Goal: Transaction & Acquisition: Purchase product/service

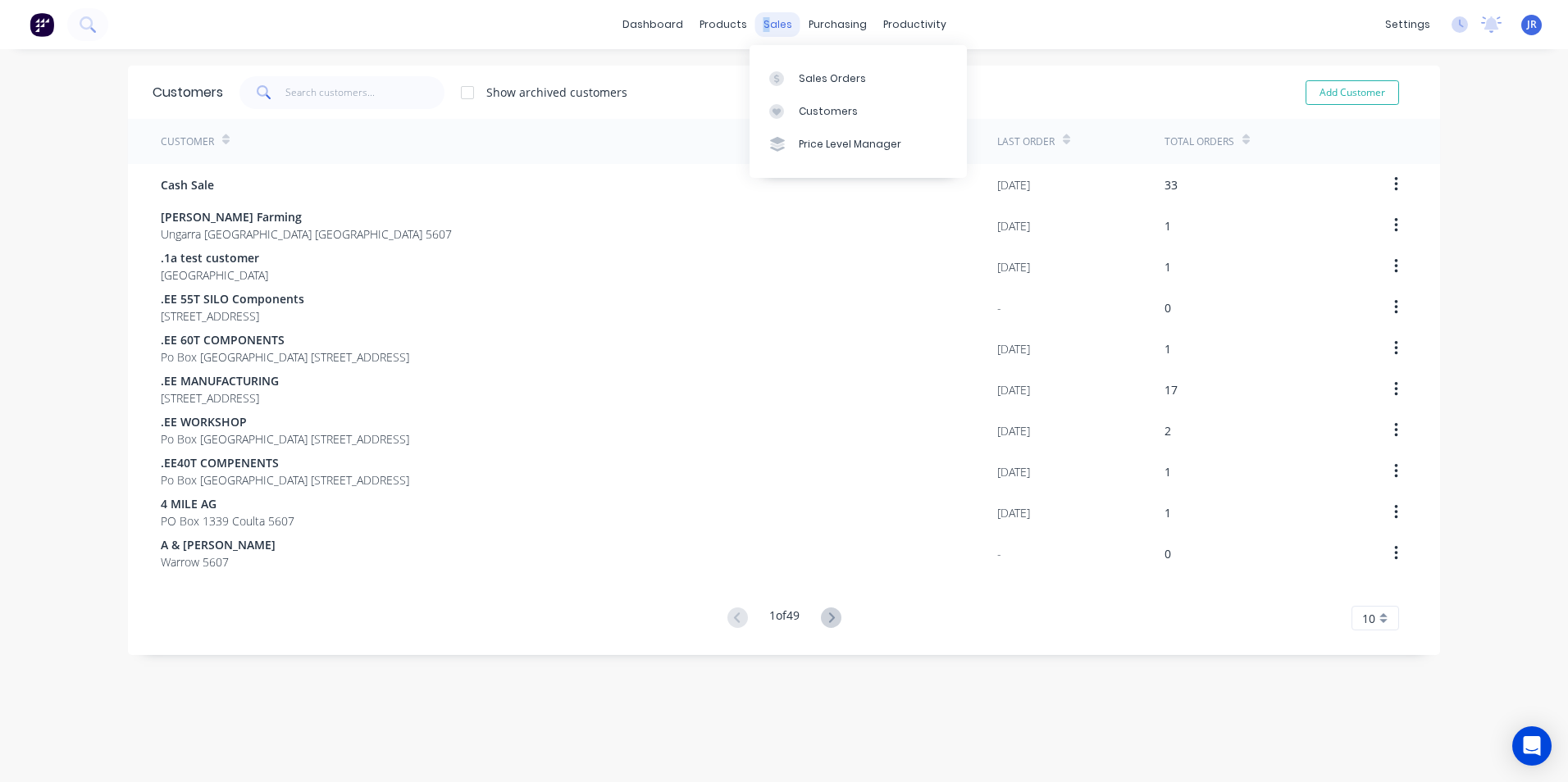
click at [761, 33] on div "sales" at bounding box center [778, 25] width 45 height 25
click at [786, 92] on link "Sales Orders" at bounding box center [858, 78] width 217 height 33
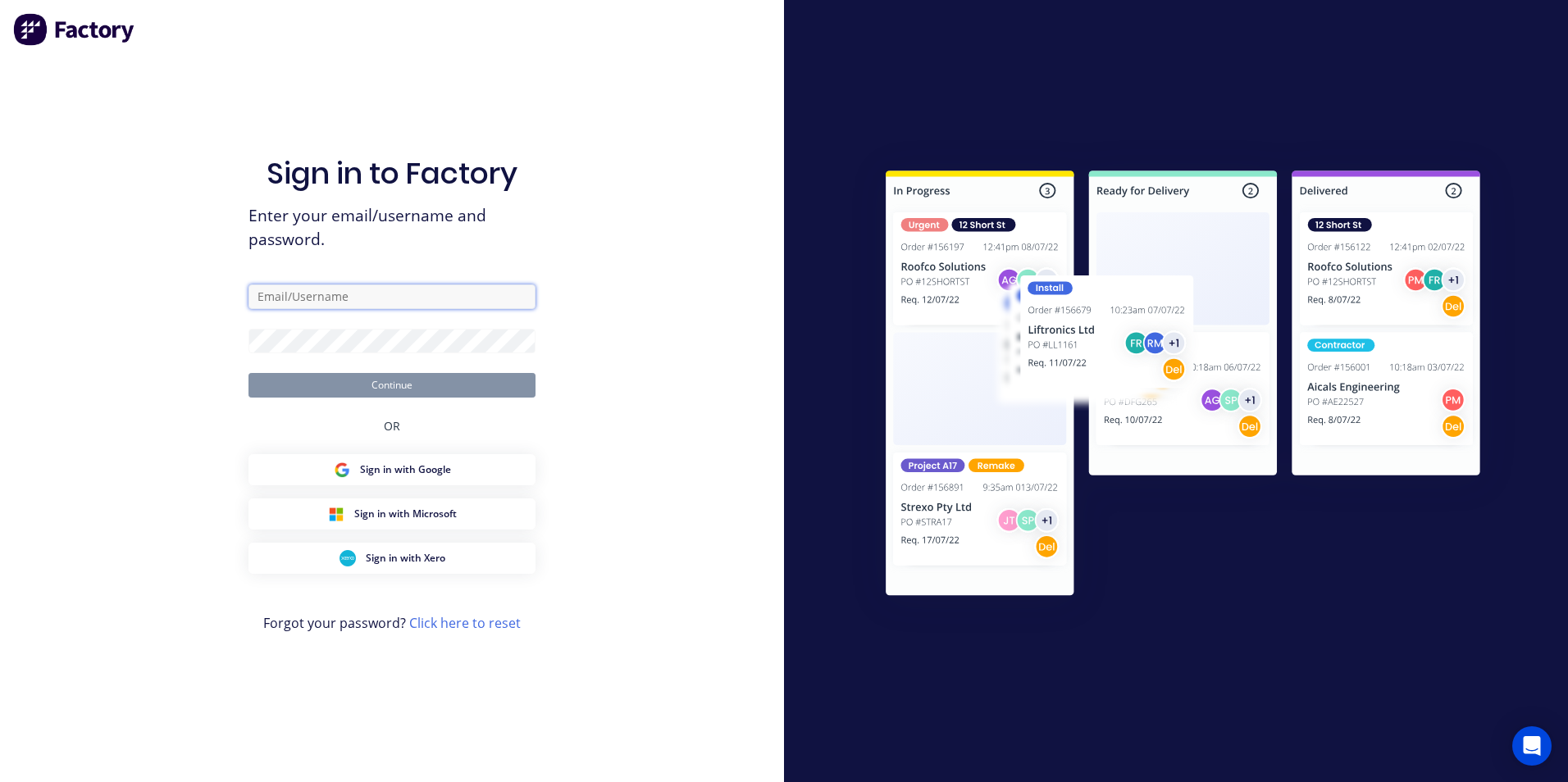
type input "[EMAIL_ADDRESS][DOMAIN_NAME]"
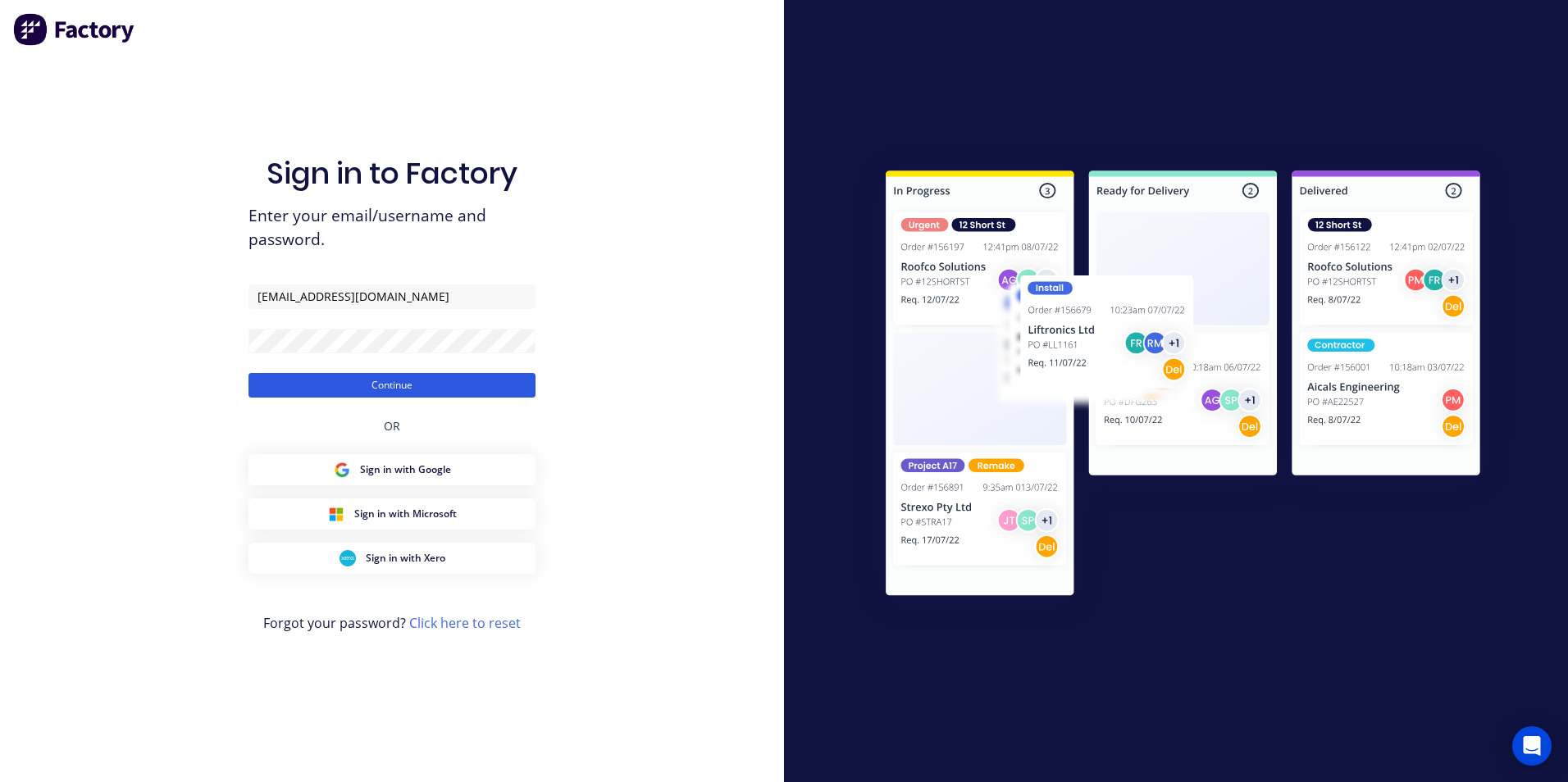
click at [469, 390] on button "Continue" at bounding box center [392, 385] width 287 height 25
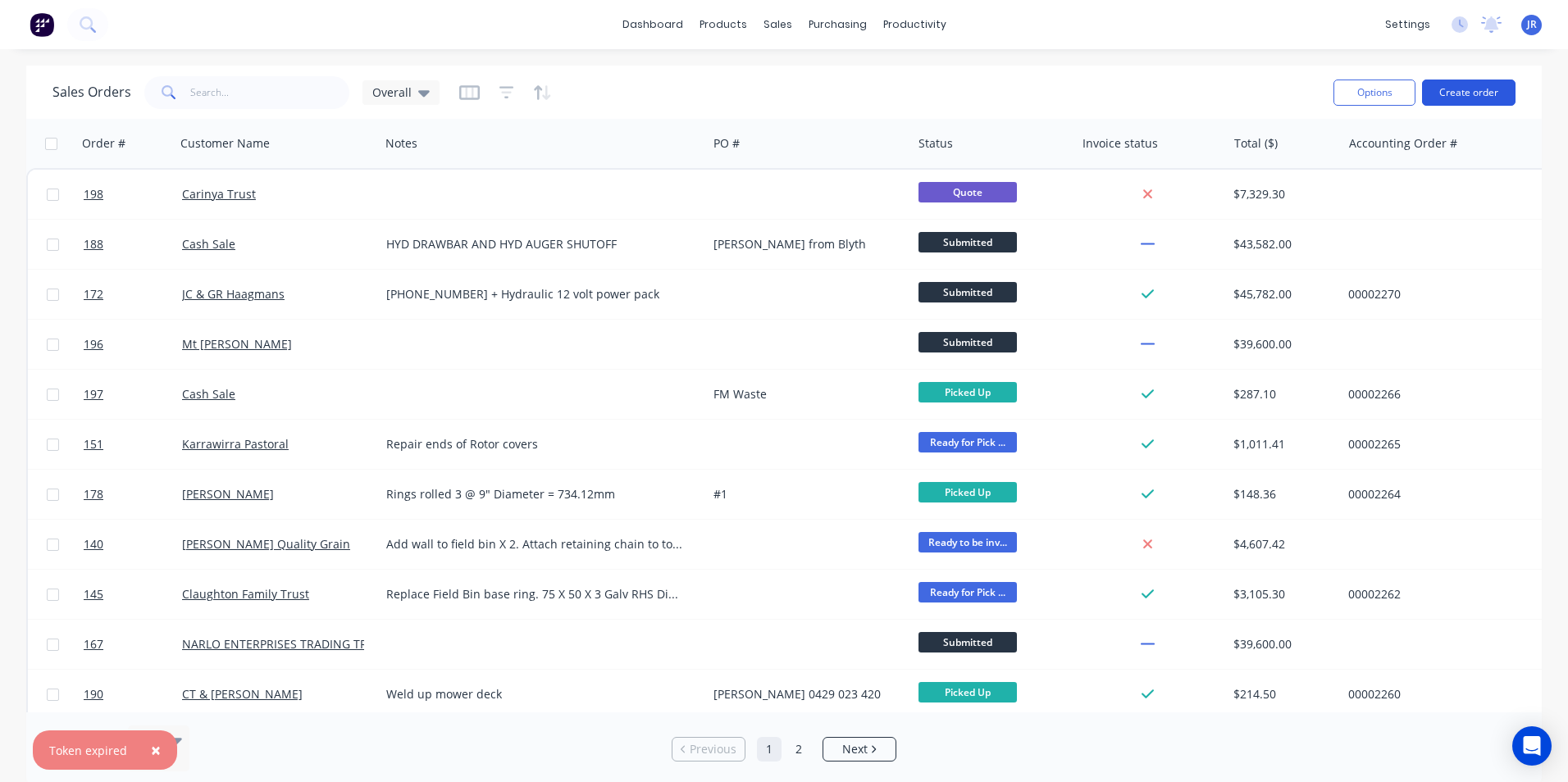
click at [1468, 96] on button "Create order" at bounding box center [1468, 92] width 94 height 26
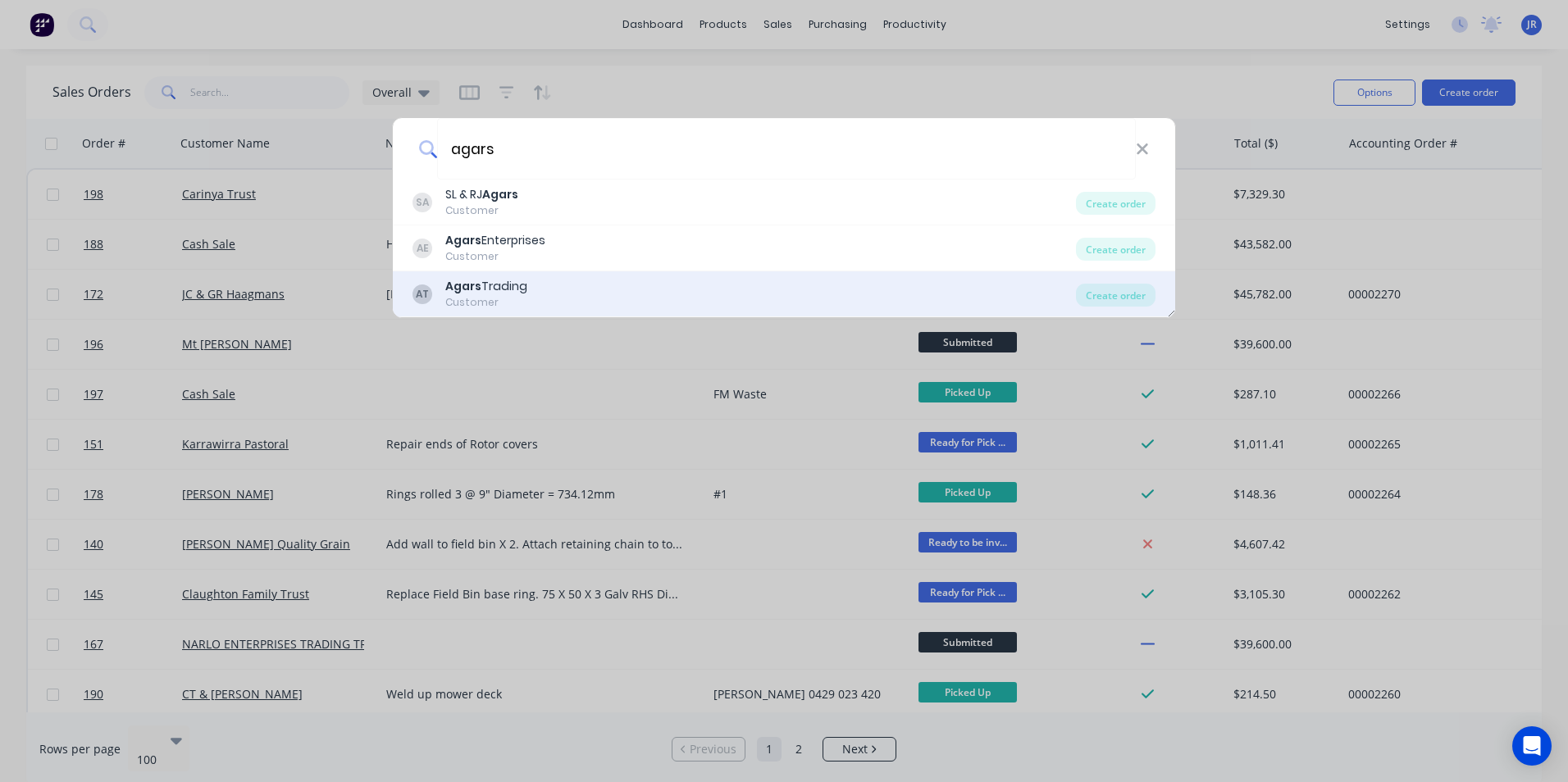
type input "agars"
click at [636, 292] on div "AT Agars Trading Customer" at bounding box center [743, 294] width 663 height 32
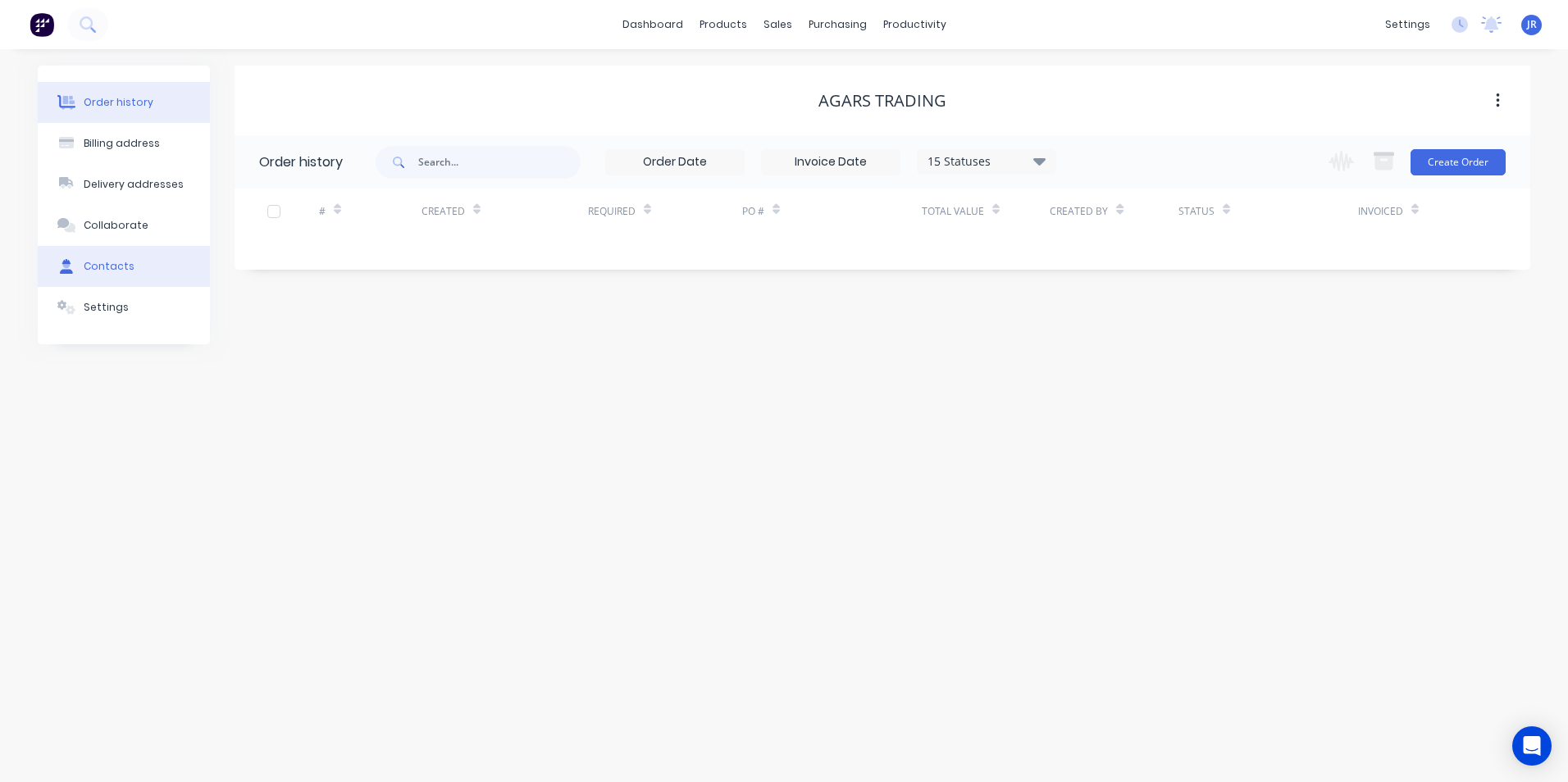
click at [120, 268] on div "Contacts" at bounding box center [109, 266] width 51 height 15
click at [112, 104] on div "Order history" at bounding box center [118, 103] width 70 height 15
click at [1443, 166] on button "Create Order" at bounding box center [1457, 162] width 95 height 26
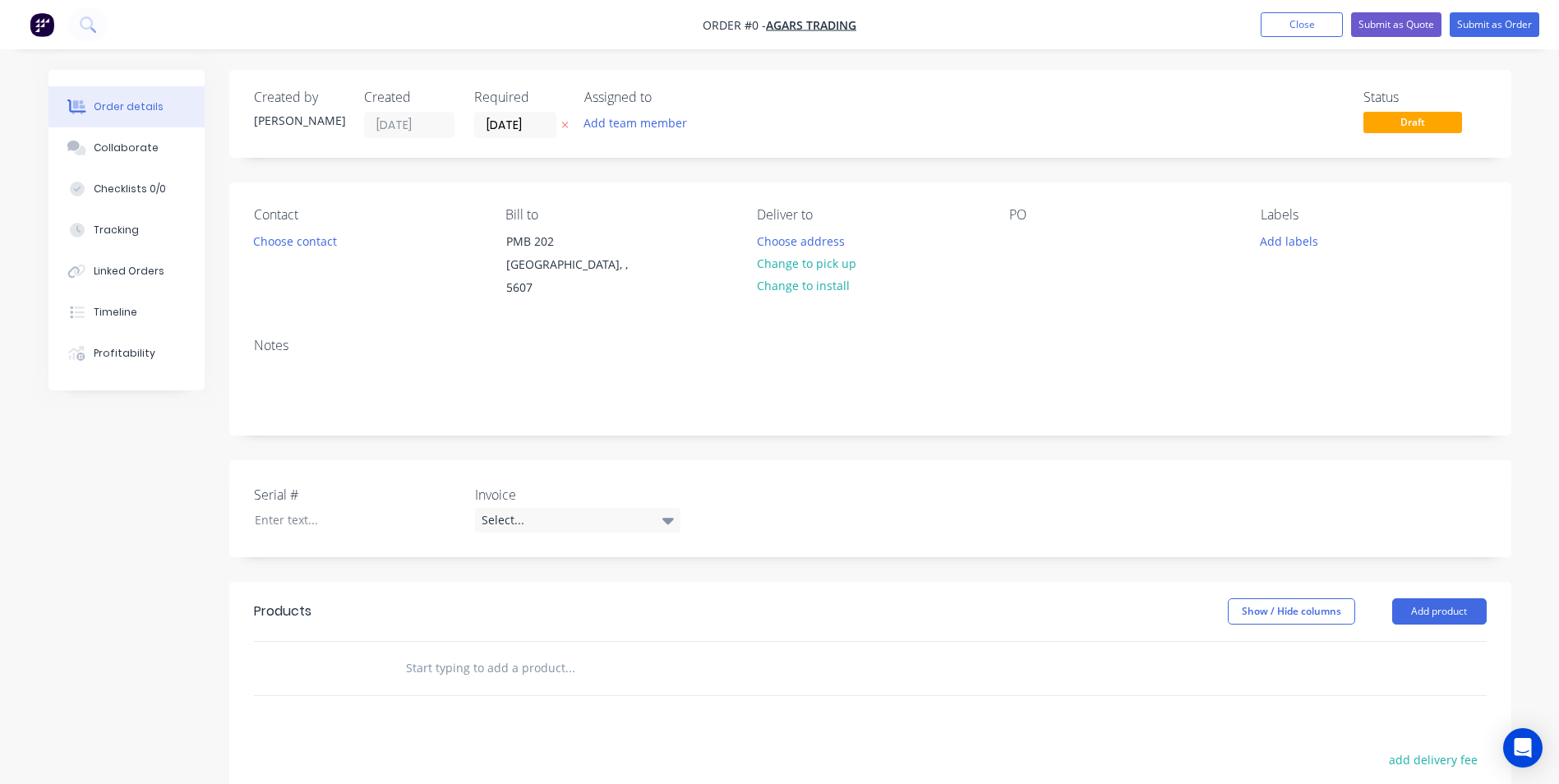
click at [588, 658] on input "text" at bounding box center [569, 668] width 329 height 33
click at [1427, 598] on button "Add product" at bounding box center [1440, 611] width 95 height 26
click at [1421, 641] on div "Product catalogue" at bounding box center [1409, 653] width 127 height 24
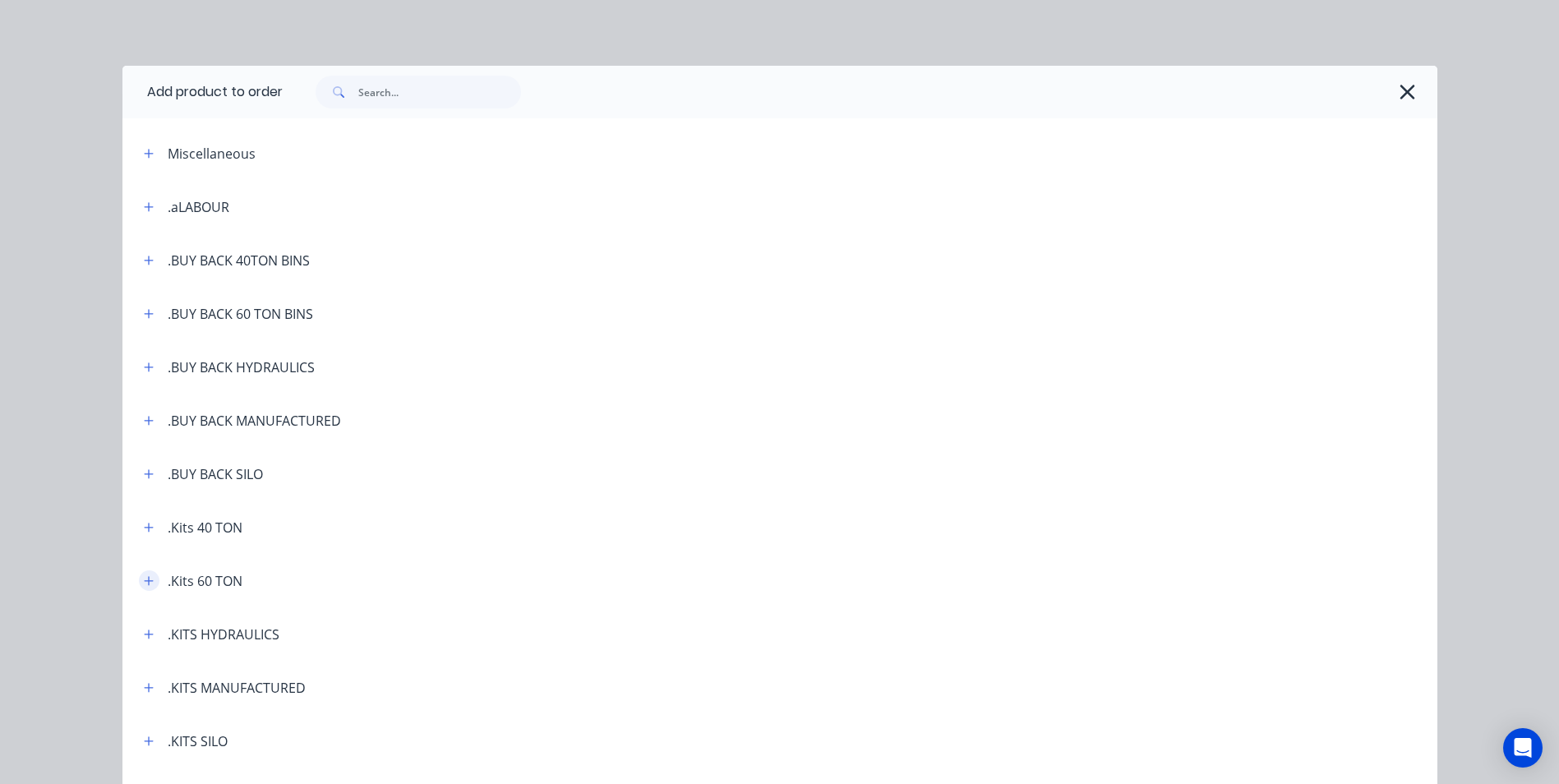
click at [144, 575] on icon "button" at bounding box center [149, 581] width 10 height 12
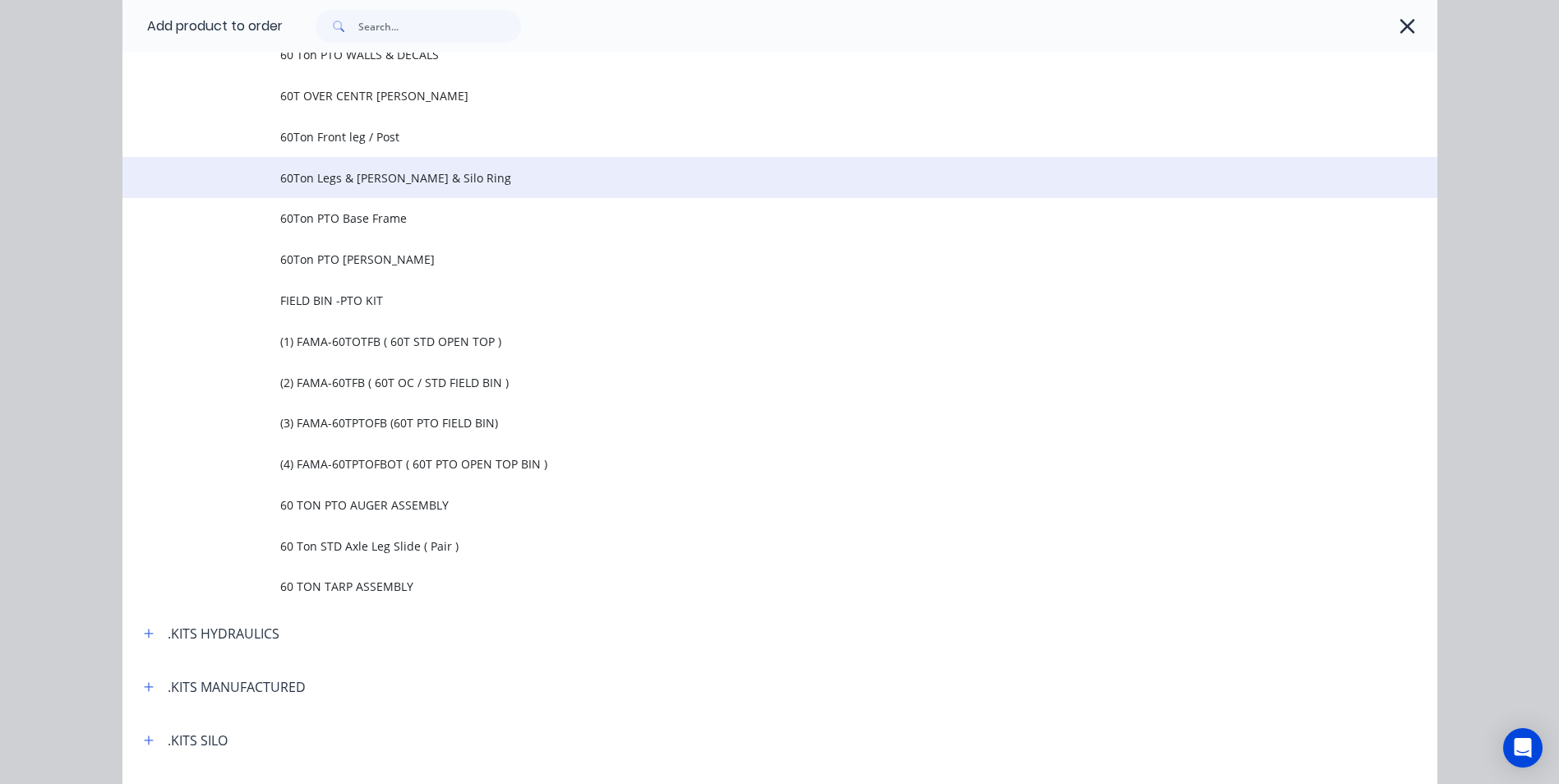
scroll to position [1150, 0]
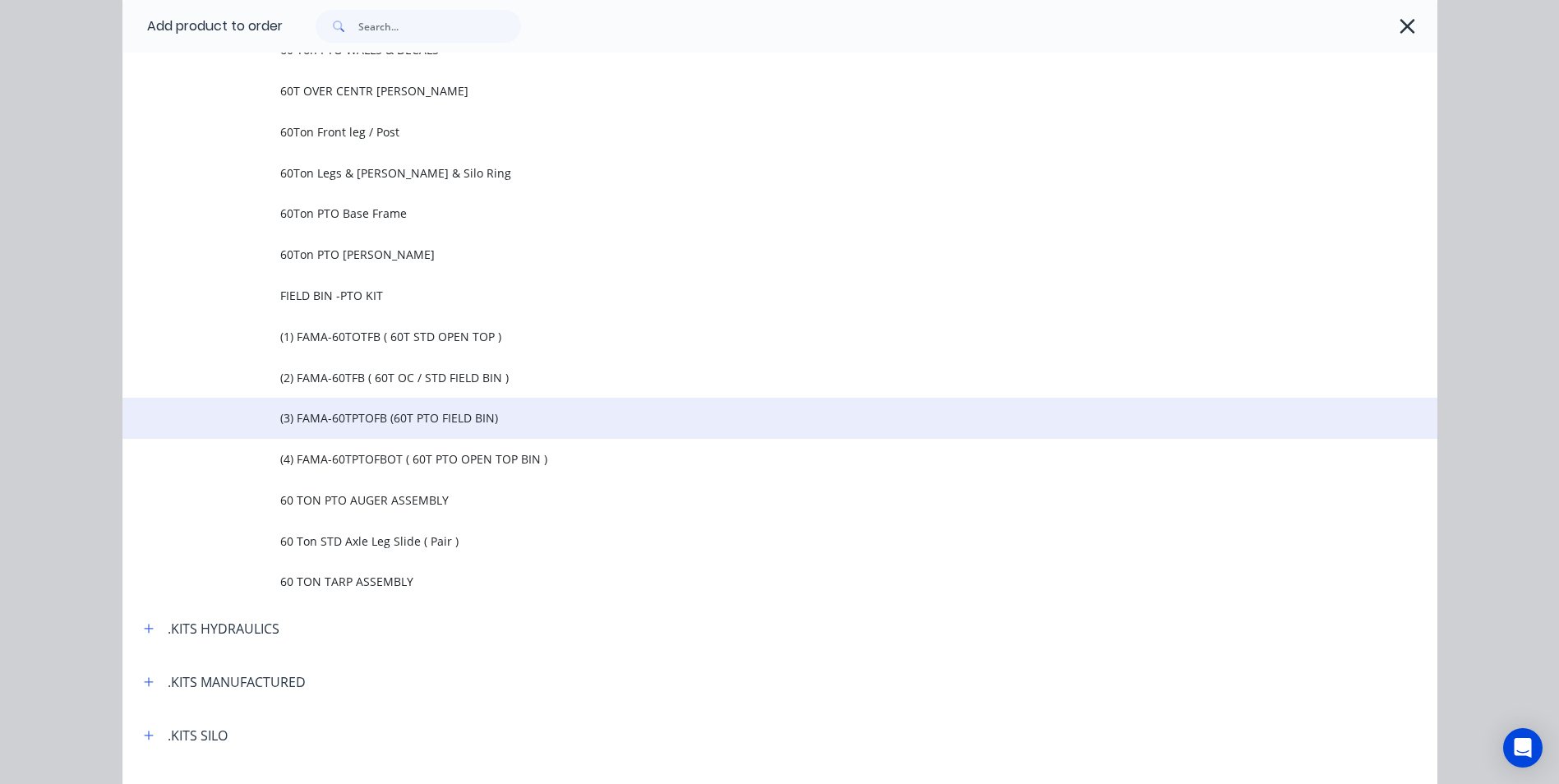
click at [366, 419] on span "(3) FAMA-60TPTOFB (60T PTO FIELD BIN)" at bounding box center [742, 418] width 925 height 17
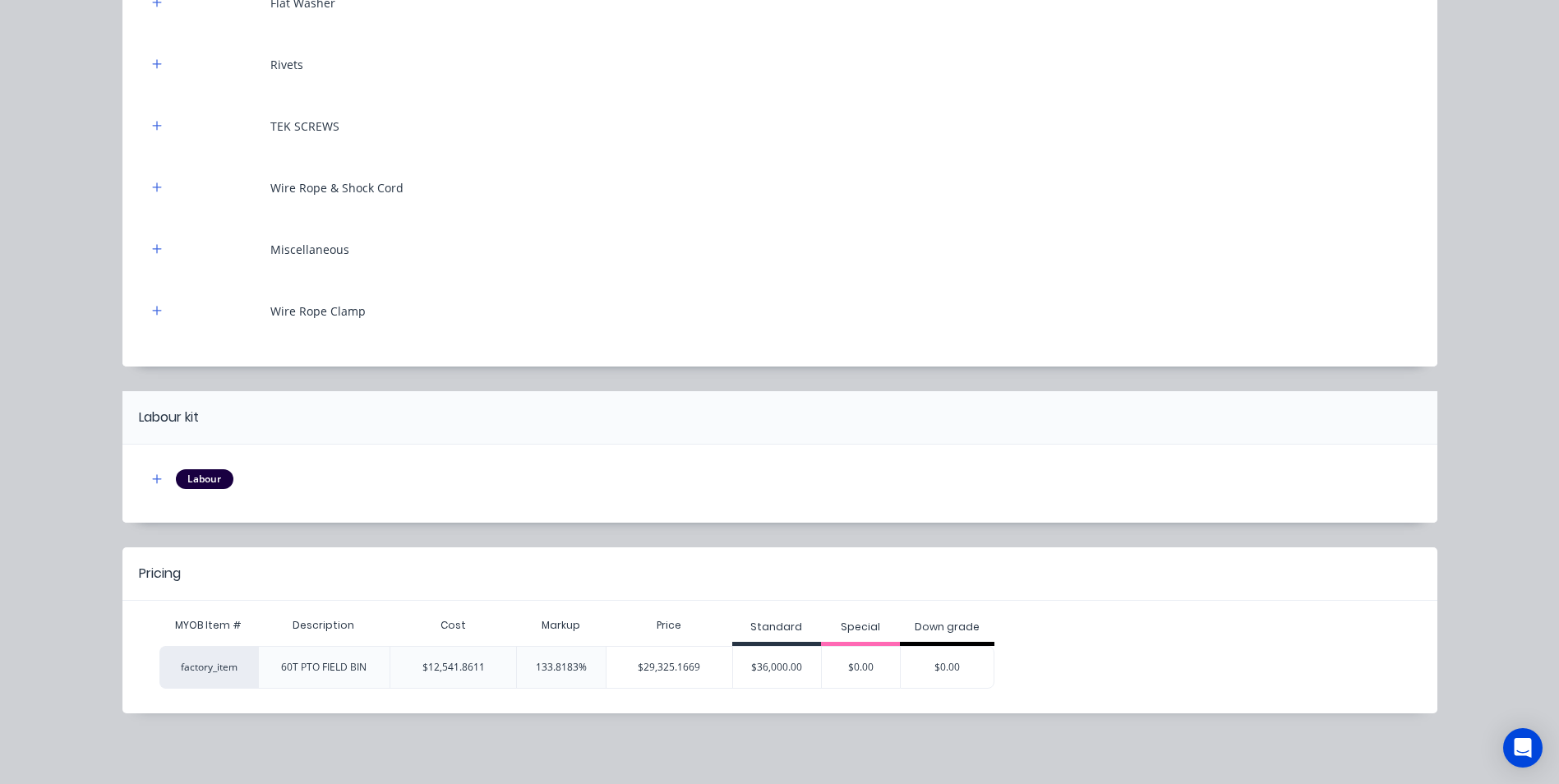
scroll to position [9651, 0]
click at [765, 669] on div "$36,000.00" at bounding box center [777, 665] width 88 height 41
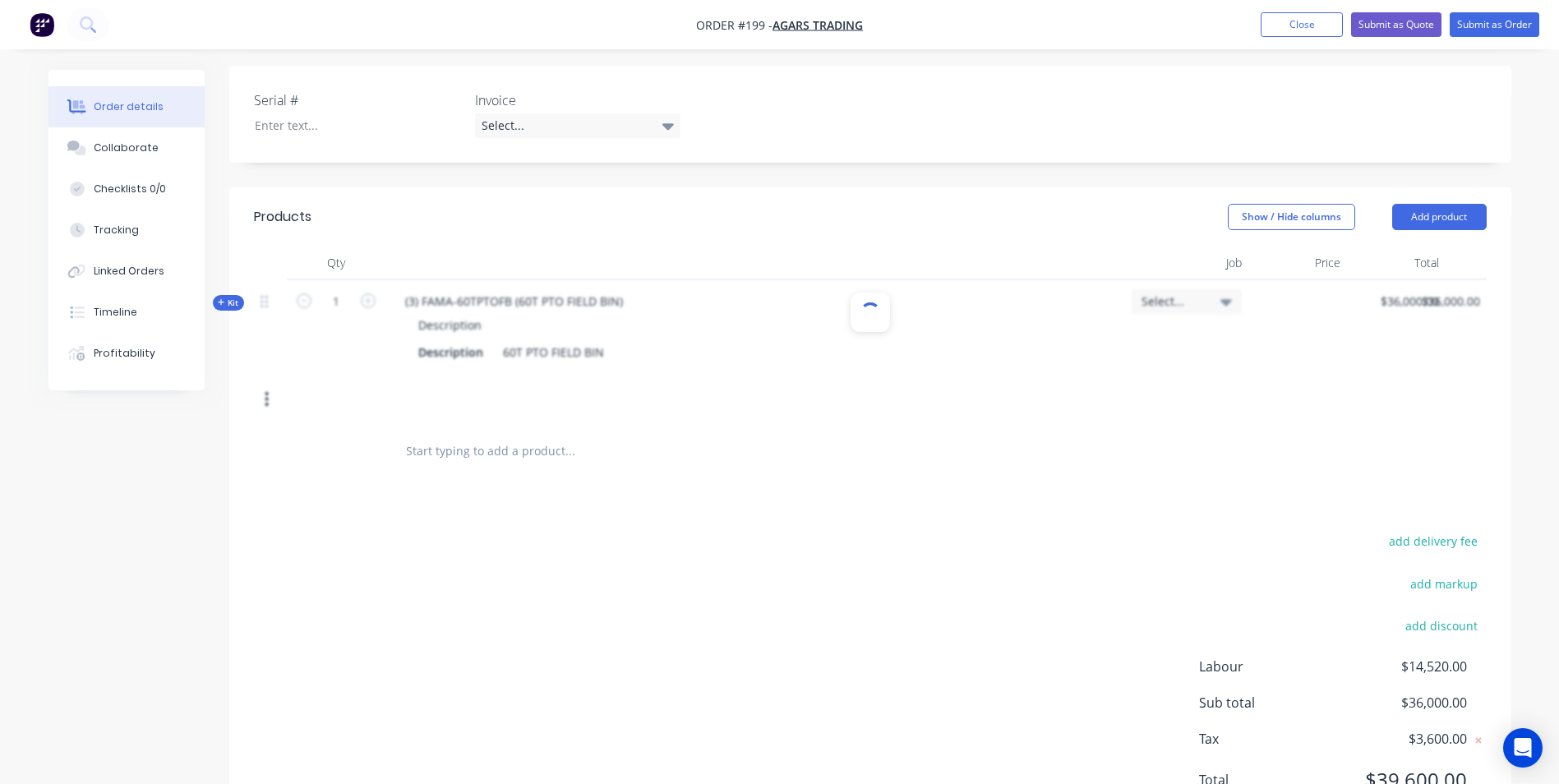
scroll to position [411, 0]
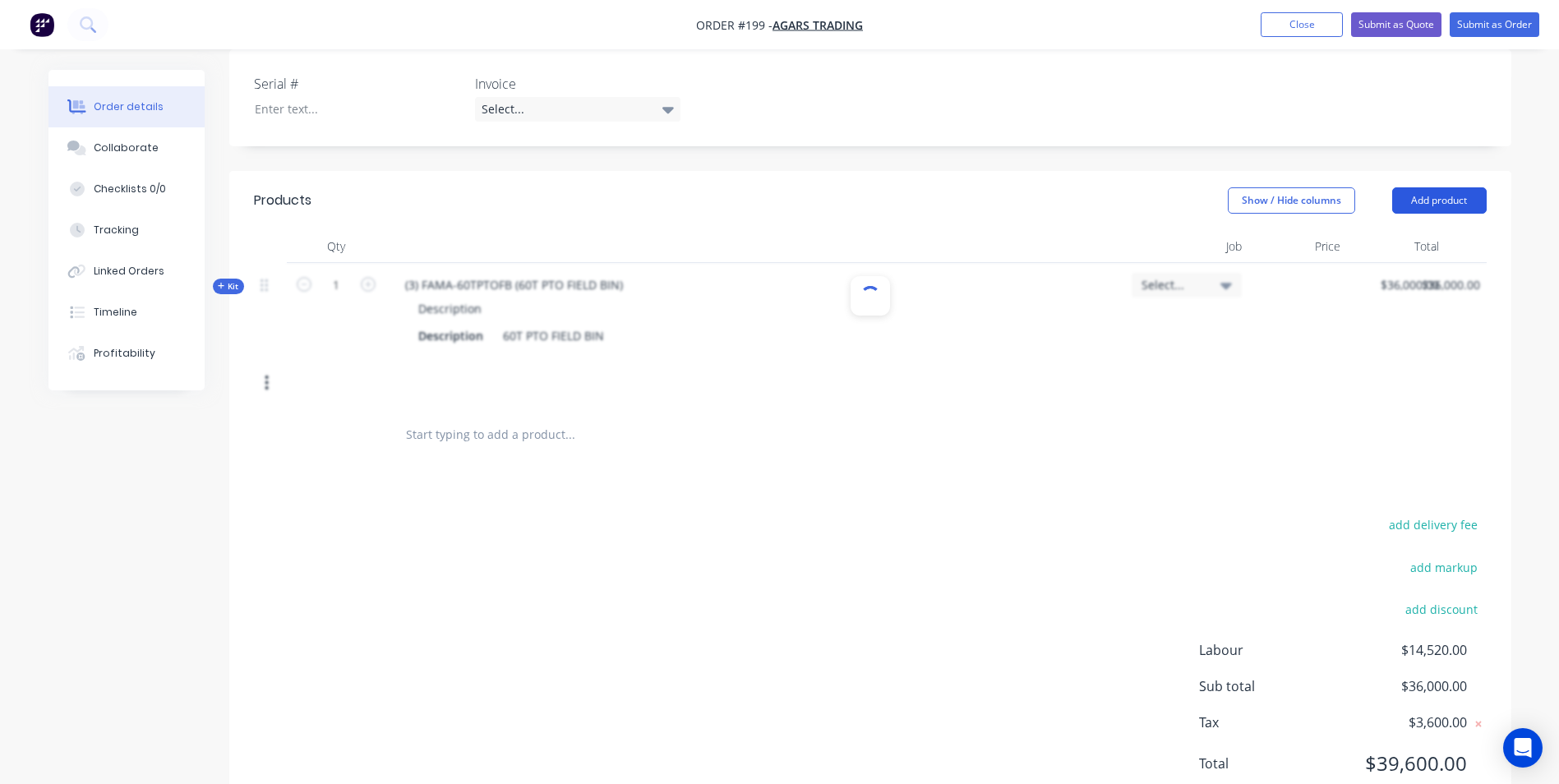
click at [1427, 188] on button "Add product" at bounding box center [1440, 201] width 95 height 26
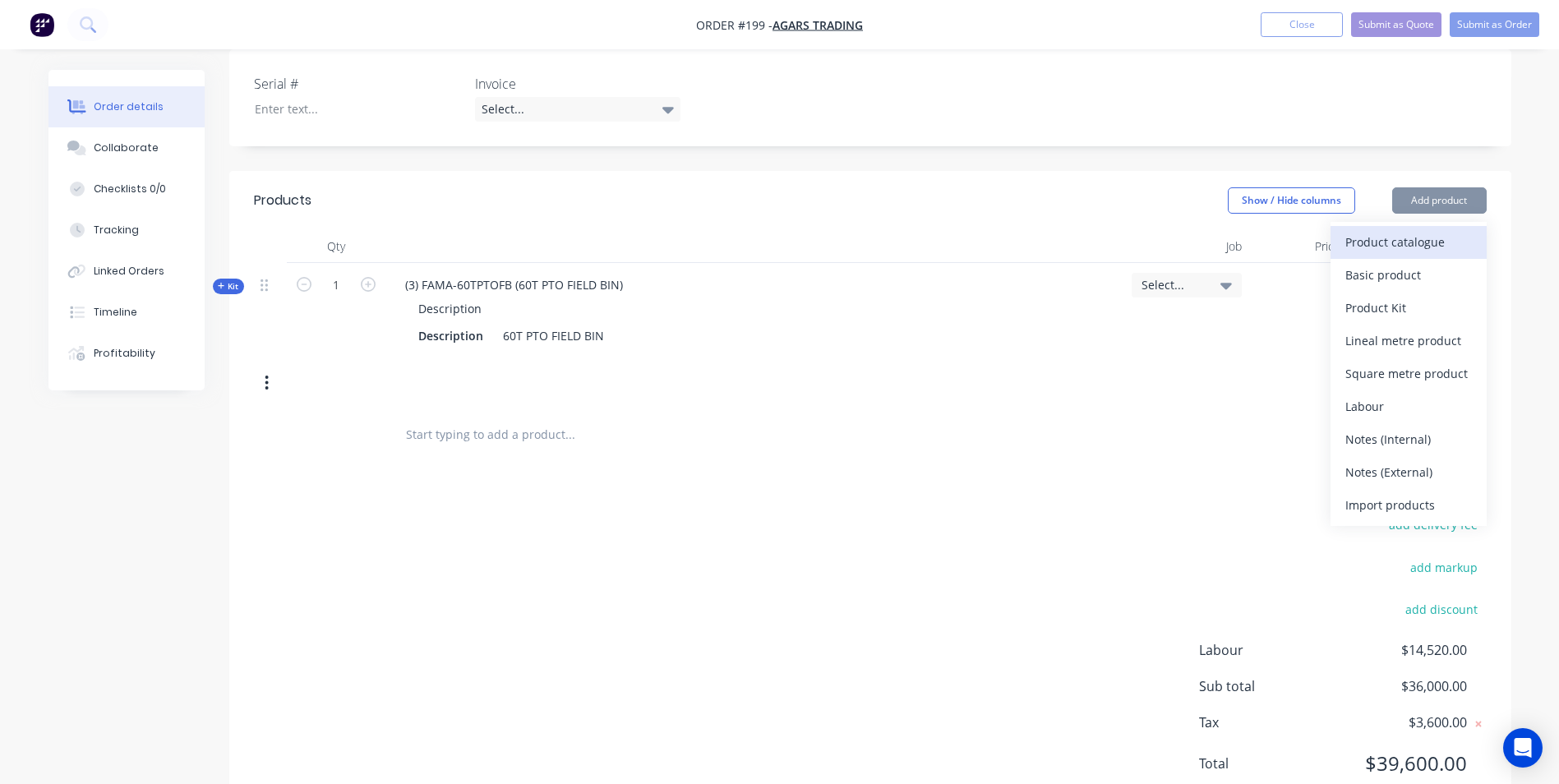
click at [1394, 230] on div "Product catalogue" at bounding box center [1409, 242] width 127 height 24
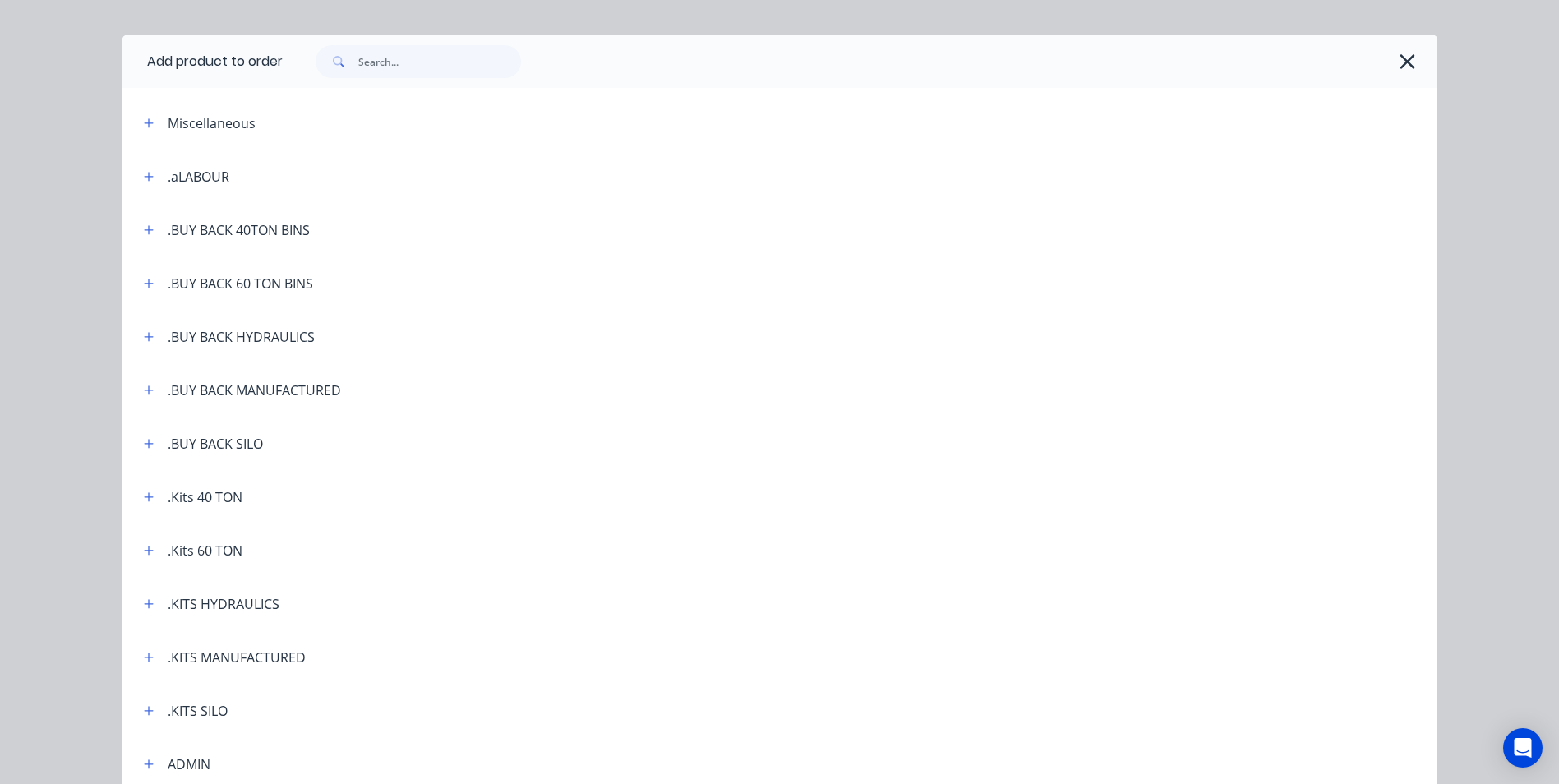
scroll to position [82, 0]
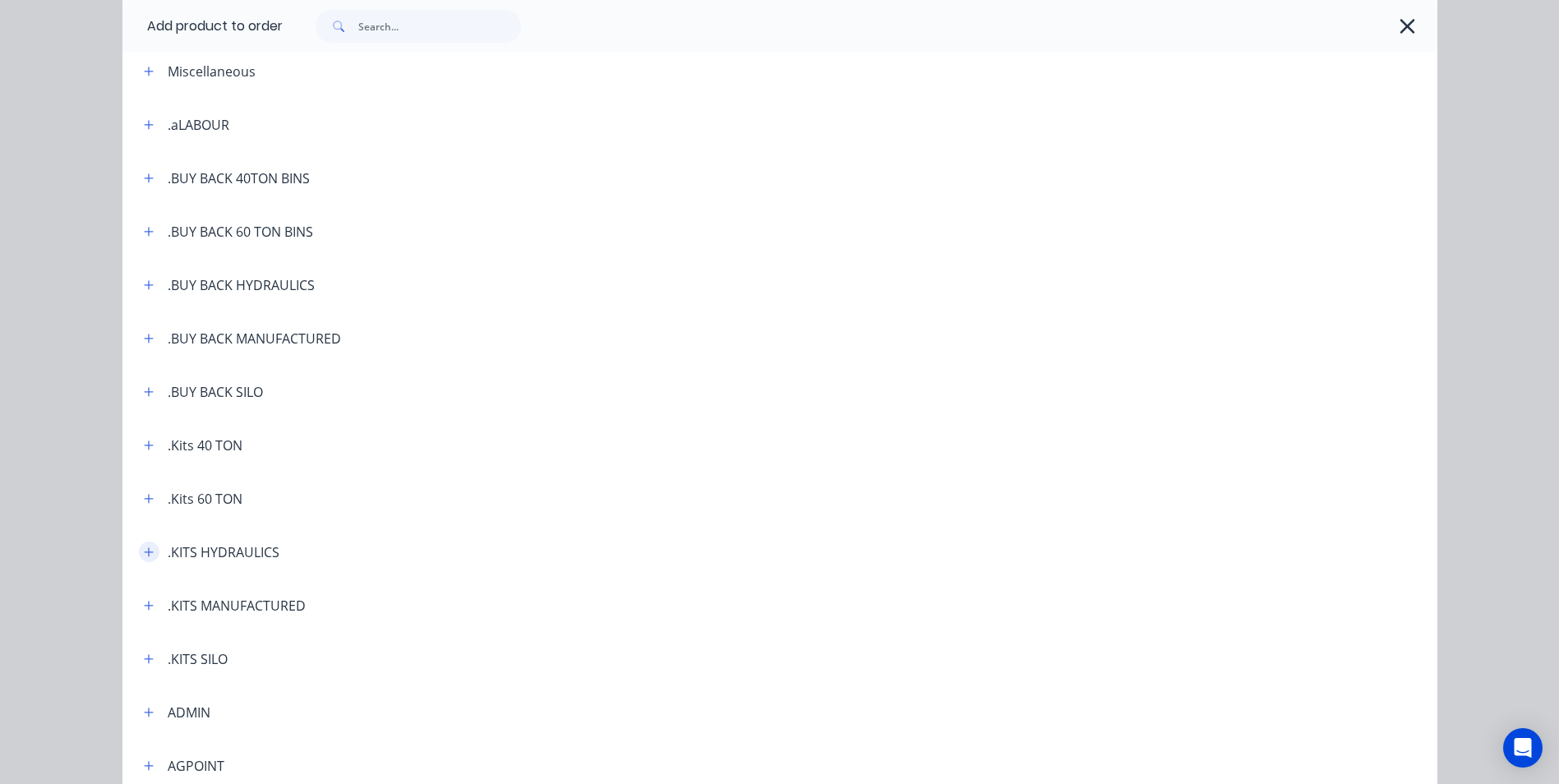
click at [144, 555] on icon "button" at bounding box center [149, 552] width 10 height 12
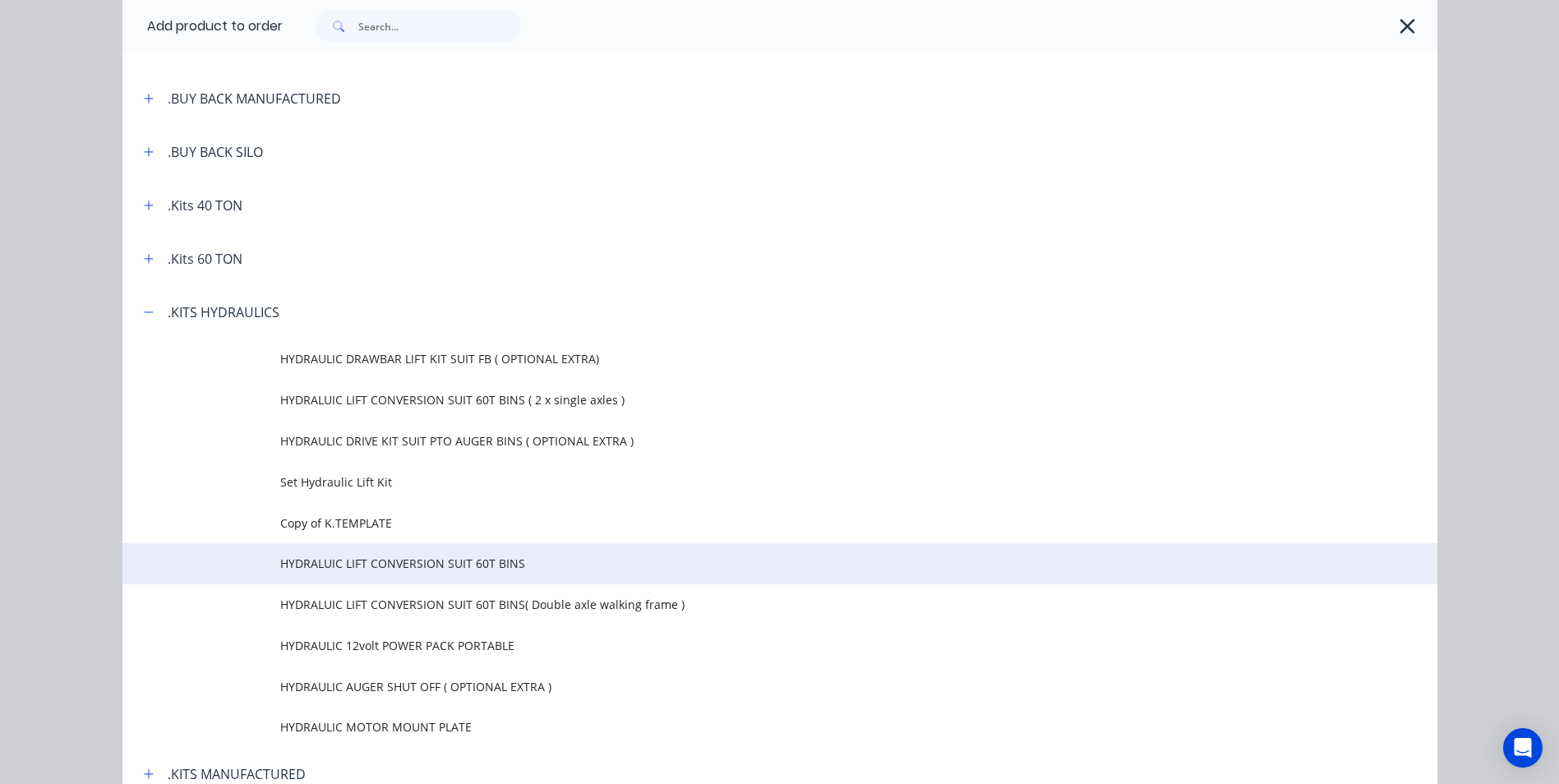
scroll to position [329, 0]
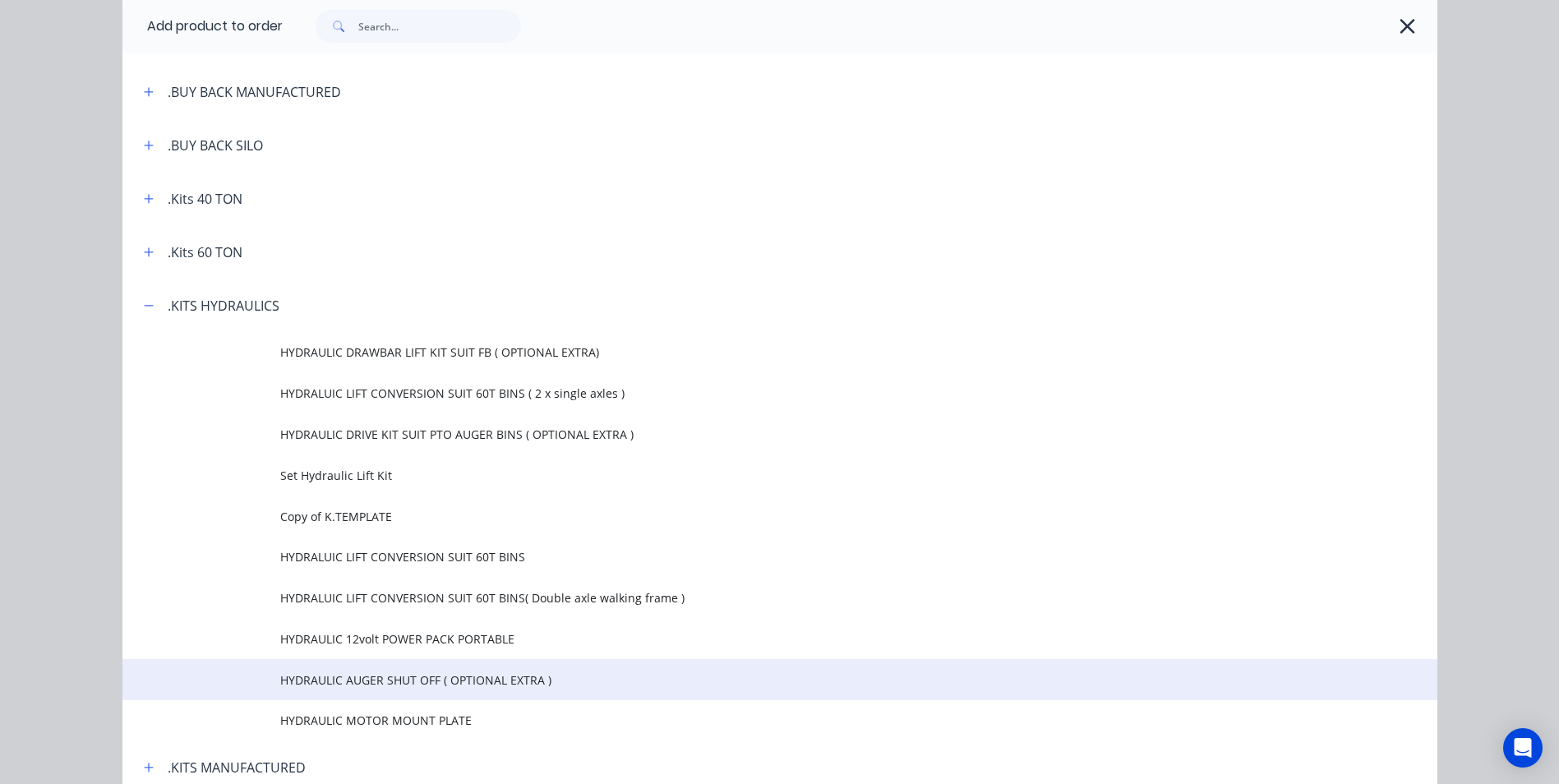
click at [491, 683] on span "HYDRAULIC AUGER SHUT OFF ( OPTIONAL EXTRA )" at bounding box center [742, 679] width 925 height 17
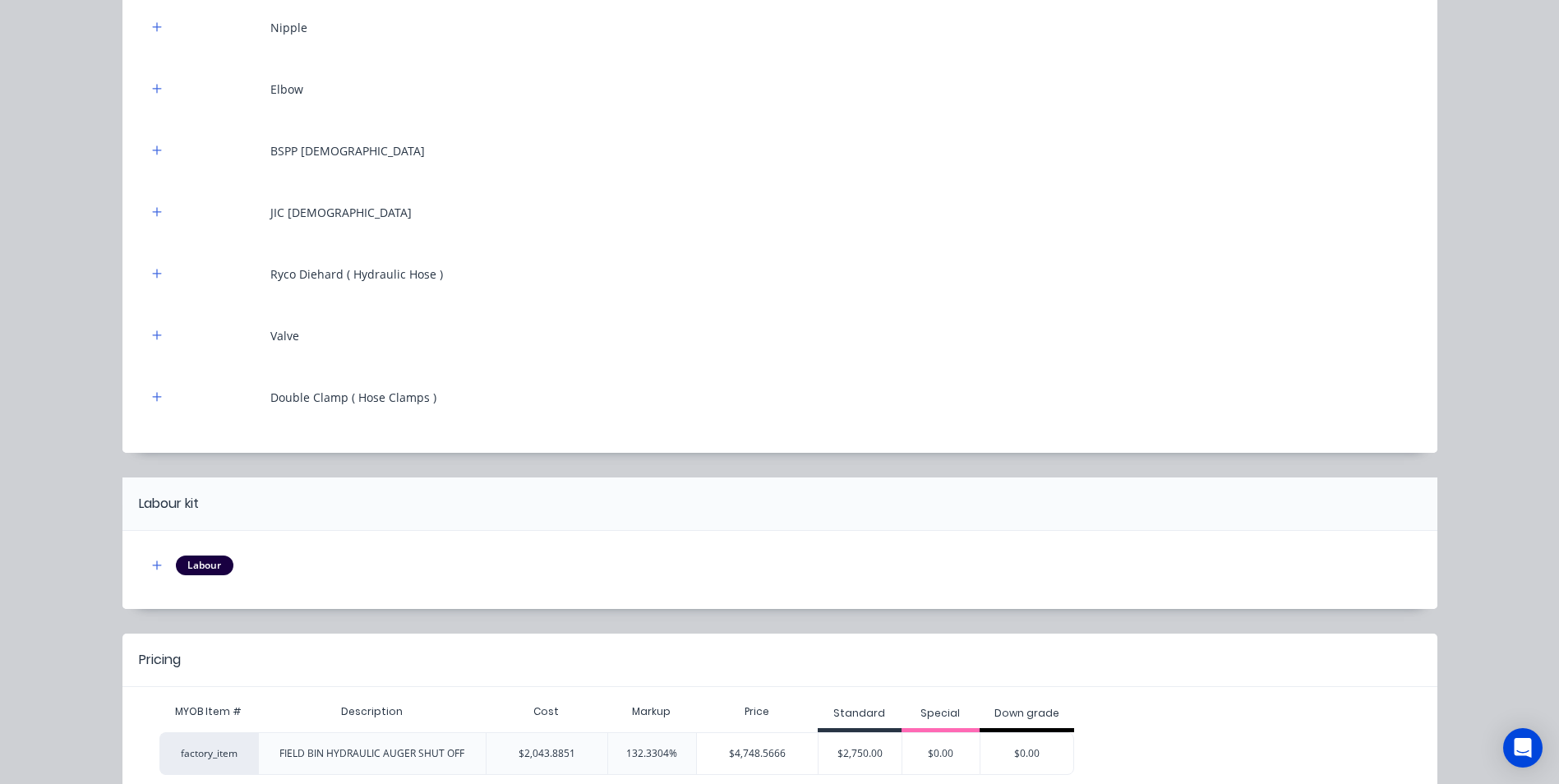
scroll to position [727, 0]
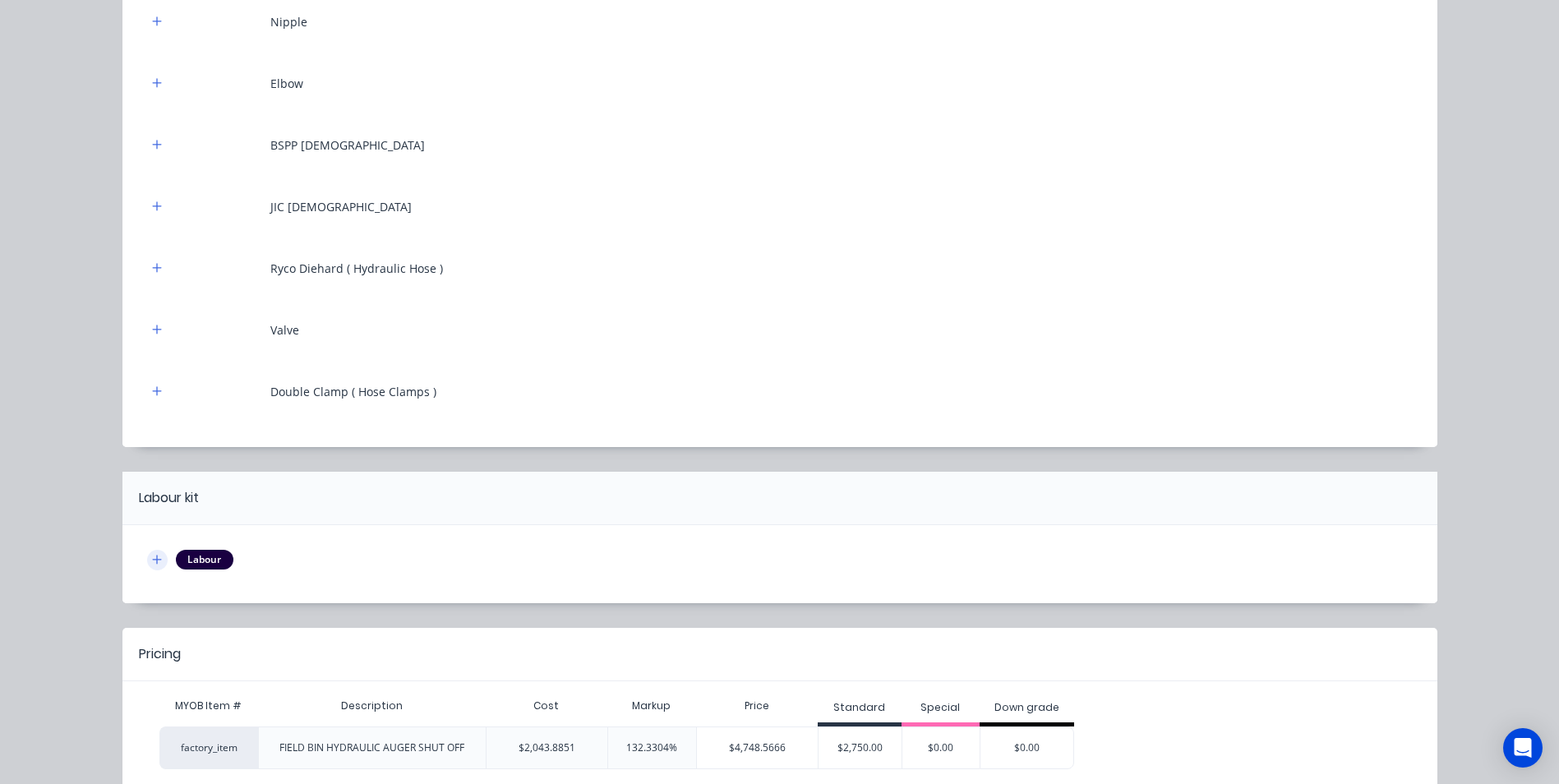
click at [156, 554] on button "button" at bounding box center [157, 560] width 21 height 21
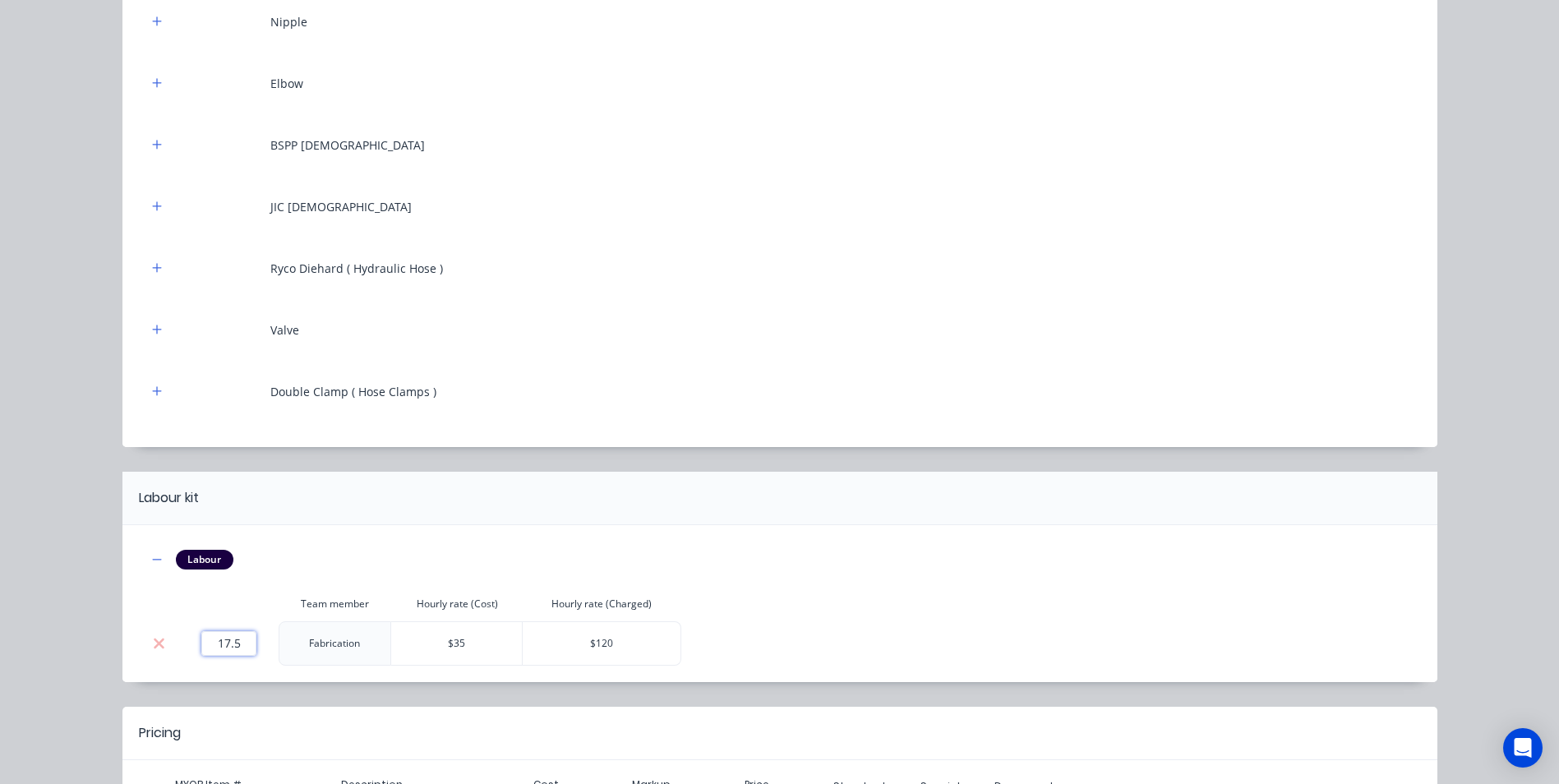
click at [235, 644] on input "17.5" at bounding box center [229, 643] width 55 height 25
drag, startPoint x: 230, startPoint y: 641, endPoint x: 220, endPoint y: 642, distance: 10.0
click at [220, 642] on input "17.5" at bounding box center [229, 643] width 55 height 25
drag, startPoint x: 236, startPoint y: 636, endPoint x: 218, endPoint y: 641, distance: 18.7
click at [218, 641] on input "17.5" at bounding box center [229, 643] width 55 height 25
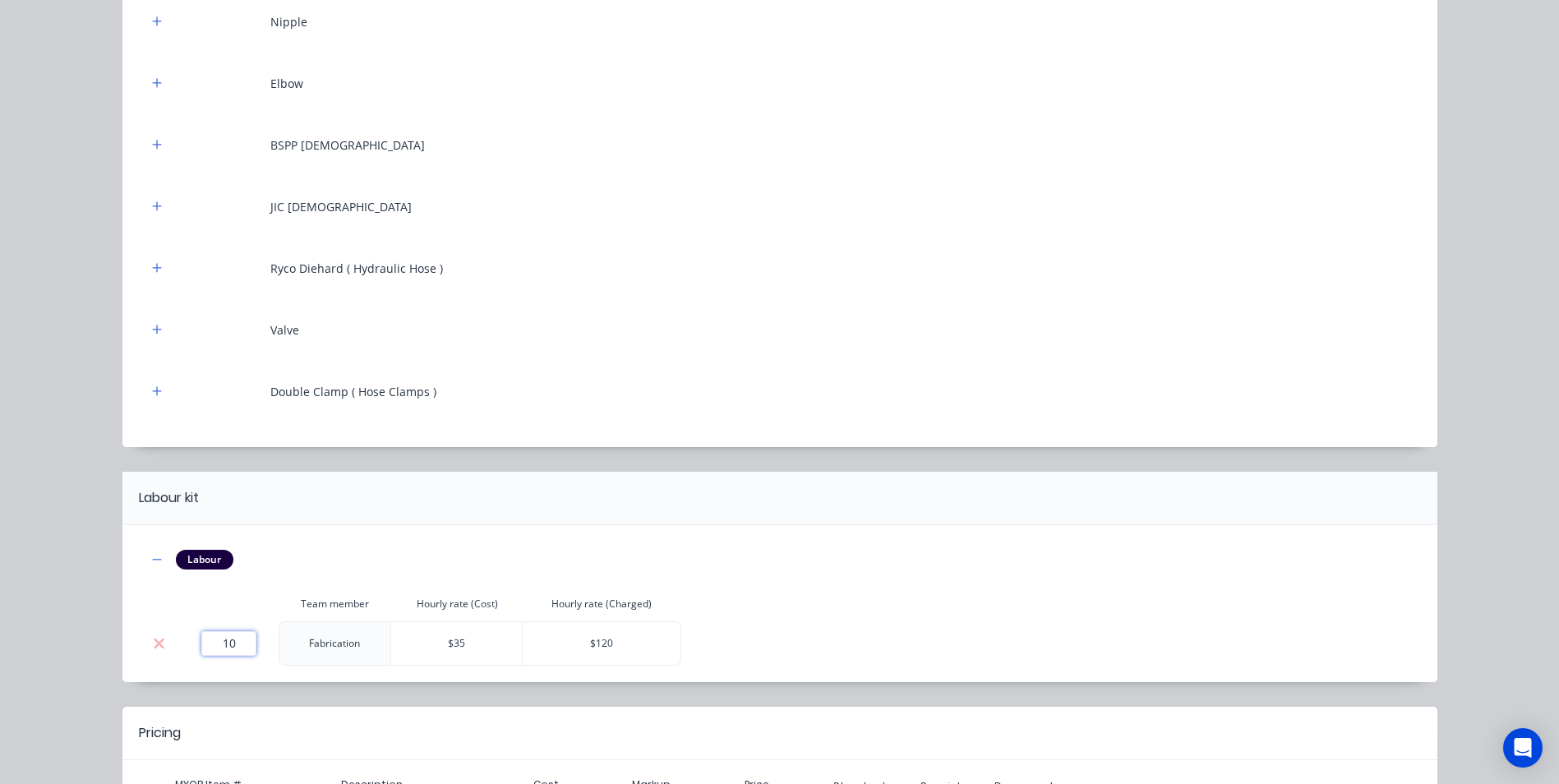
type input "10"
click at [249, 603] on th at bounding box center [229, 604] width 98 height 35
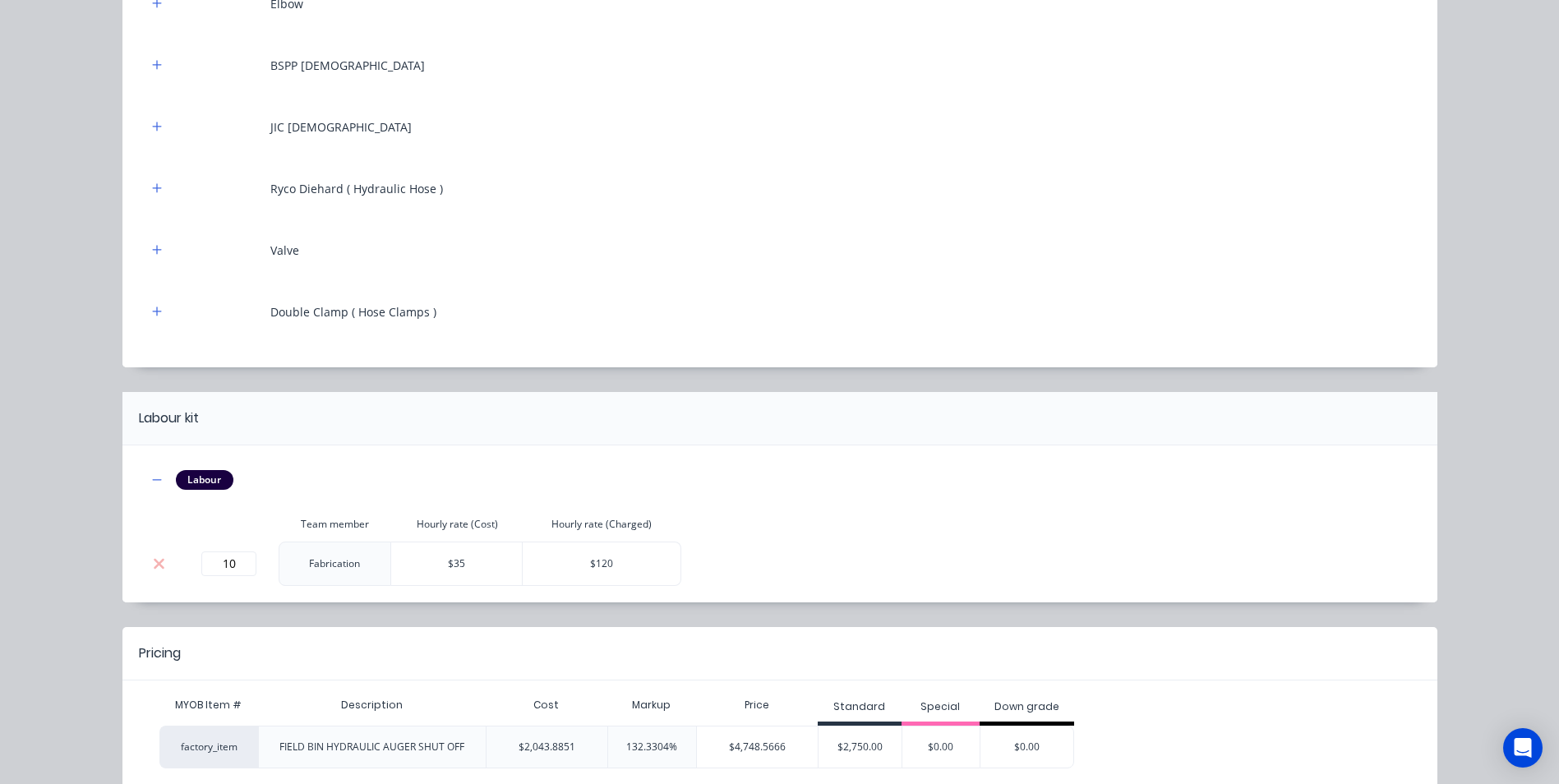
scroll to position [809, 0]
click at [306, 622] on div "HYDRAULIC AUGER SHUT OFF ( OPTIONAL EXTRA ) Products in this kit RHS PAINTED FL…" at bounding box center [780, 48] width 1315 height 1583
click at [324, 659] on div at bounding box center [809, 651] width 1256 height 20
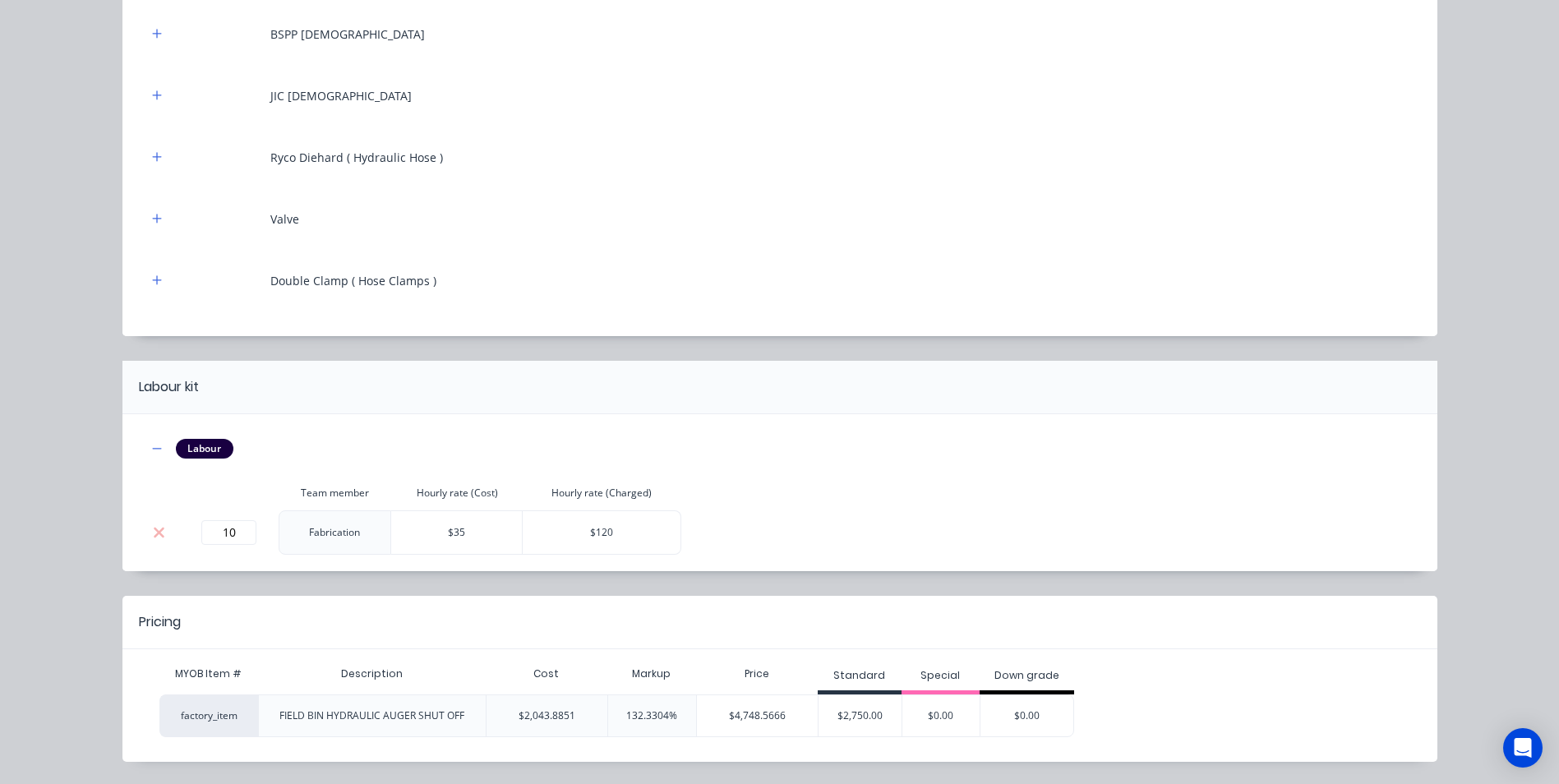
scroll to position [888, 0]
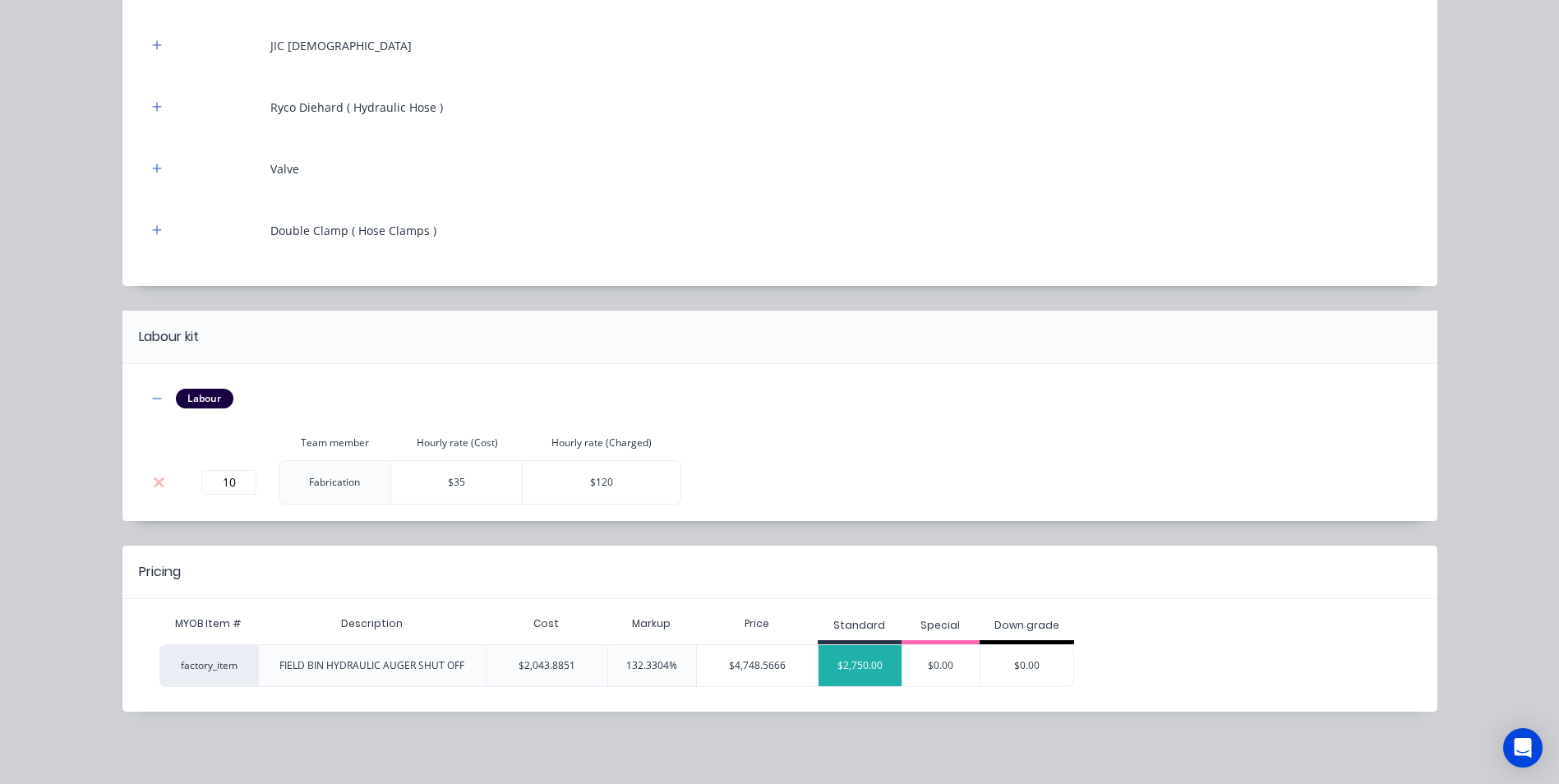
click at [866, 670] on div "$2,750.00" at bounding box center [860, 665] width 83 height 41
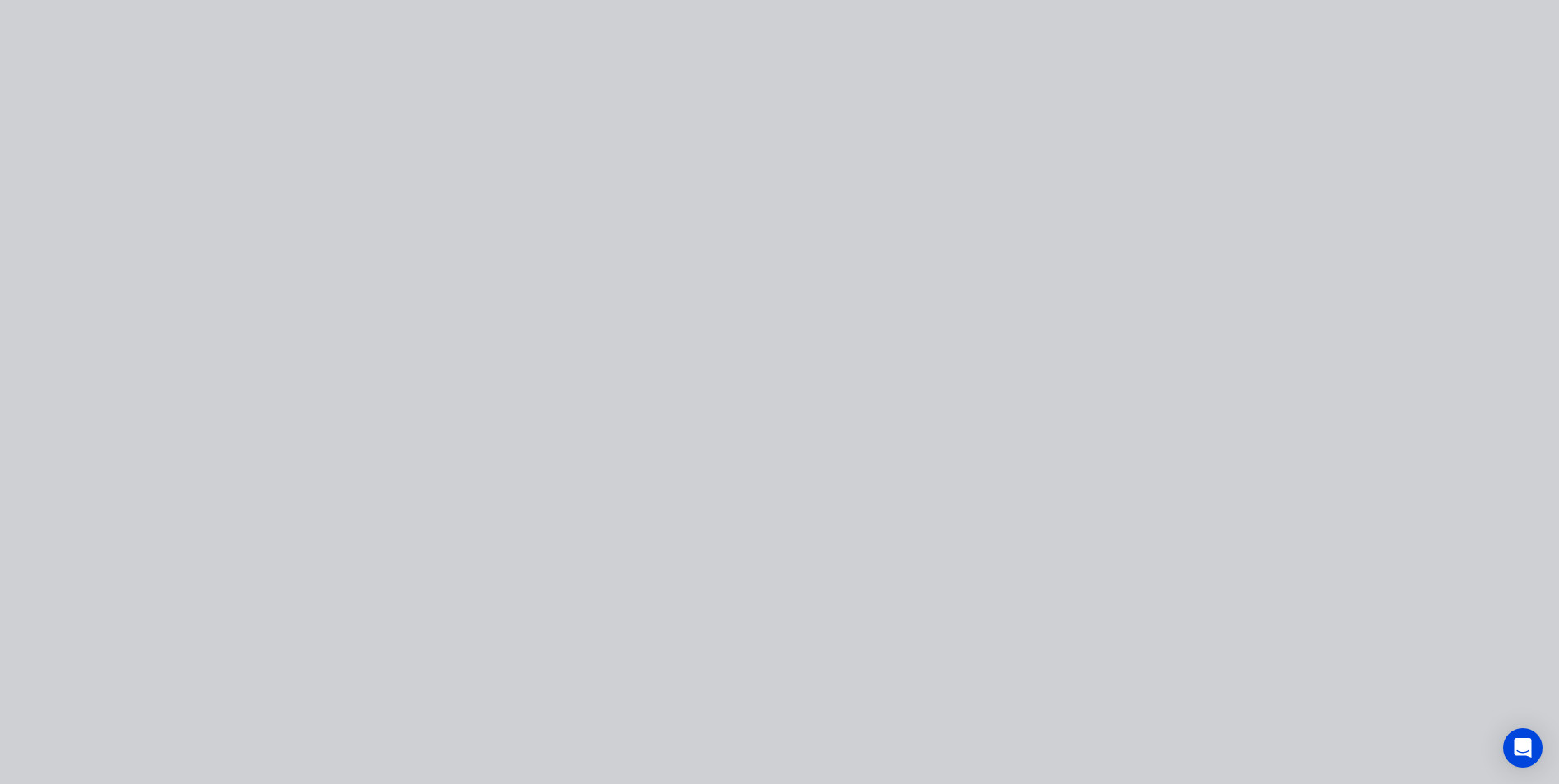
scroll to position [0, 0]
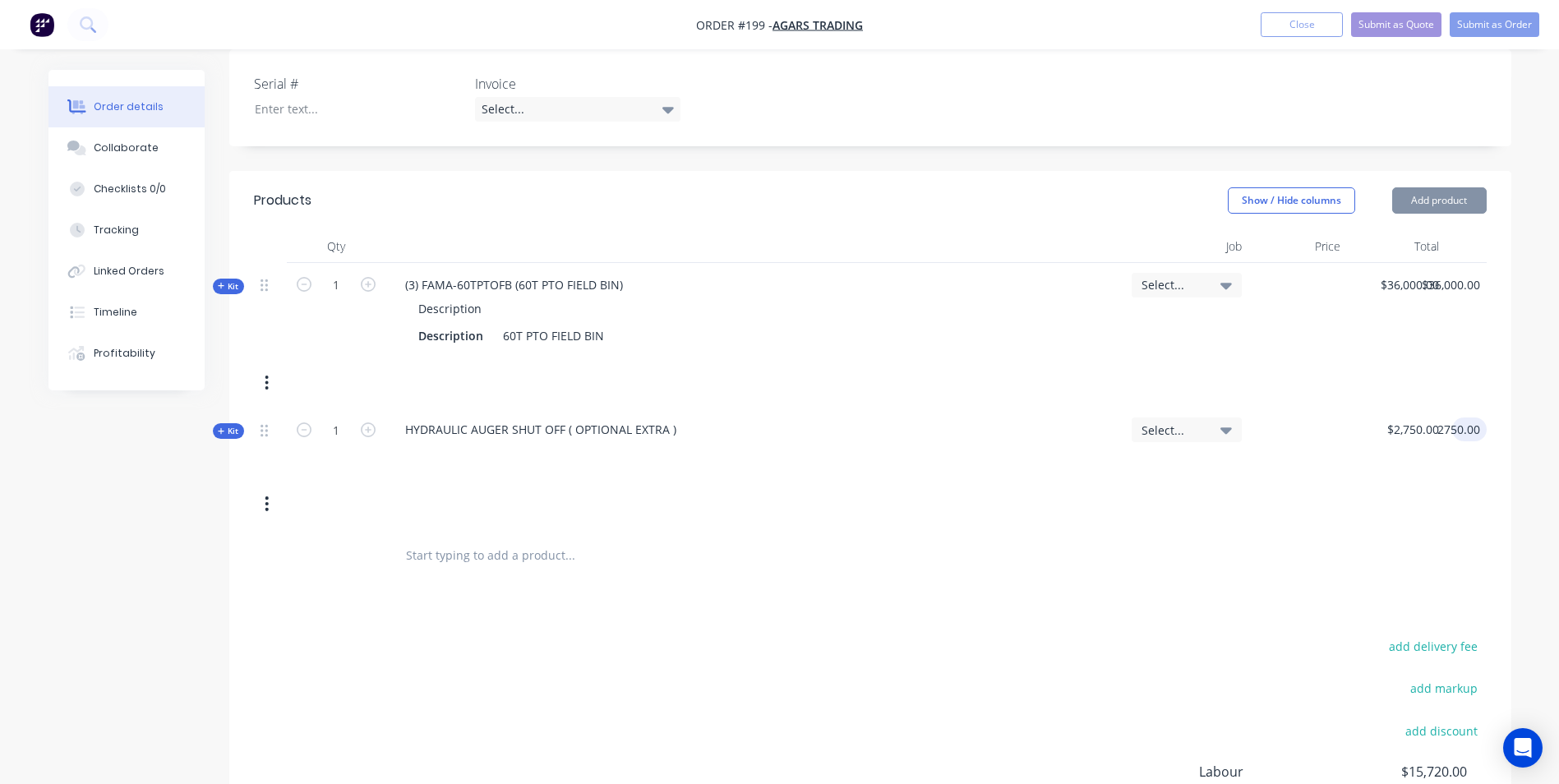
click at [1430, 416] on div "Kit 1 HYDRAULIC AUGER SHUT OFF ( OPTIONAL EXTRA ) Select... $2,750.00 $2,750.00…" at bounding box center [871, 468] width 1233 height 121
type input "2690"
type input "$2,690.00"
click at [1405, 418] on div "2690 $2,750.00" at bounding box center [1412, 429] width 67 height 24
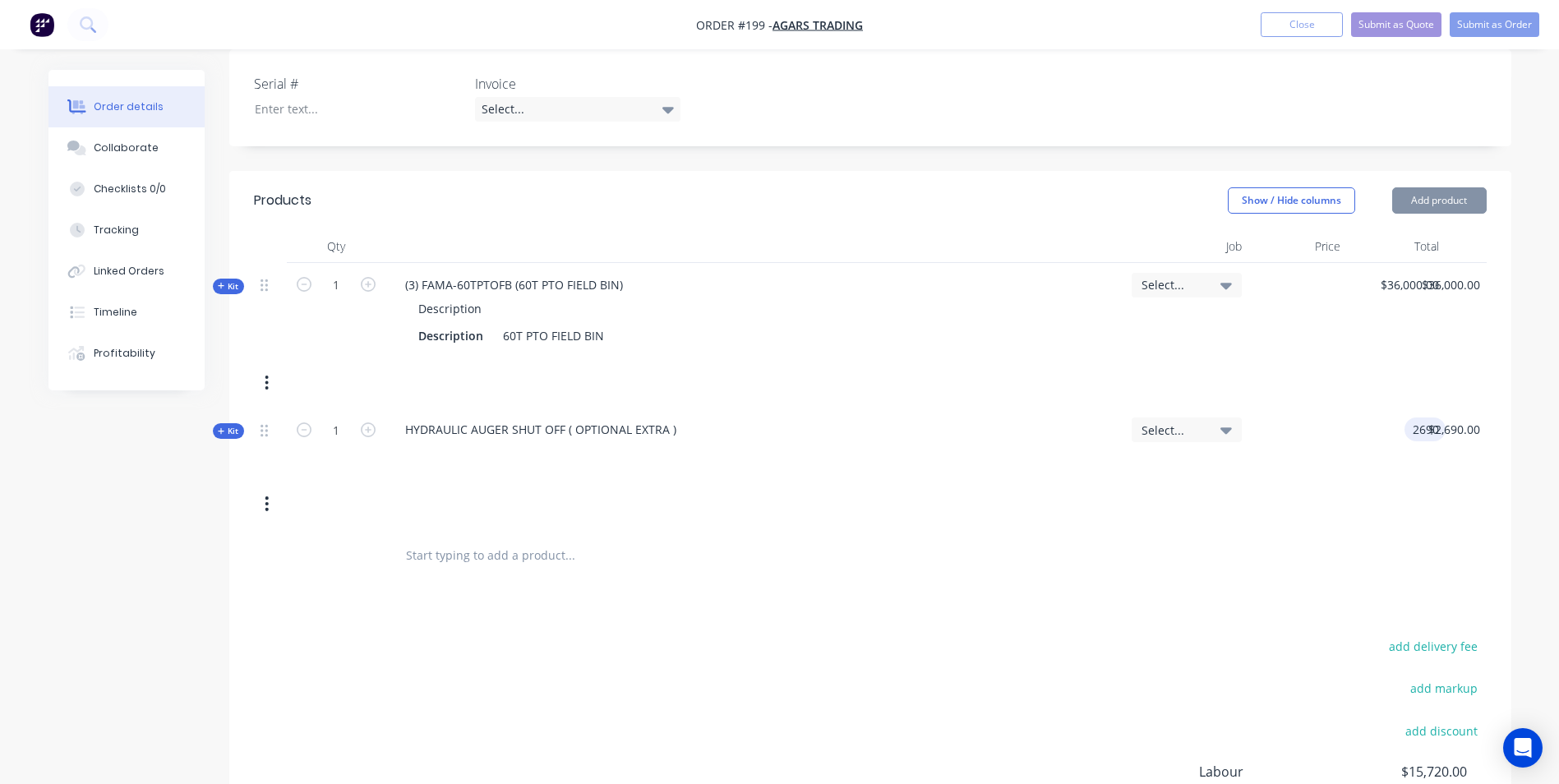
type input "$2,690.00"
click at [1397, 432] on div "$2,690.00 2690" at bounding box center [1396, 443] width 98 height 71
click at [1225, 283] on icon at bounding box center [1226, 285] width 12 height 6
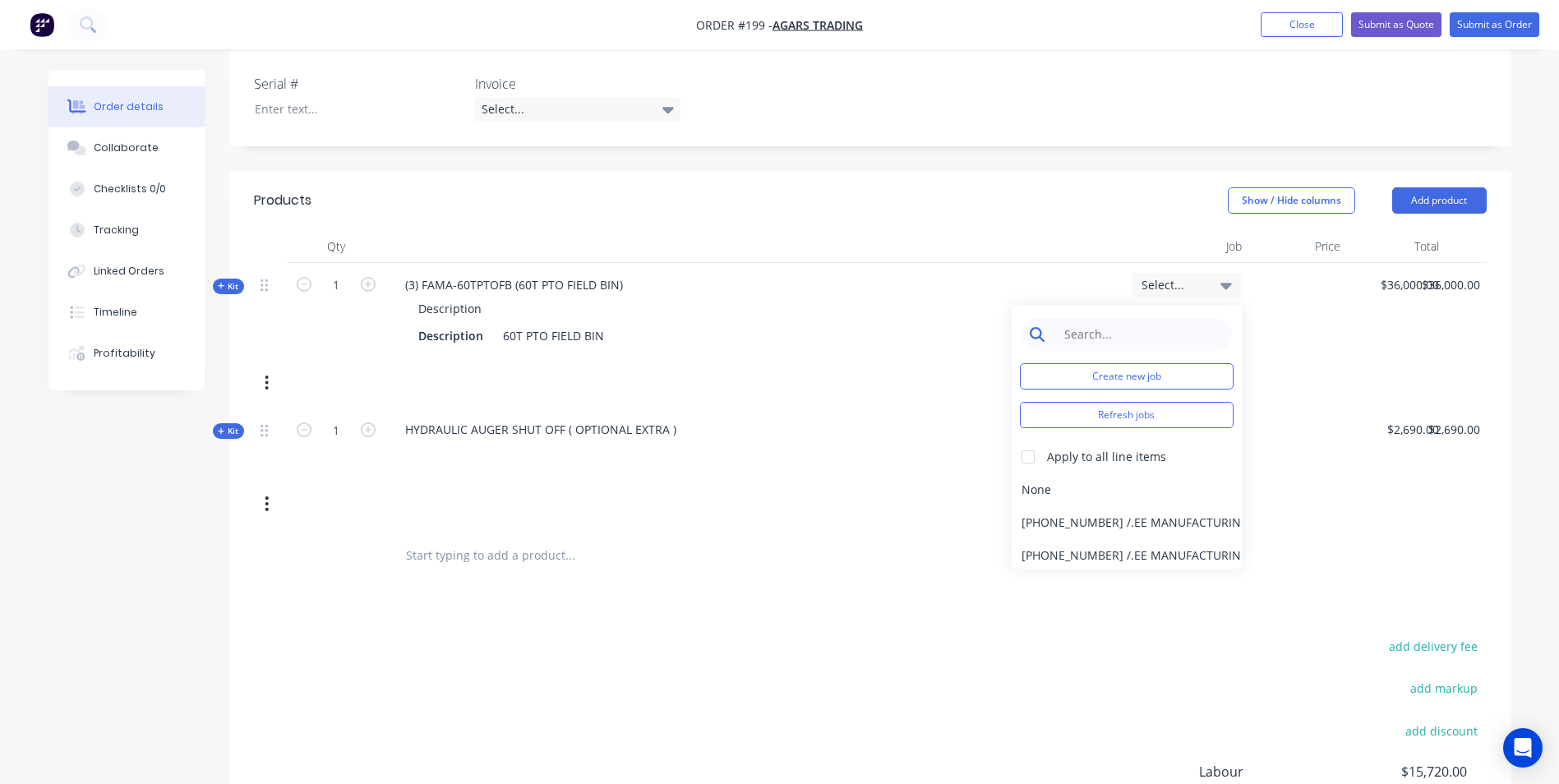
click at [1171, 318] on input at bounding box center [1139, 335] width 169 height 33
type input "5"
type input "25-600"
click at [1032, 440] on div at bounding box center [1028, 457] width 33 height 33
click at [1053, 473] on div "25-600 / 60T PTO FB" at bounding box center [1127, 490] width 230 height 33
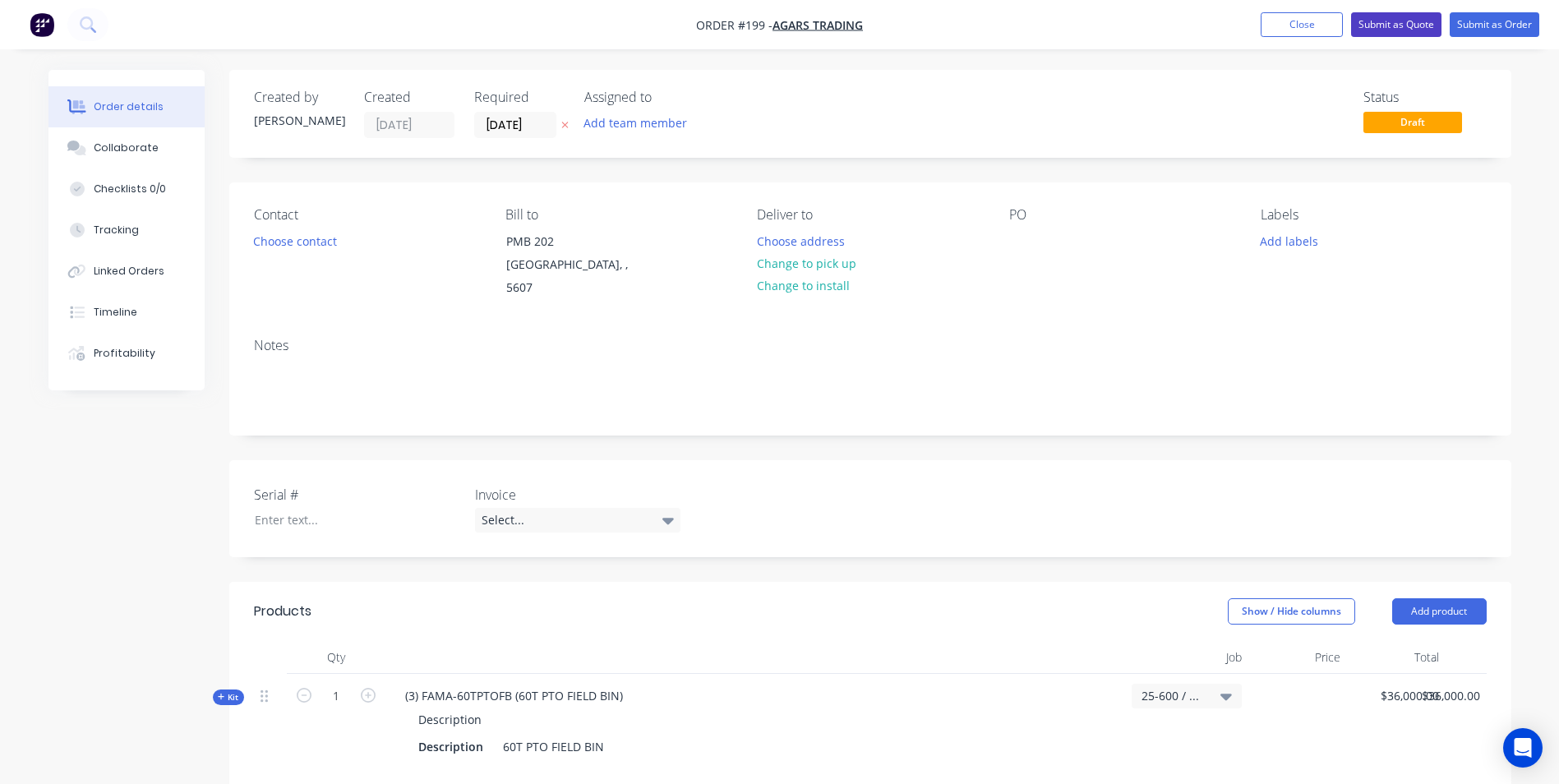
click at [1364, 29] on button "Submit as Quote" at bounding box center [1396, 25] width 90 height 25
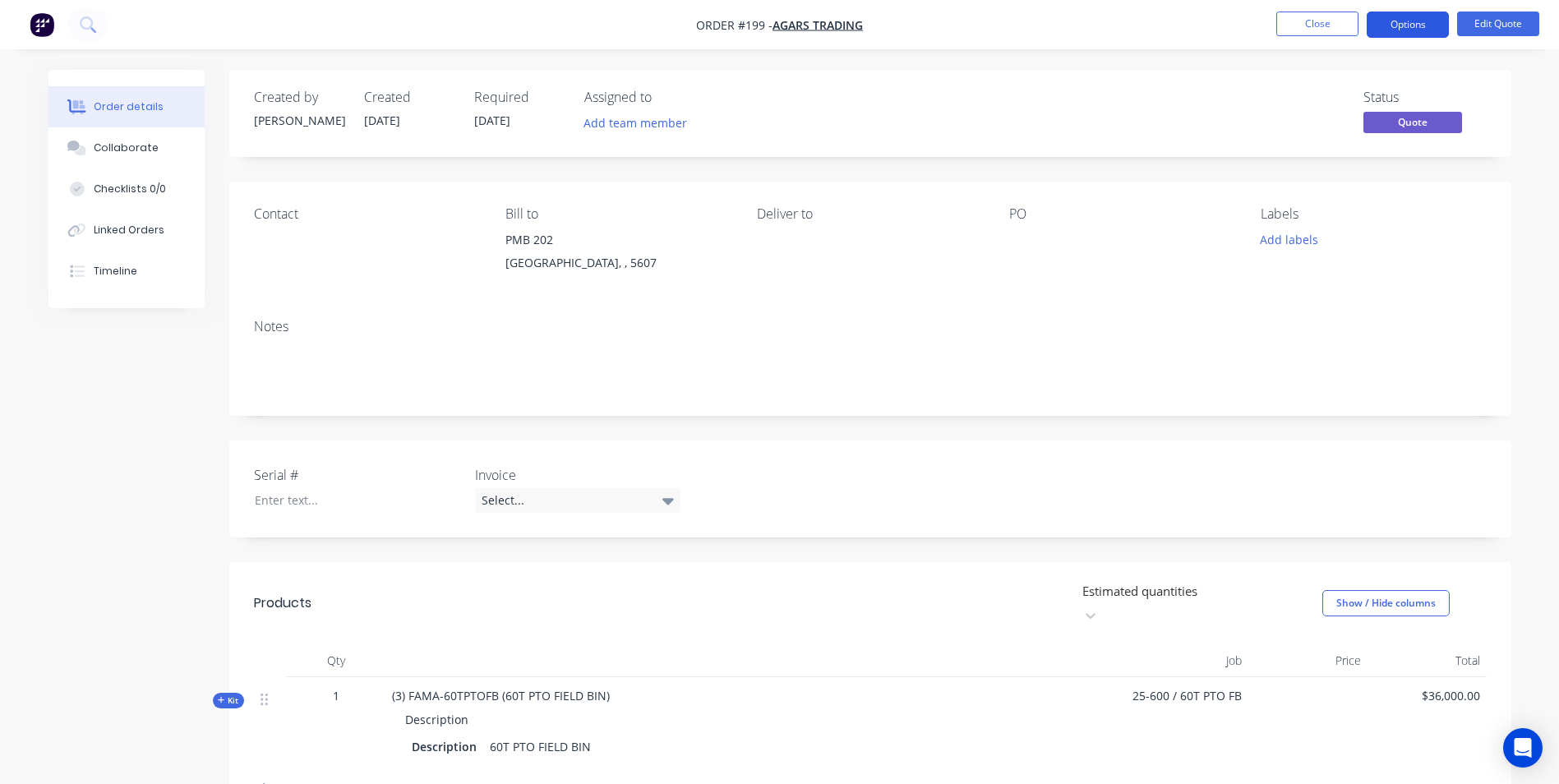
click at [1383, 29] on button "Options" at bounding box center [1408, 25] width 82 height 26
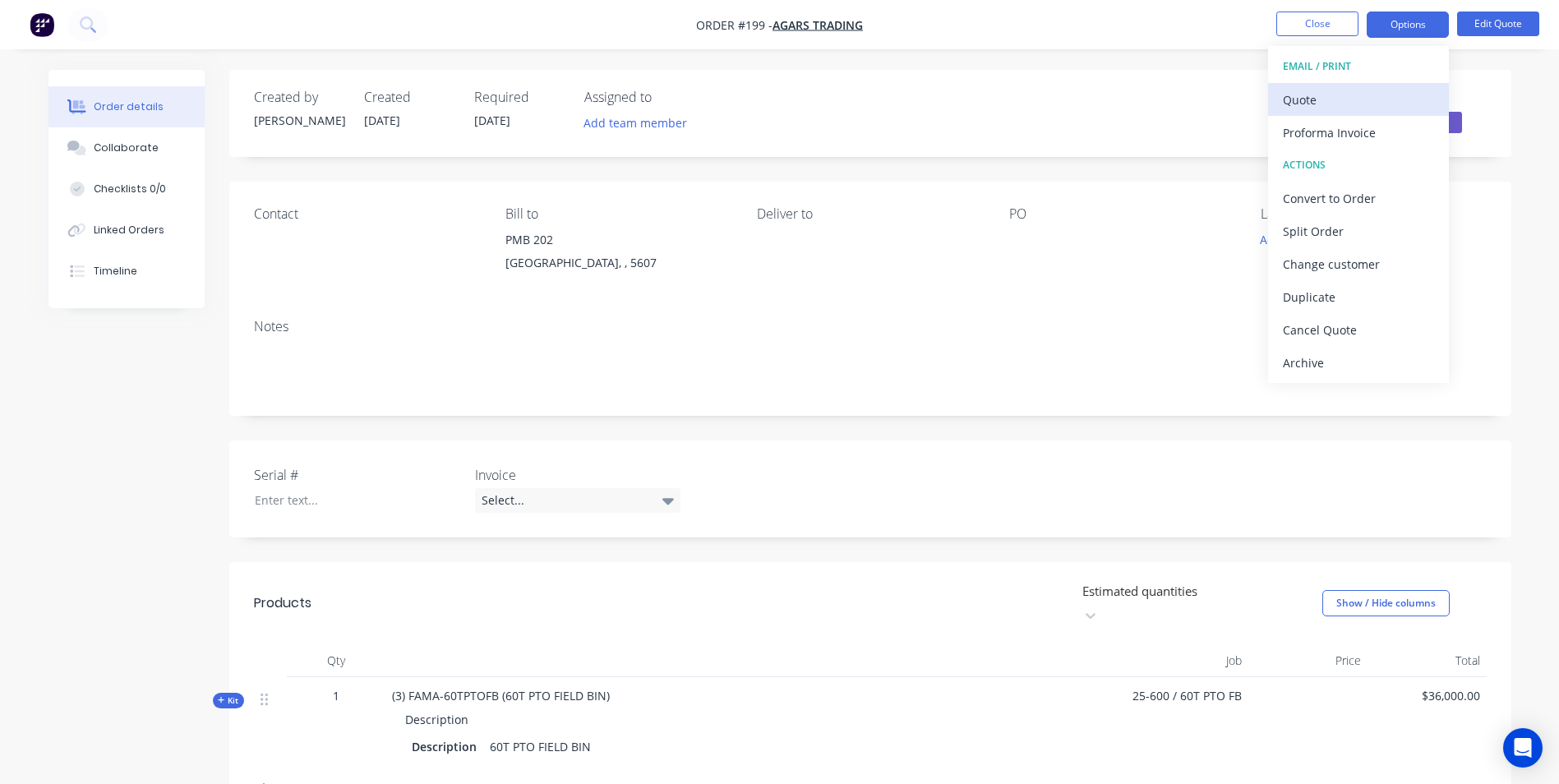
click at [1336, 95] on div "Quote" at bounding box center [1358, 99] width 151 height 24
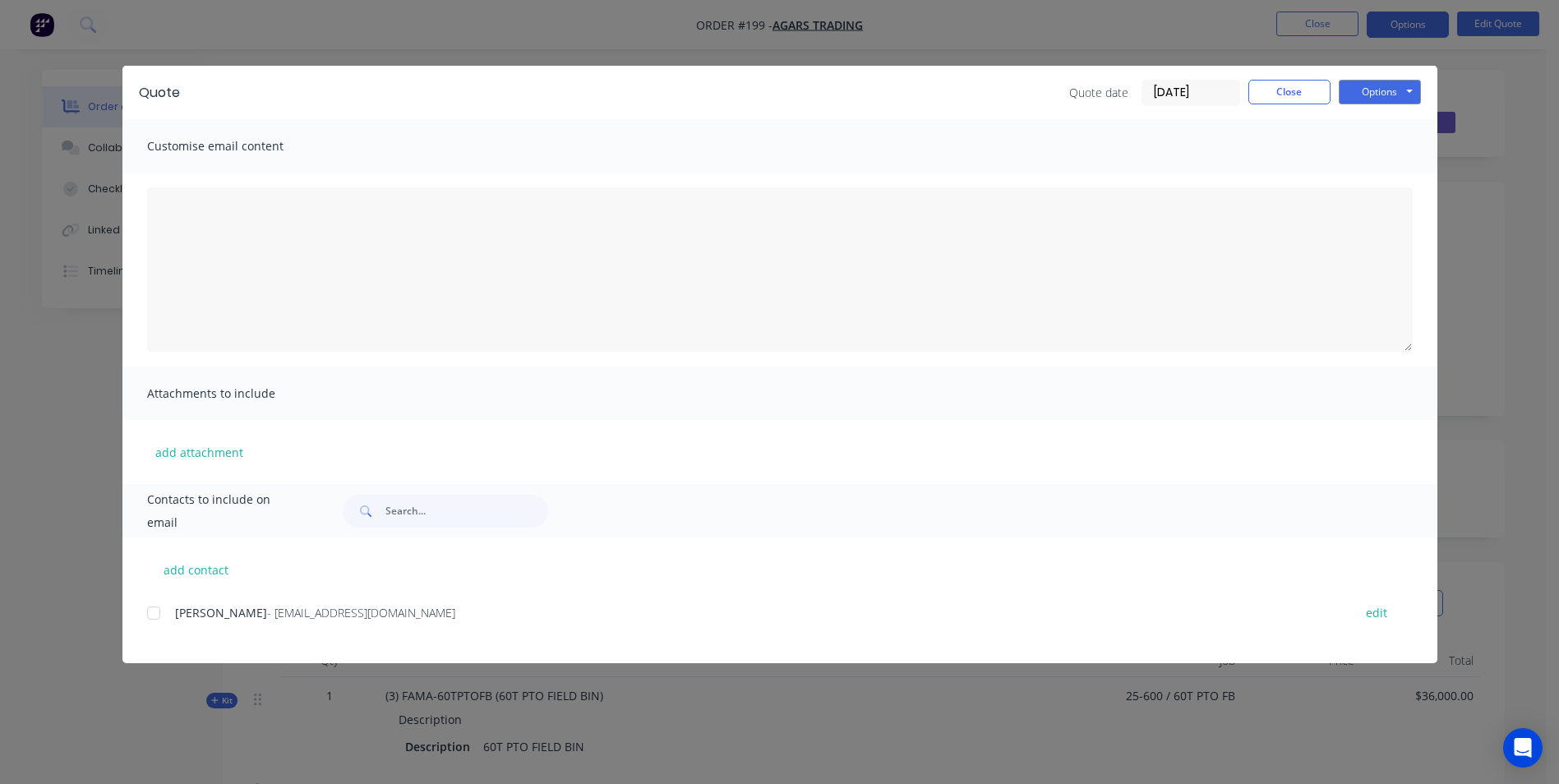
click at [154, 613] on div at bounding box center [154, 613] width 33 height 33
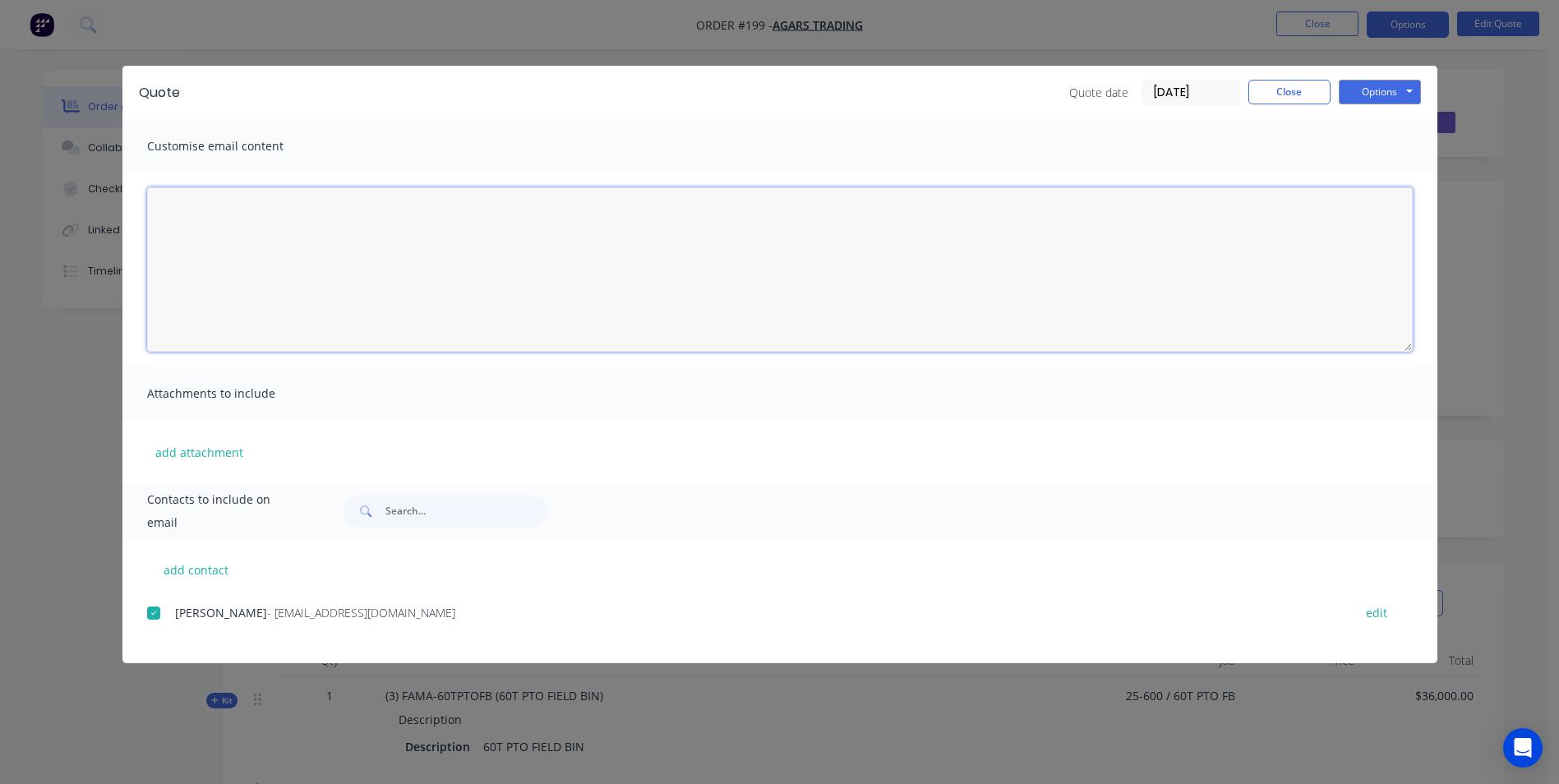
click at [507, 201] on textarea at bounding box center [780, 270] width 1265 height 164
click at [562, 211] on textarea "Please see quote for a 60T PTO Field Bin with optional auger shut off" at bounding box center [780, 270] width 1265 height 164
drag, startPoint x: 290, startPoint y: 243, endPoint x: 262, endPoint y: 257, distance: 31.3
click at [262, 257] on textarea "Please see quote for a 60T PTO Field Bin with optional auger shut off. We have …" at bounding box center [780, 270] width 1265 height 164
click at [321, 248] on textarea "Please see quote for a 60T PTO Field Bin with optional auger shut off. We have …" at bounding box center [780, 270] width 1265 height 164
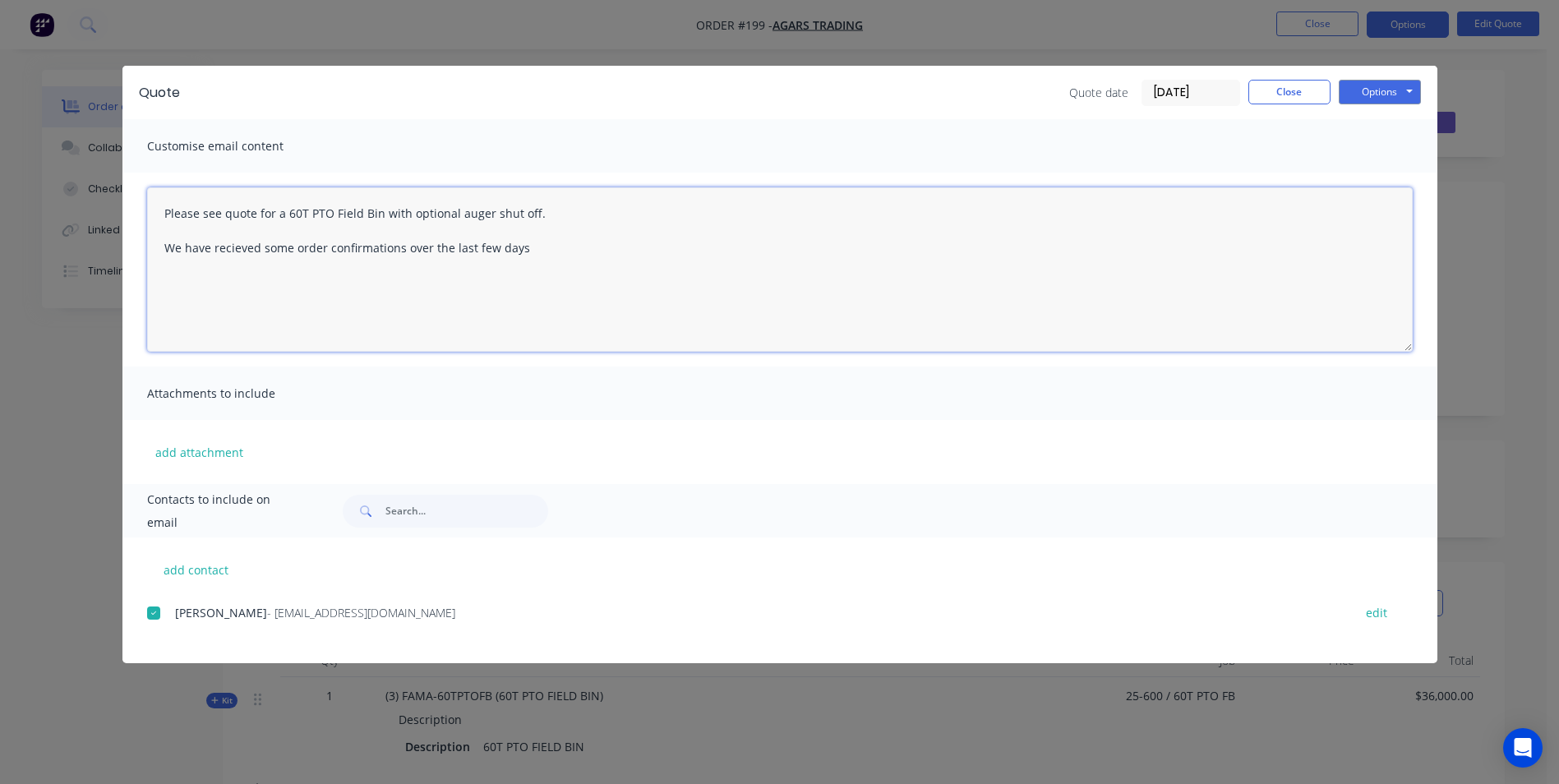
click at [547, 252] on textarea "Please see quote for a 60T PTO Field Bin with optional auger shut off. We have …" at bounding box center [780, 270] width 1265 height 164
click at [166, 203] on textarea "Please see quote for a 60T PTO Field Bin with optional auger shut off. We have …" at bounding box center [780, 270] width 1265 height 164
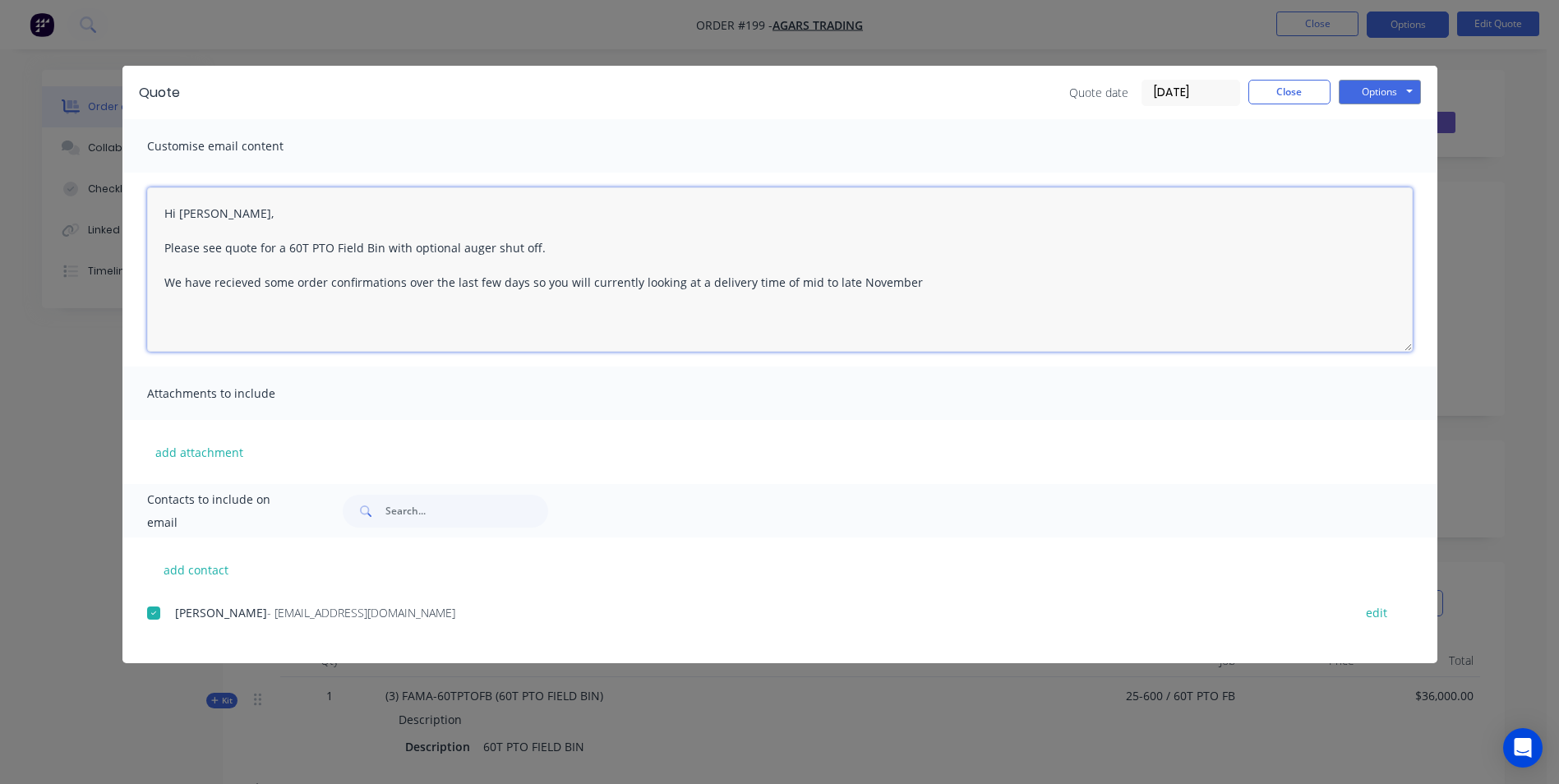
click at [904, 279] on textarea "Hi [PERSON_NAME], Please see quote for a 60T PTO Field Bin with optional auger …" at bounding box center [780, 270] width 1265 height 164
type textarea "Hi [PERSON_NAME], Please see quote for a 60T PTO Field Bin with optional auger …"
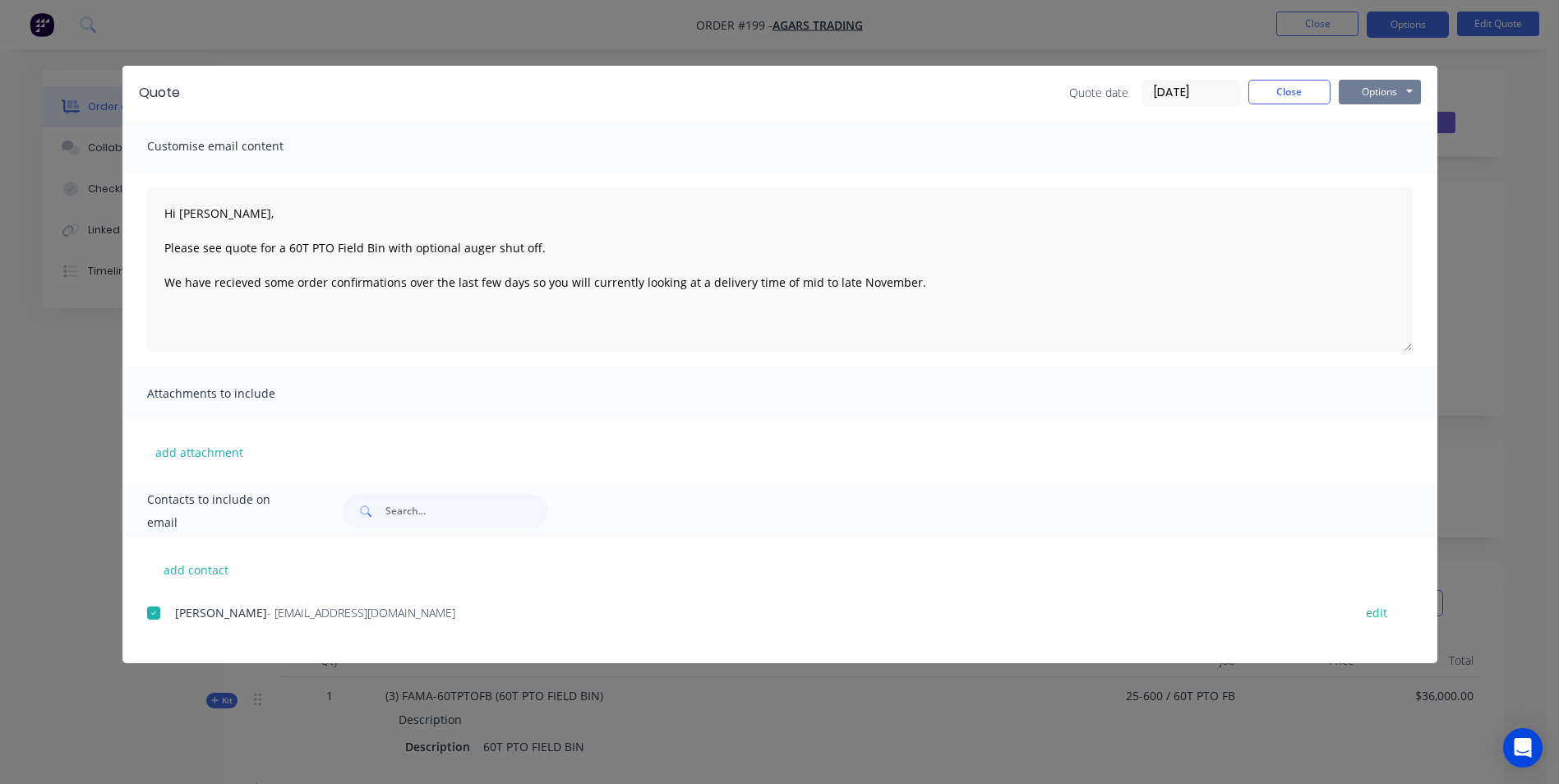
click at [1390, 94] on button "Options" at bounding box center [1379, 91] width 82 height 25
click at [1395, 170] on button "Email" at bounding box center [1390, 176] width 105 height 27
click at [1305, 88] on button "Close" at bounding box center [1289, 91] width 82 height 25
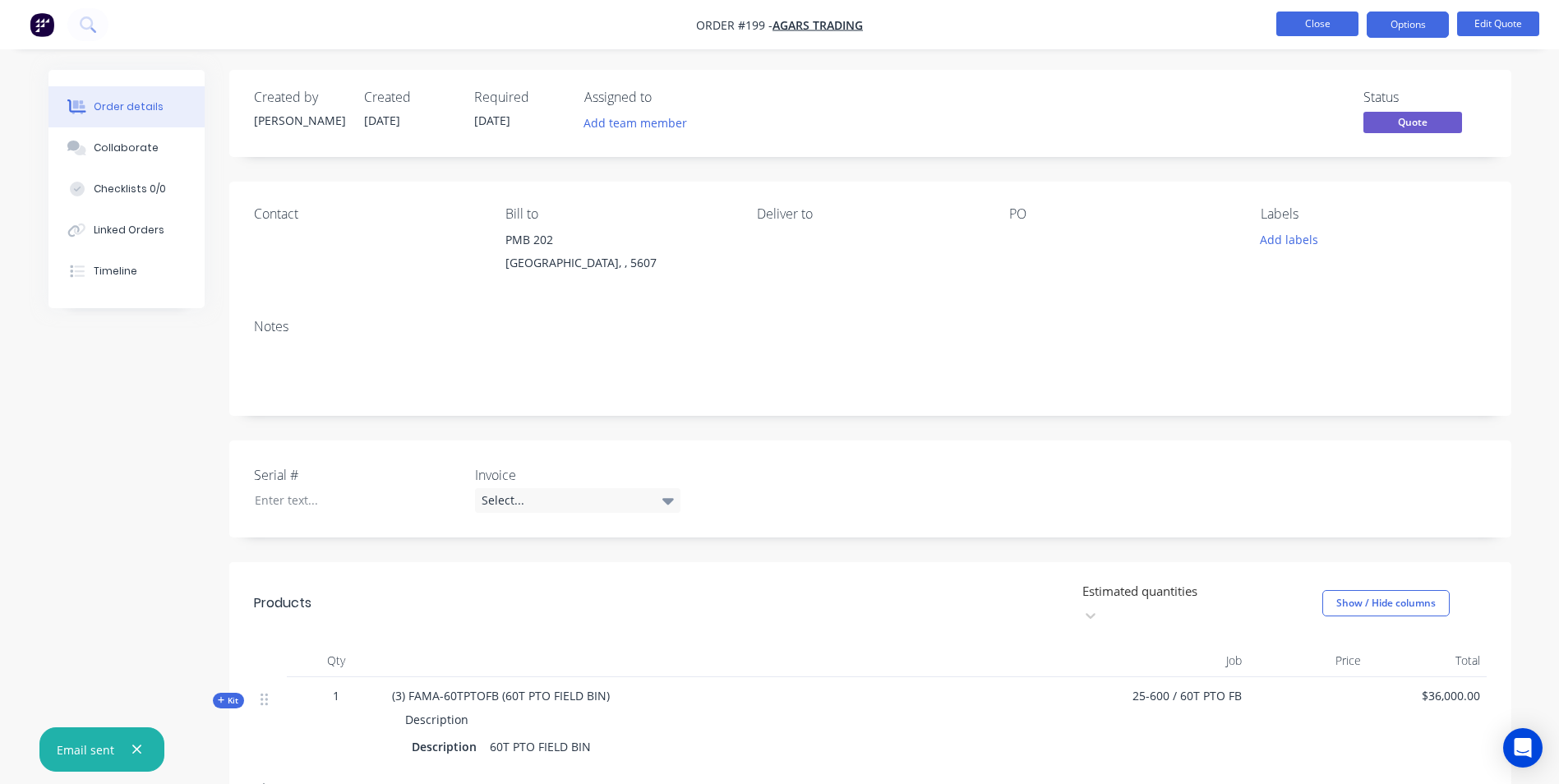
click at [1337, 29] on button "Close" at bounding box center [1317, 24] width 82 height 25
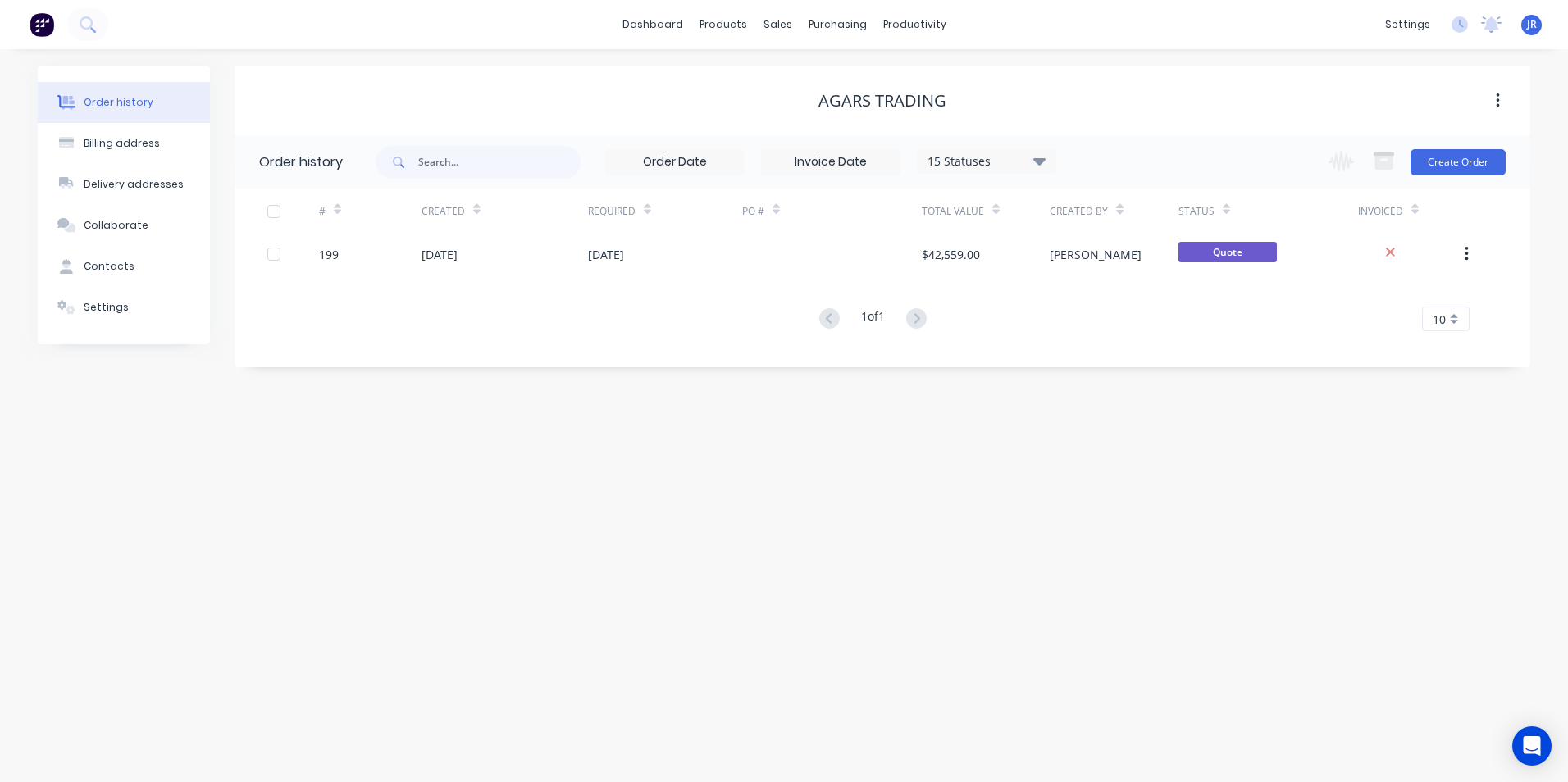
click at [537, 101] on div "Agars Trading" at bounding box center [882, 101] width 1295 height 20
click at [659, 31] on link "dashboard" at bounding box center [652, 25] width 77 height 25
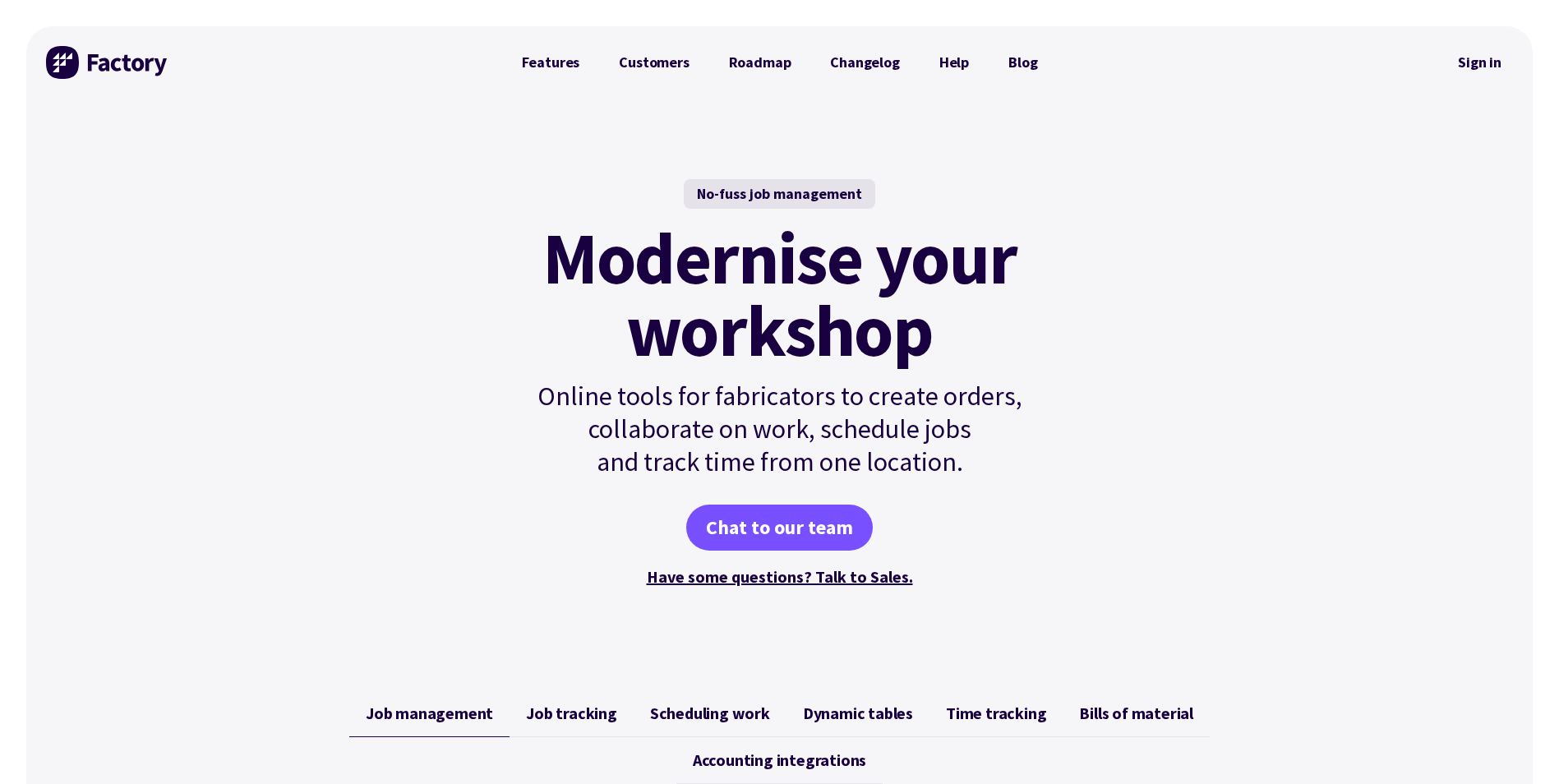
click at [1485, 62] on link "Sign in" at bounding box center [1480, 62] width 67 height 37
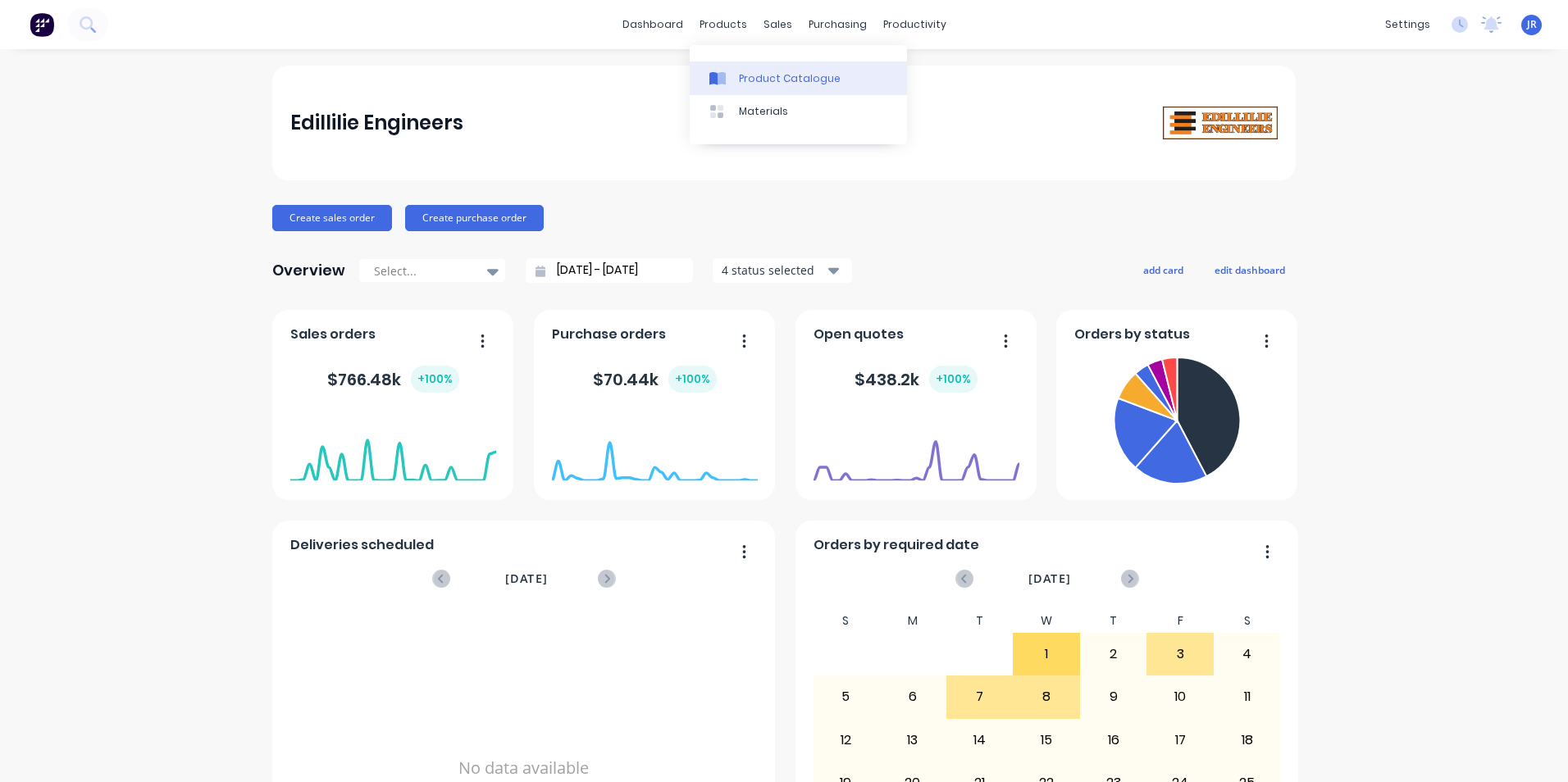
click at [741, 74] on div "Product Catalogue" at bounding box center [789, 78] width 102 height 15
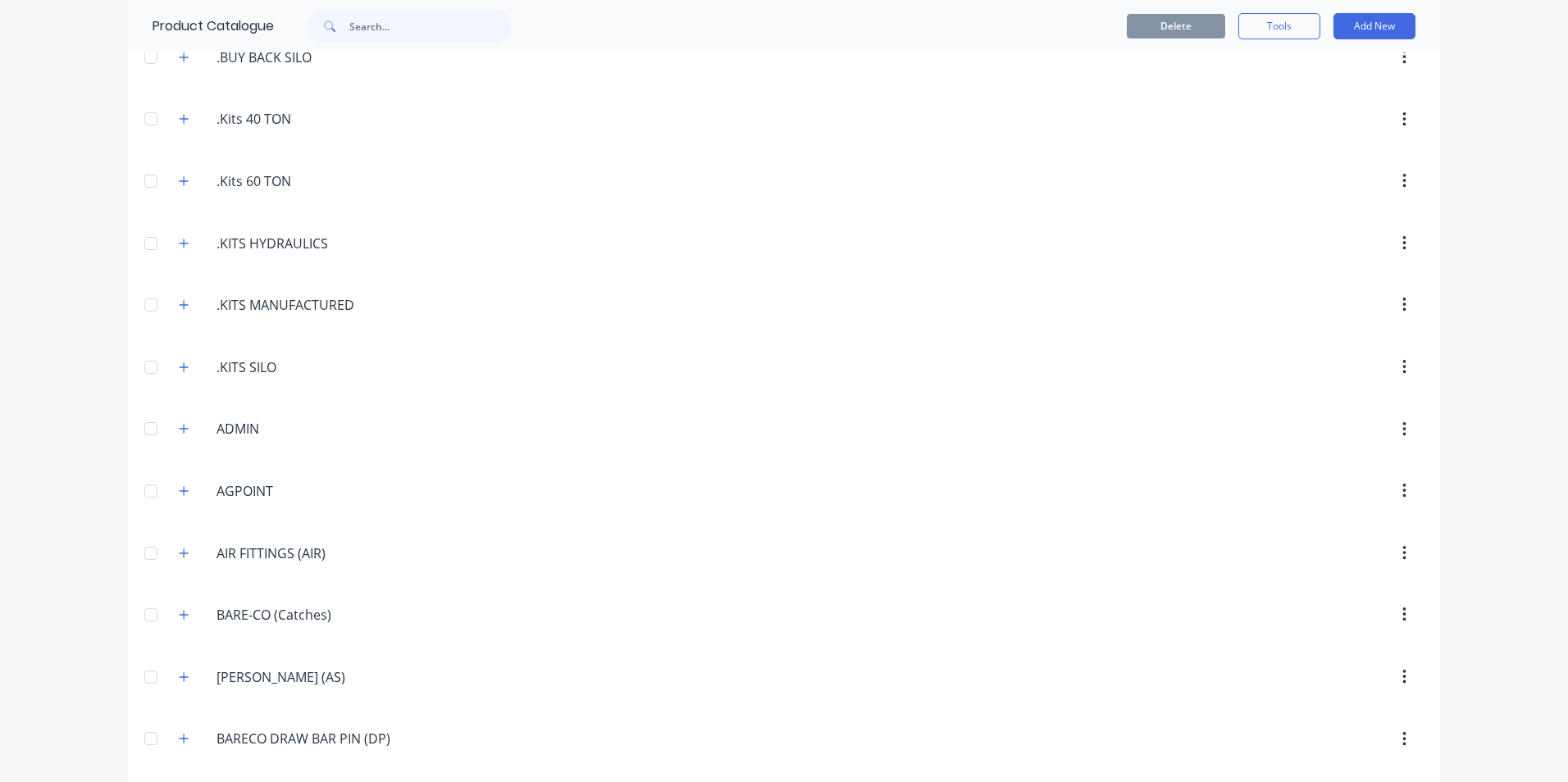
scroll to position [410, 0]
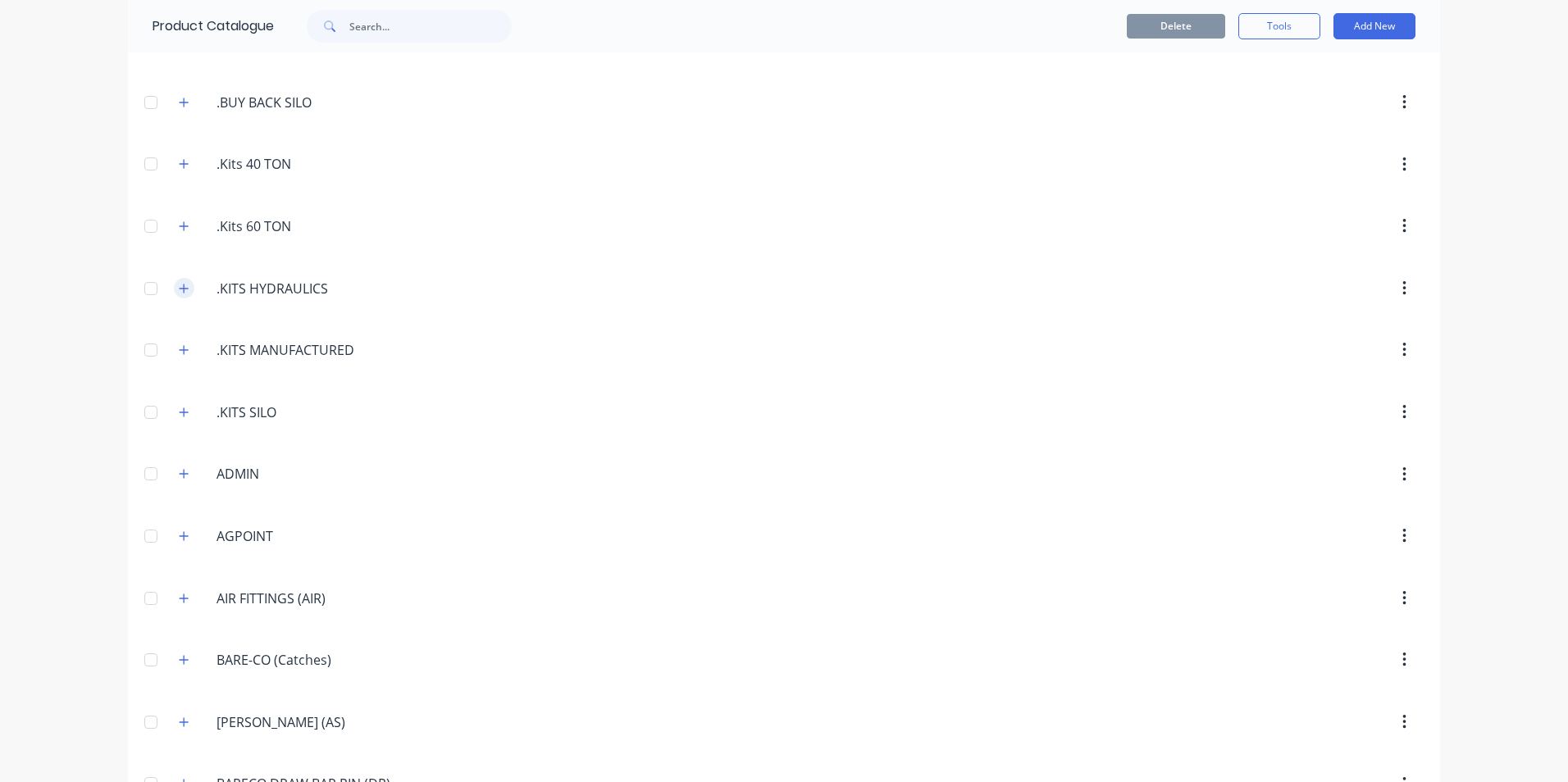
click at [185, 287] on button "button" at bounding box center [184, 288] width 21 height 21
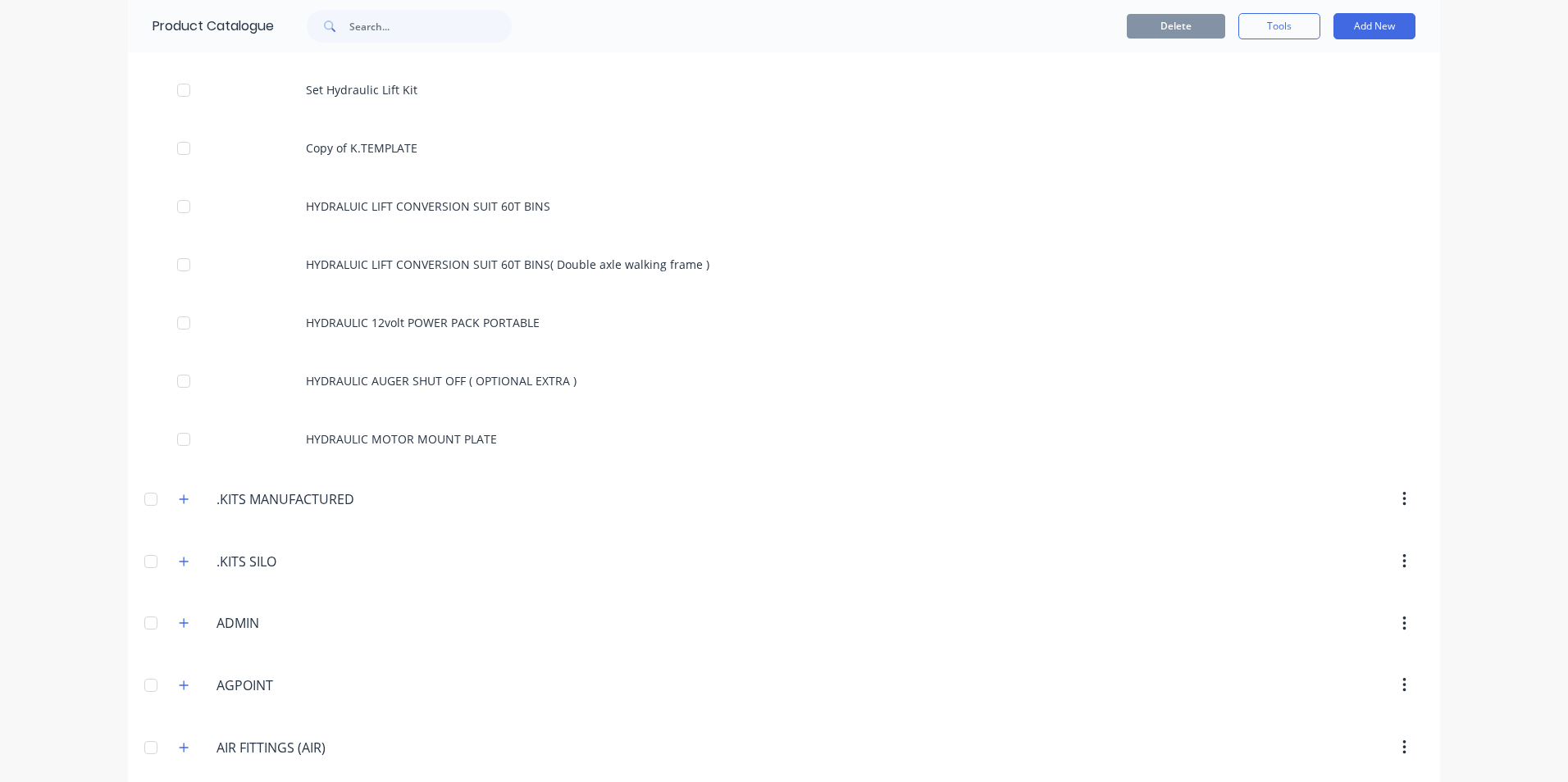
scroll to position [737, 0]
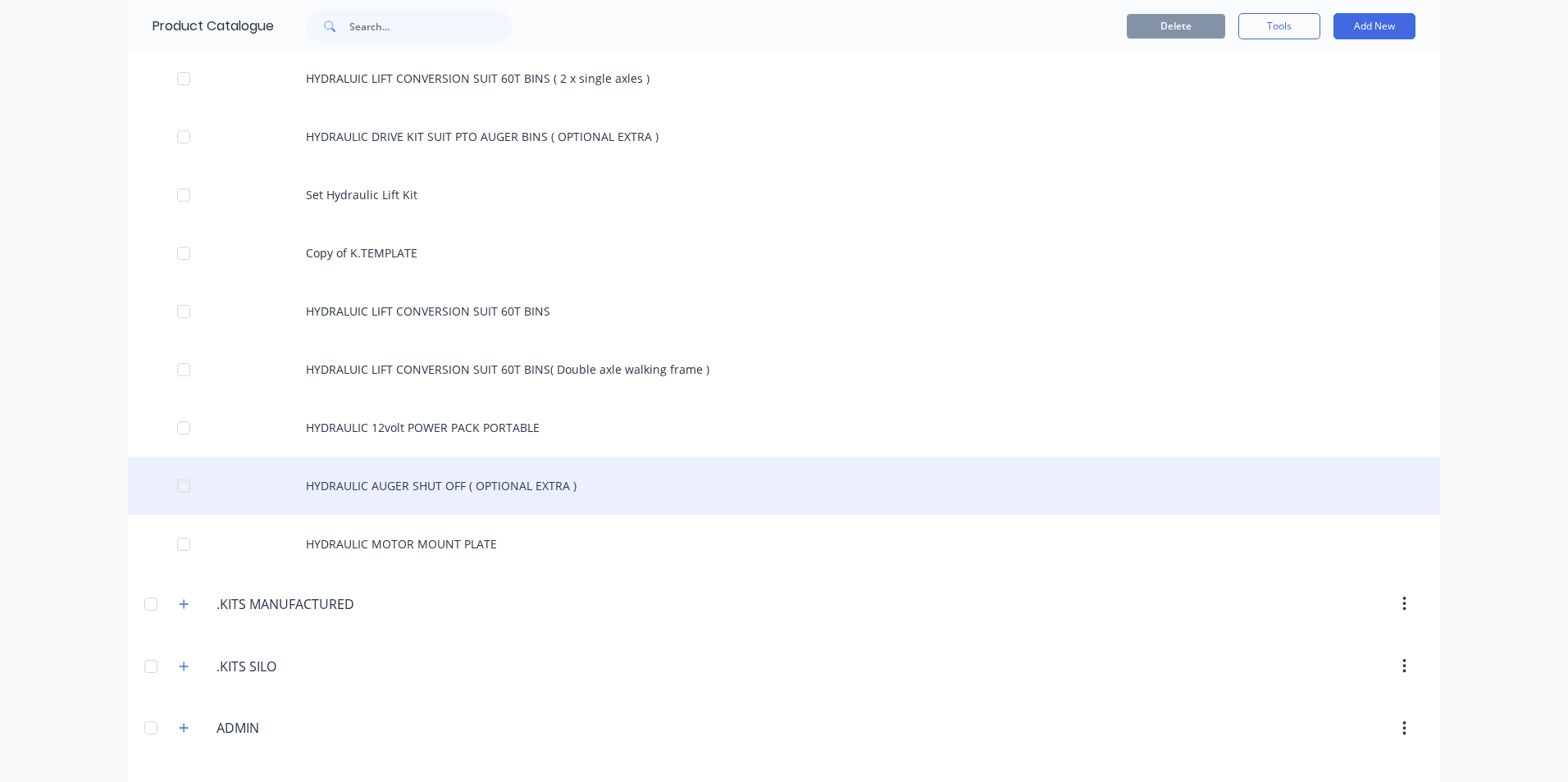
click at [338, 482] on div "HYDRAULIC AUGER SHUT OFF ( OPTIONAL EXTRA )" at bounding box center [784, 486] width 1312 height 58
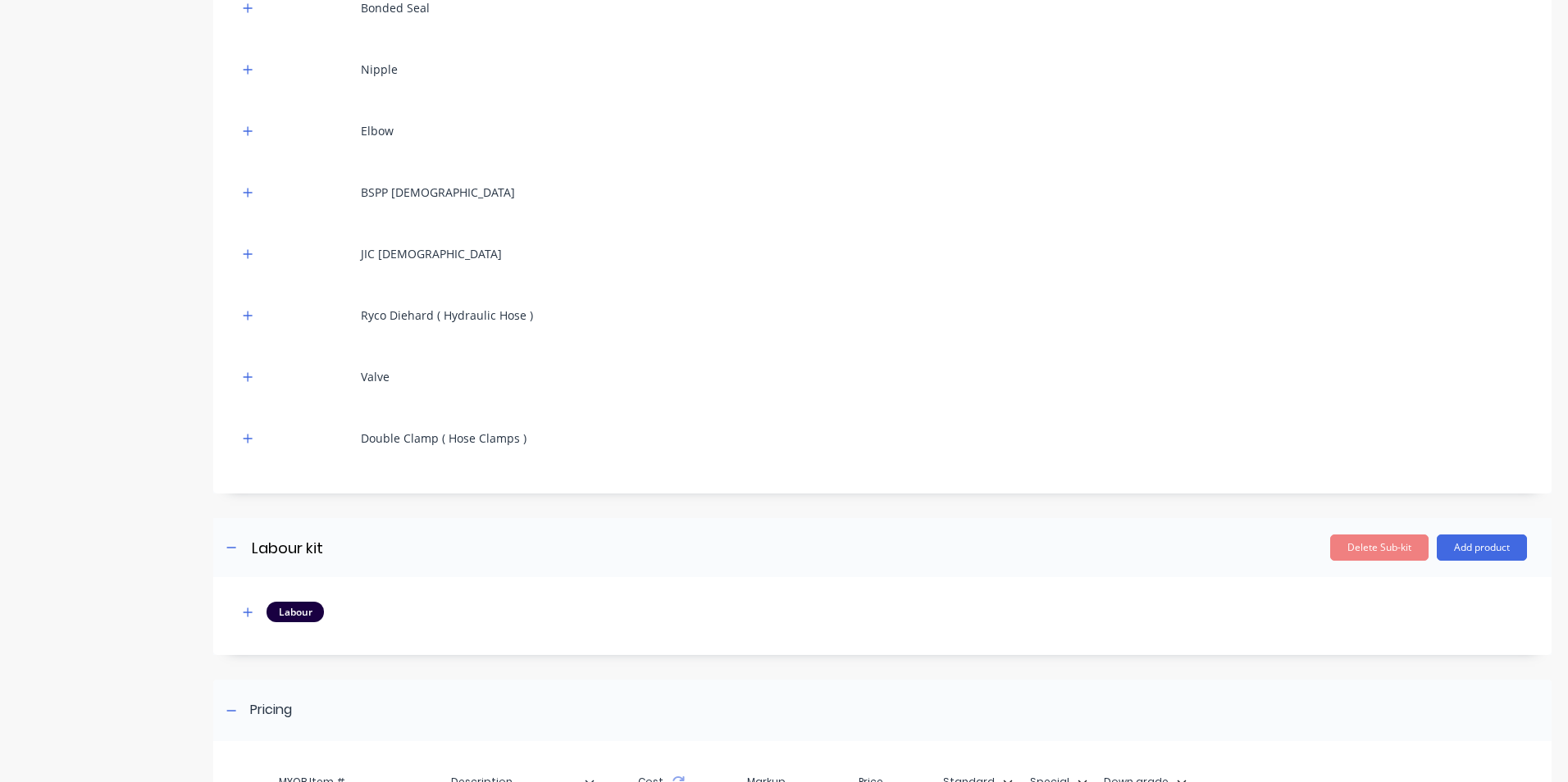
scroll to position [984, 0]
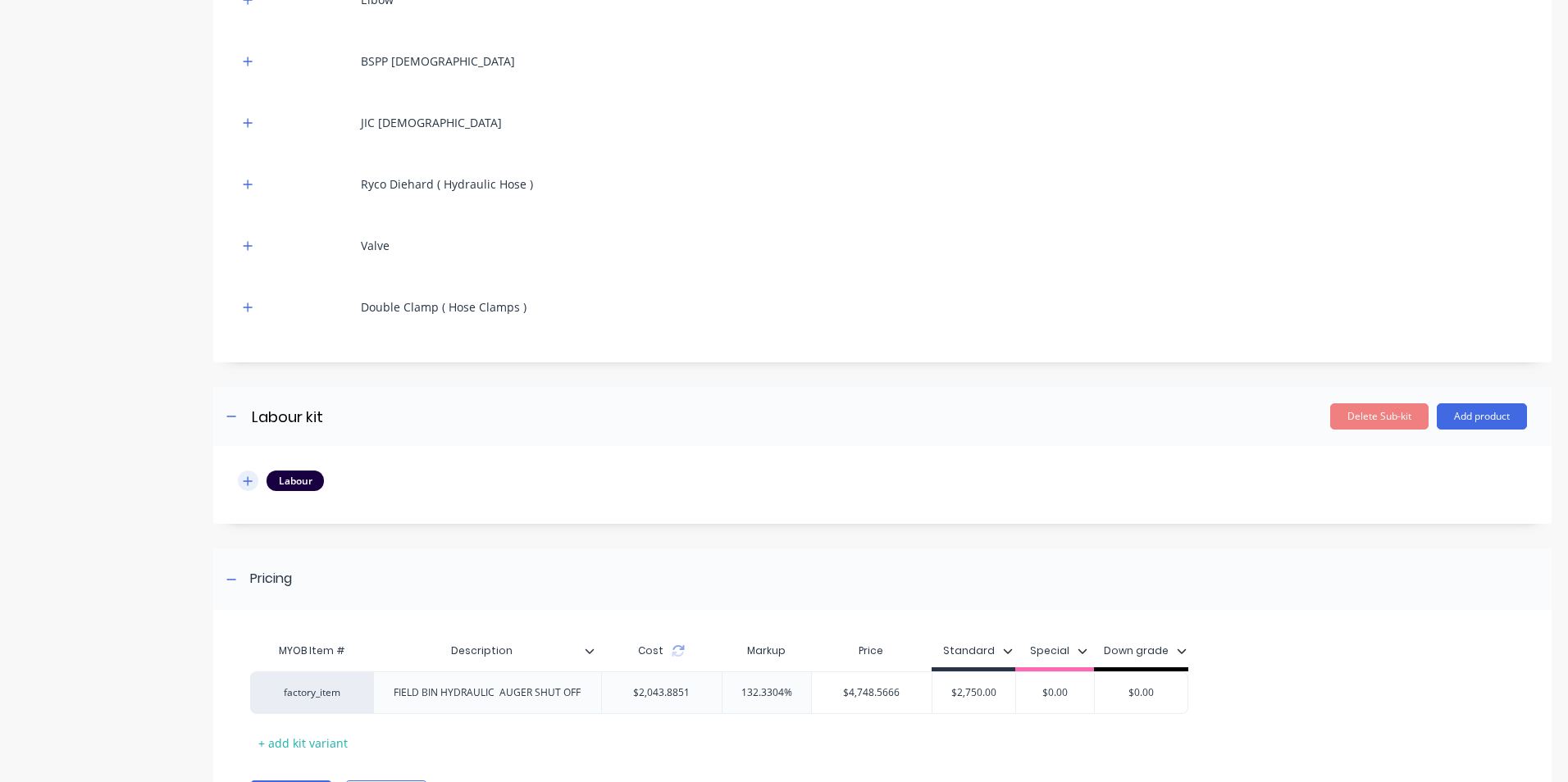
click at [246, 484] on icon "button" at bounding box center [247, 481] width 10 height 12
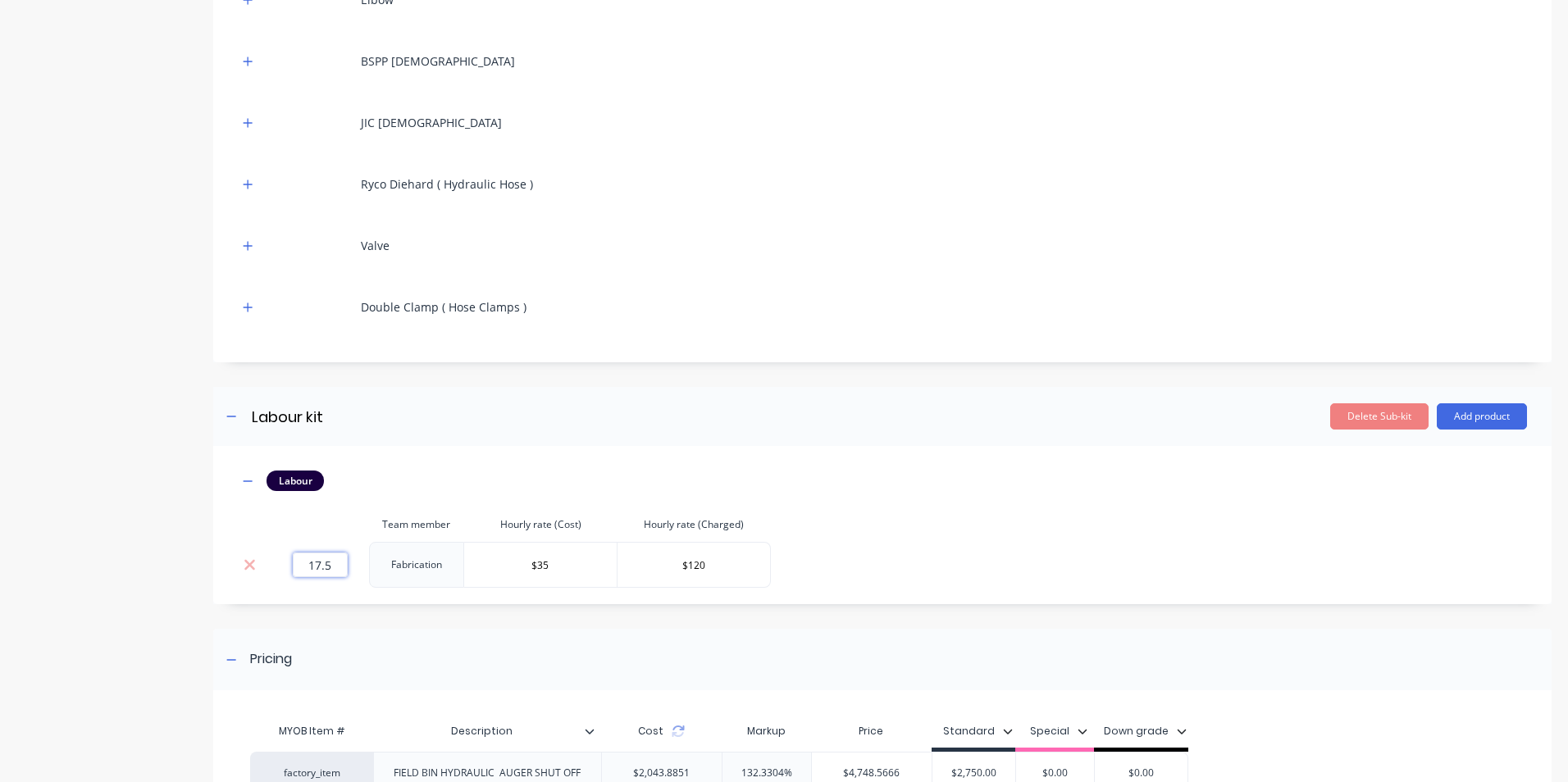
drag, startPoint x: 327, startPoint y: 571, endPoint x: 315, endPoint y: 569, distance: 12.2
click at [315, 569] on input "17.5" at bounding box center [320, 565] width 55 height 25
drag, startPoint x: 334, startPoint y: 561, endPoint x: 297, endPoint y: 566, distance: 37.3
click at [297, 566] on input "17.5" at bounding box center [320, 565] width 55 height 25
type input "10"
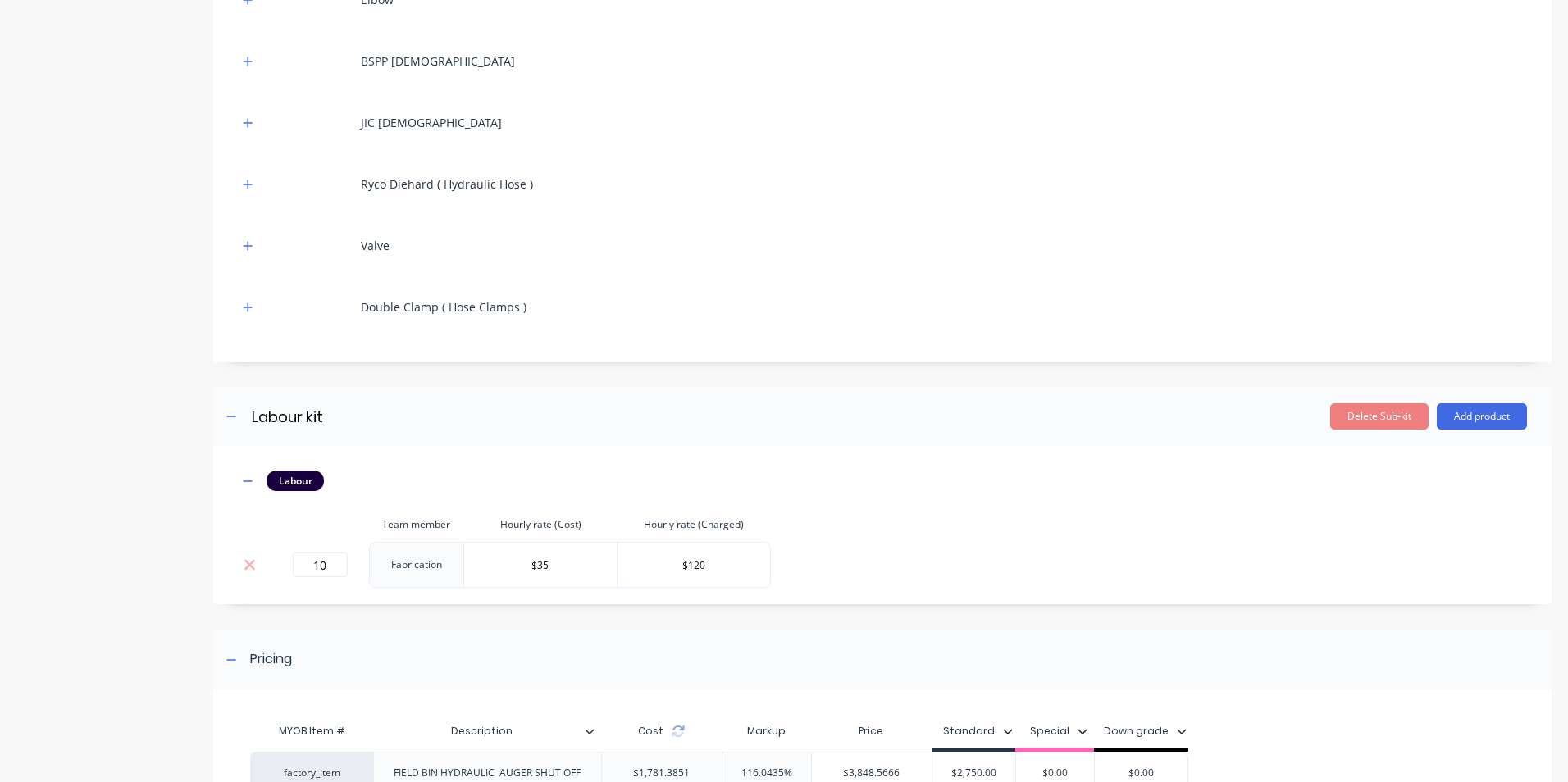
click at [330, 594] on div "Labour Team member Hourly rate (Cost) Hourly rate (Charged) 10 Fabrication $35 …" at bounding box center [881, 525] width 1338 height 158
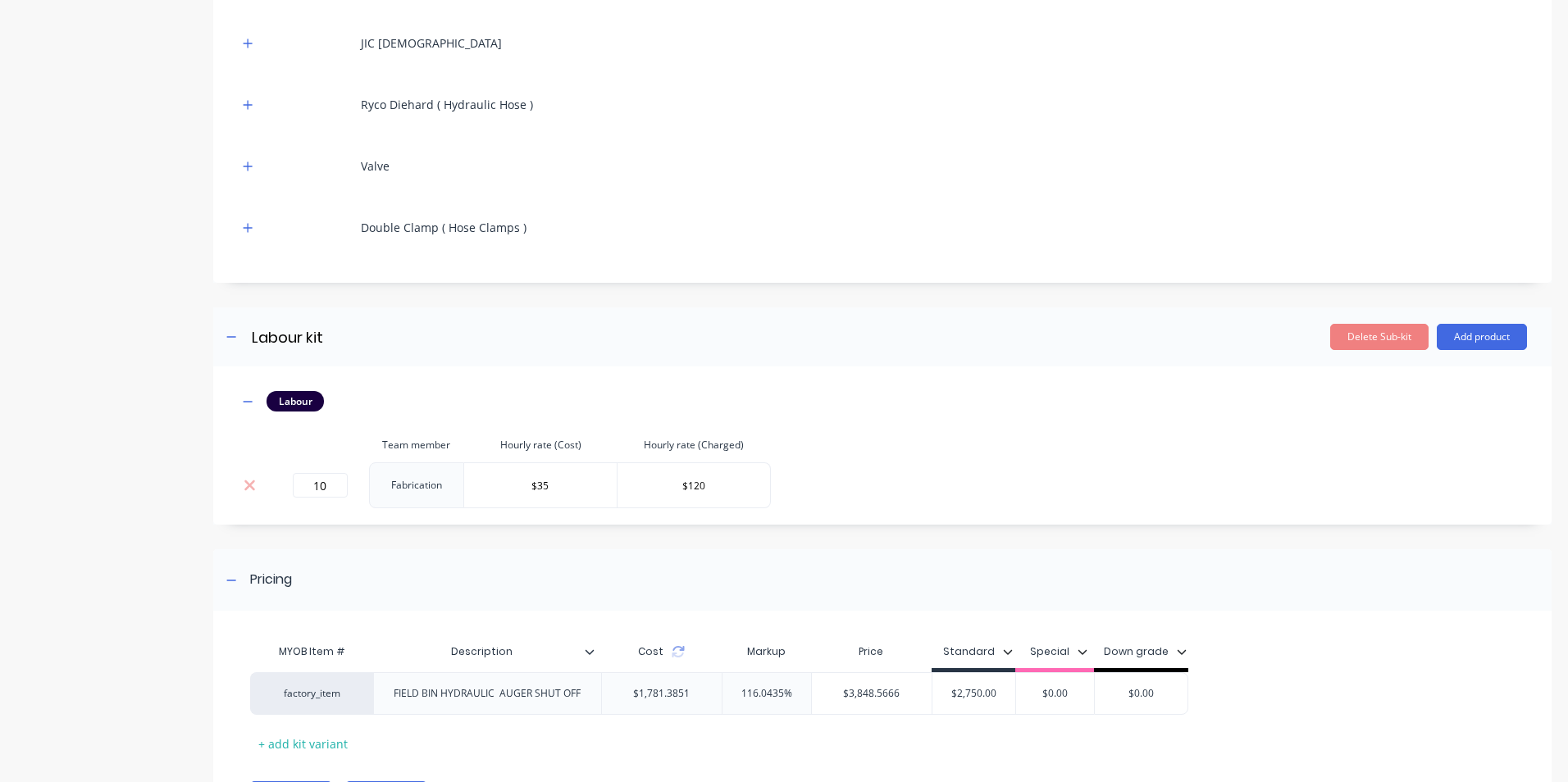
scroll to position [1148, 0]
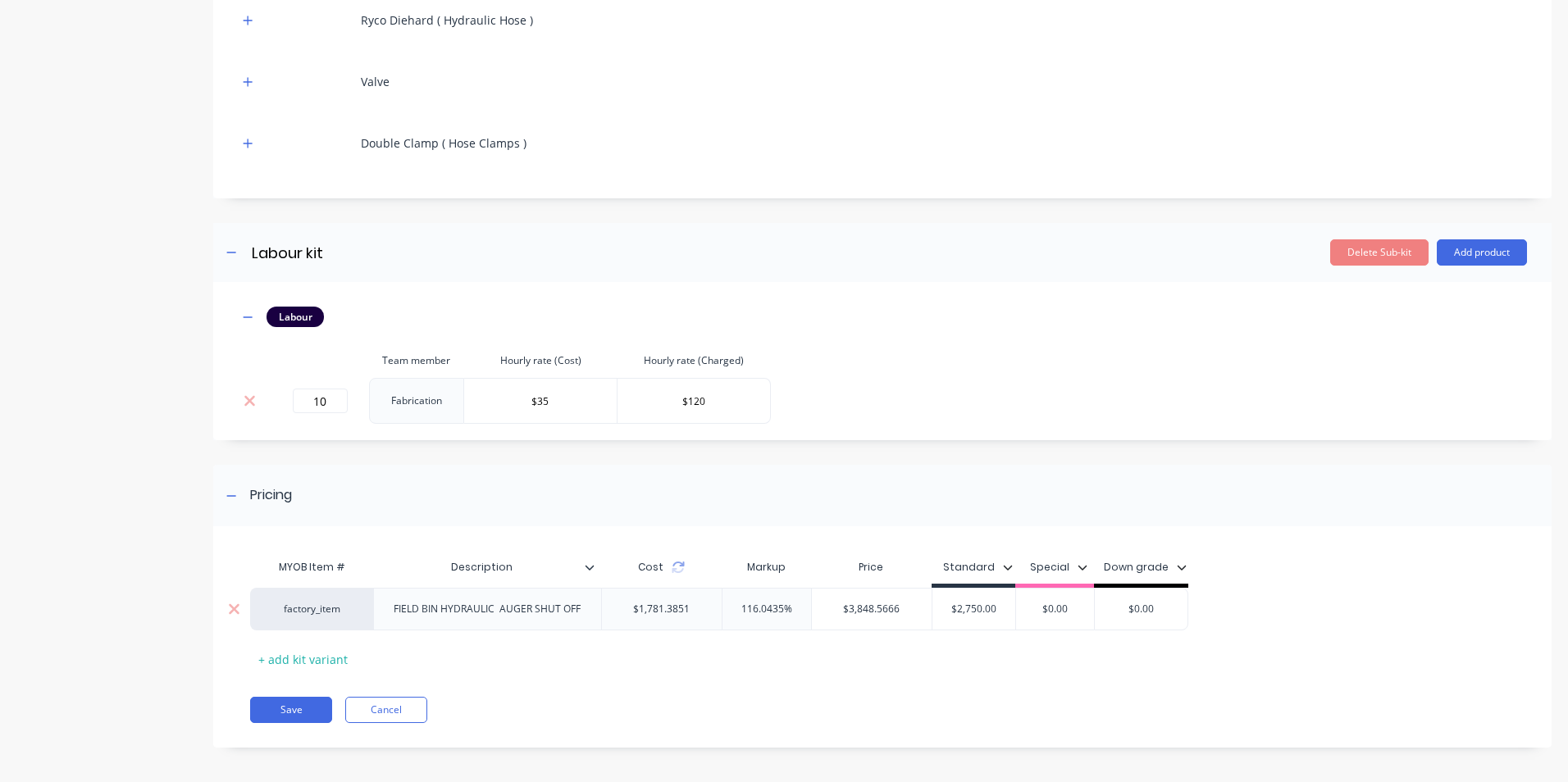
drag, startPoint x: 950, startPoint y: 611, endPoint x: 1026, endPoint y: 618, distance: 76.3
click at [1026, 618] on div "factory_item FIELD BIN HYDRAULIC AUGER SHUT OFF $1,781.3851 116.0435% $3,848.56…" at bounding box center [719, 608] width 938 height 43
drag, startPoint x: 1000, startPoint y: 607, endPoint x: 931, endPoint y: 597, distance: 69.7
click at [930, 604] on div "factory_item FIELD BIN HYDRAULIC AUGER SHUT OFF $1,781.3851 116.0435% $3,848.56…" at bounding box center [719, 608] width 938 height 43
type input "2690"
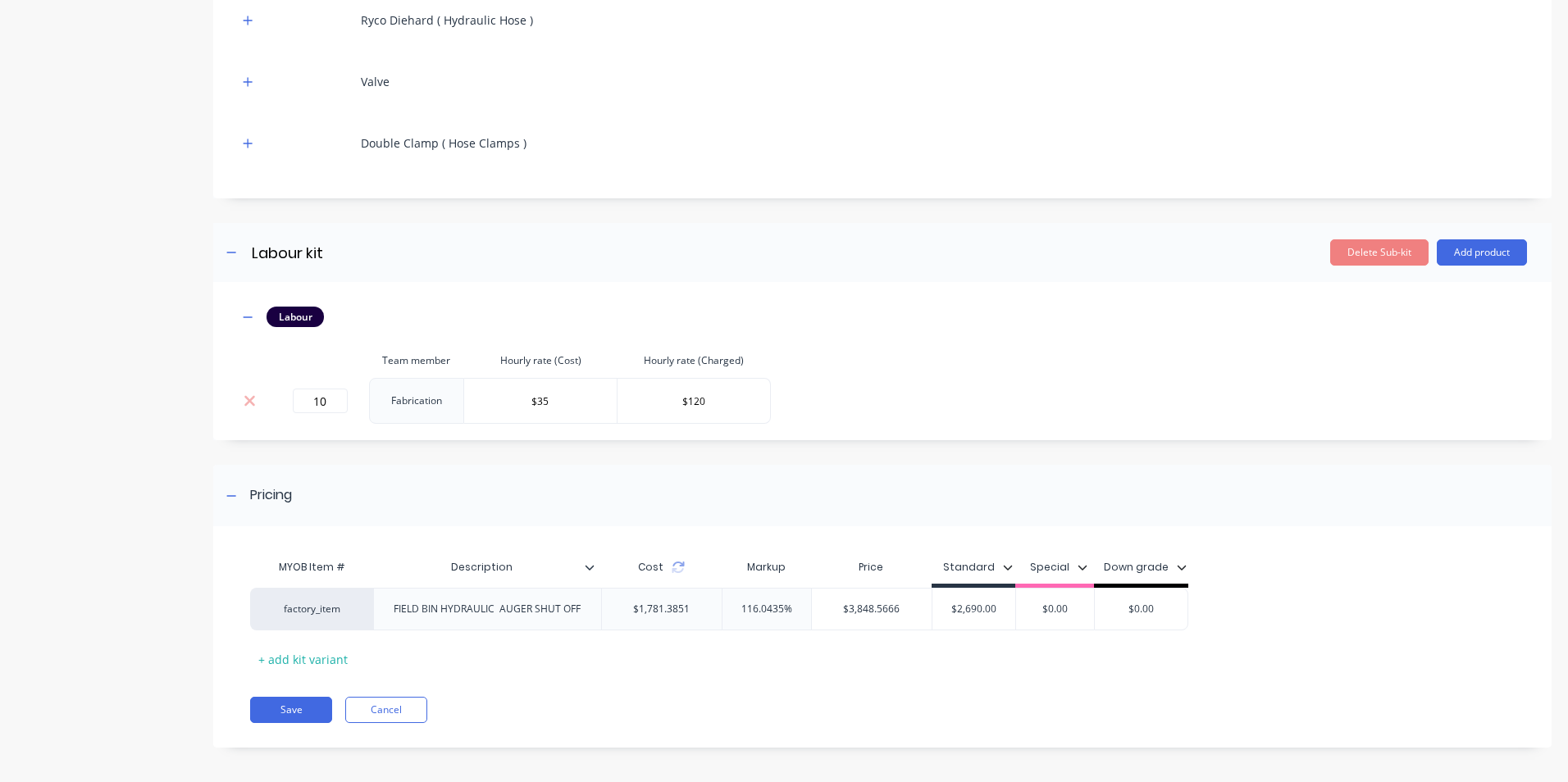
click at [893, 651] on div "MYOB Item # Description Cost Markup Price Standard Special Down grade factory_i…" at bounding box center [876, 611] width 1251 height 121
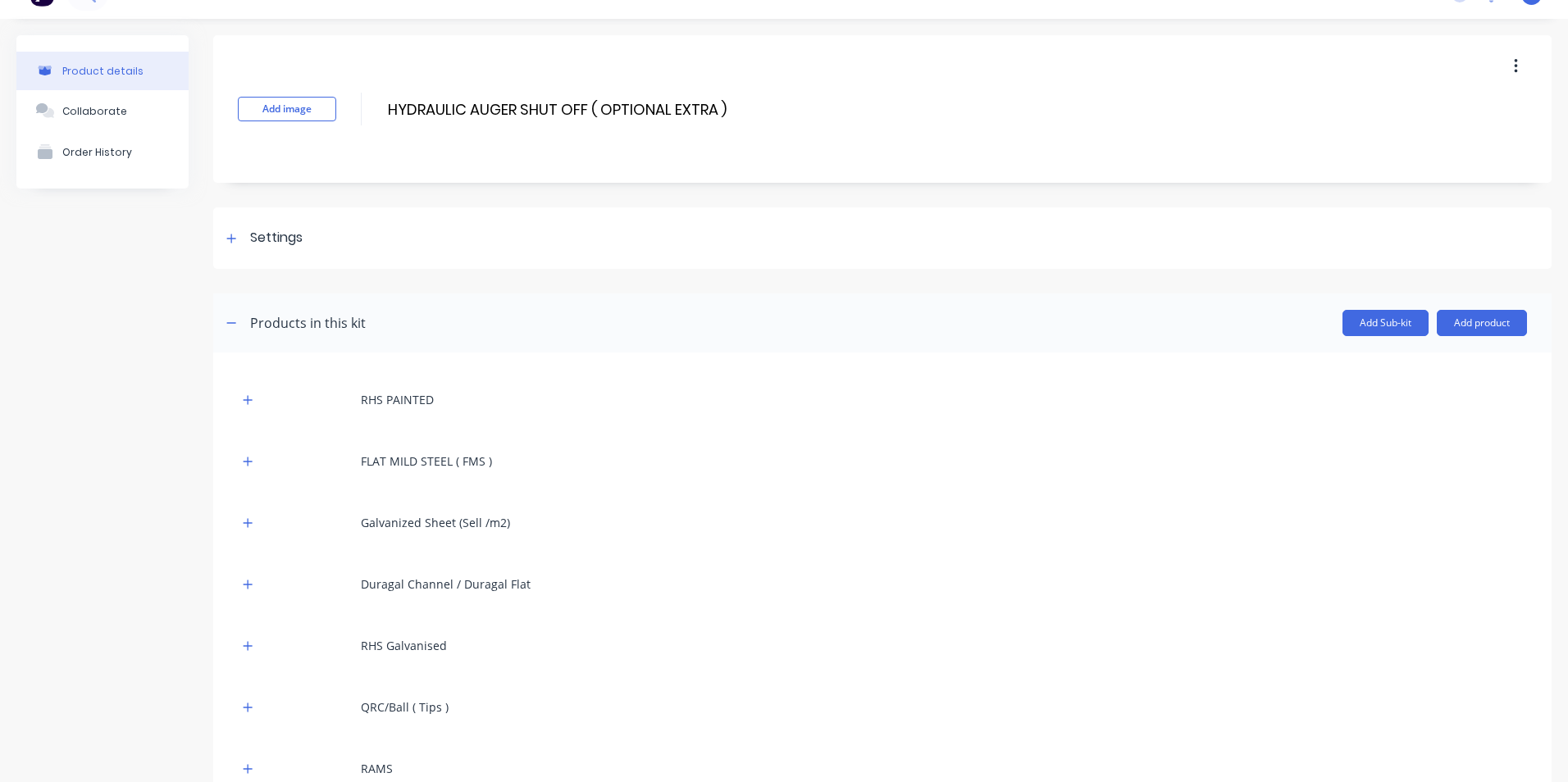
scroll to position [82, 0]
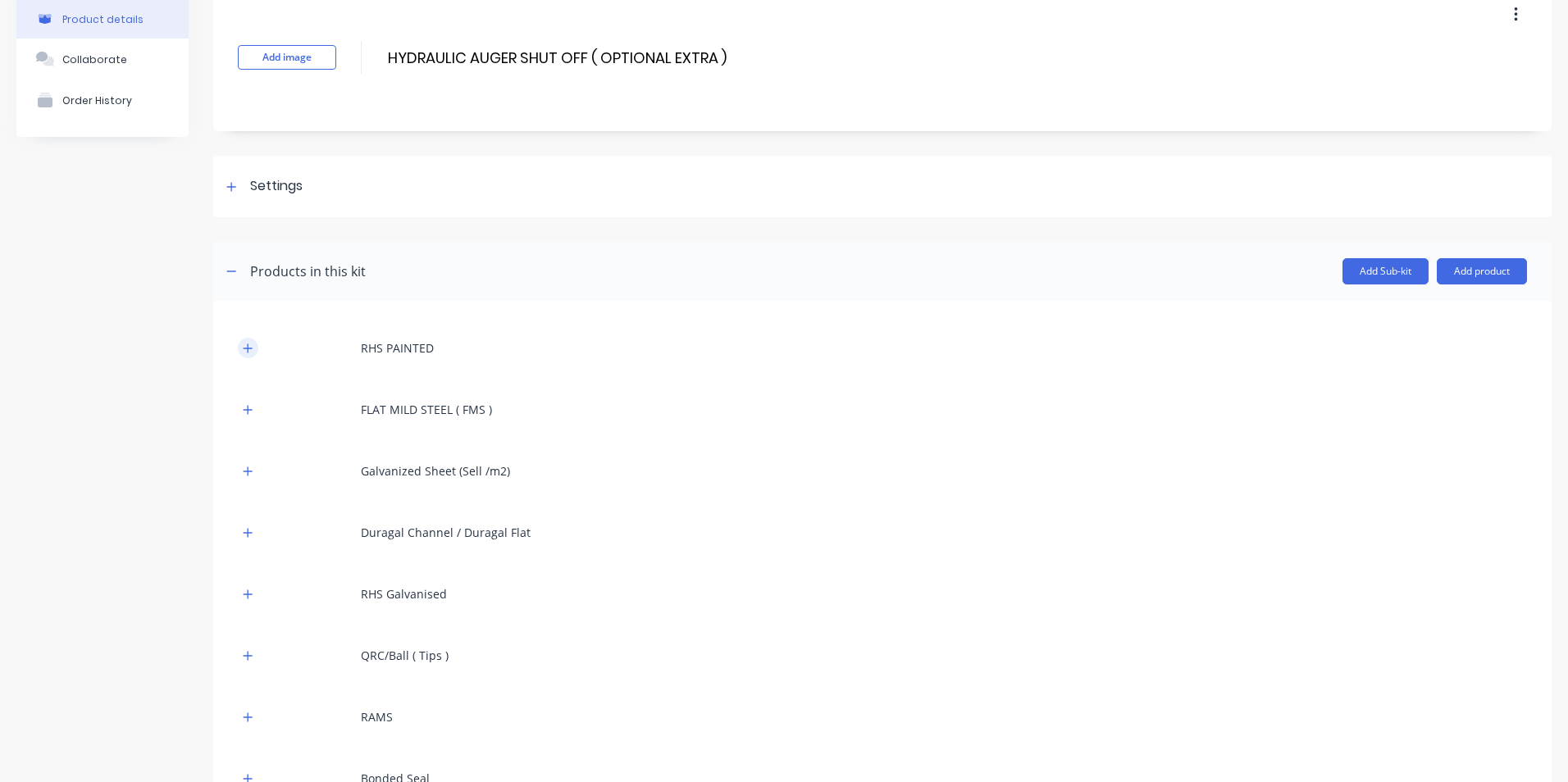
click at [251, 350] on icon "button" at bounding box center [247, 348] width 10 height 12
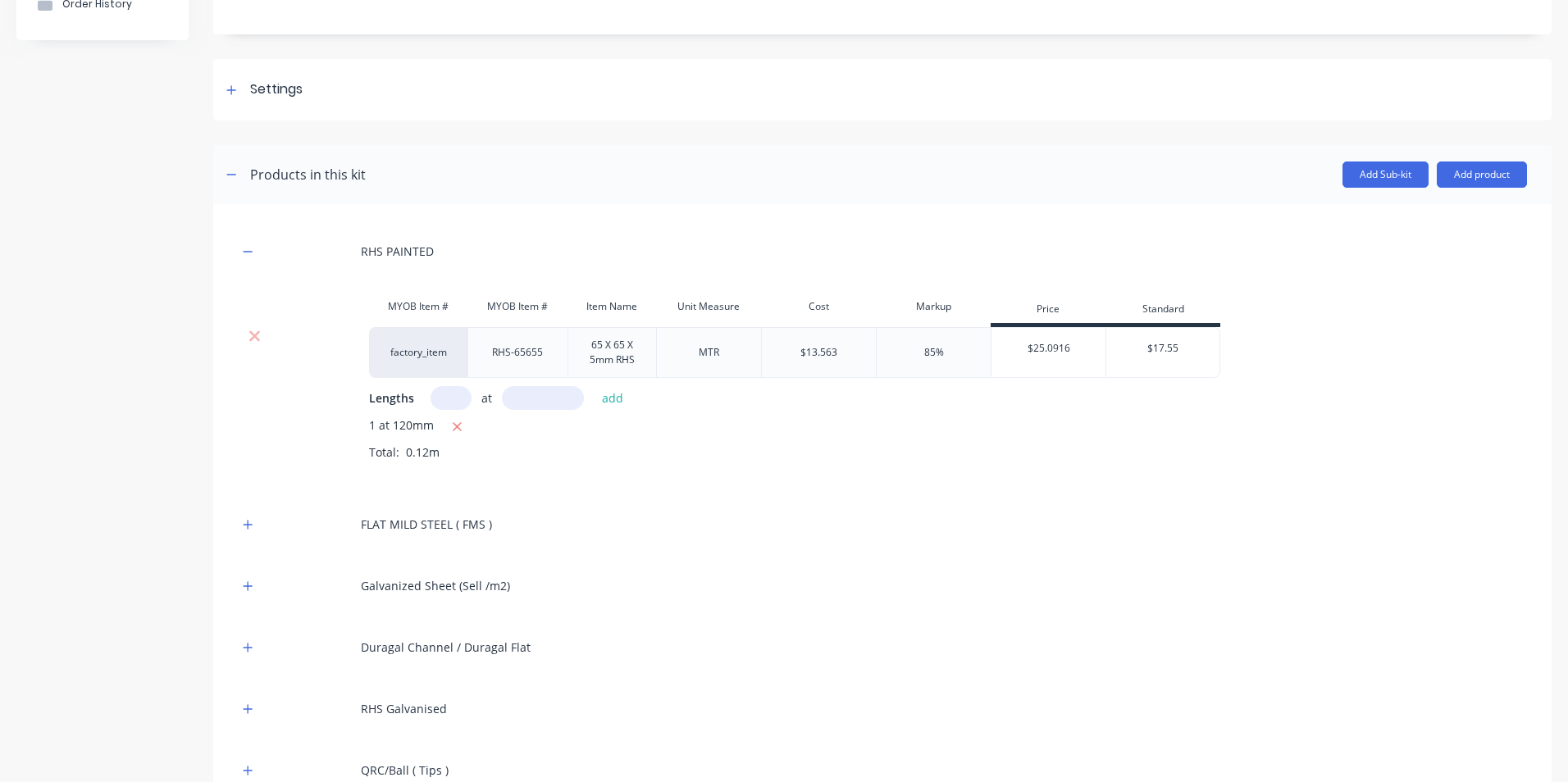
scroll to position [246, 0]
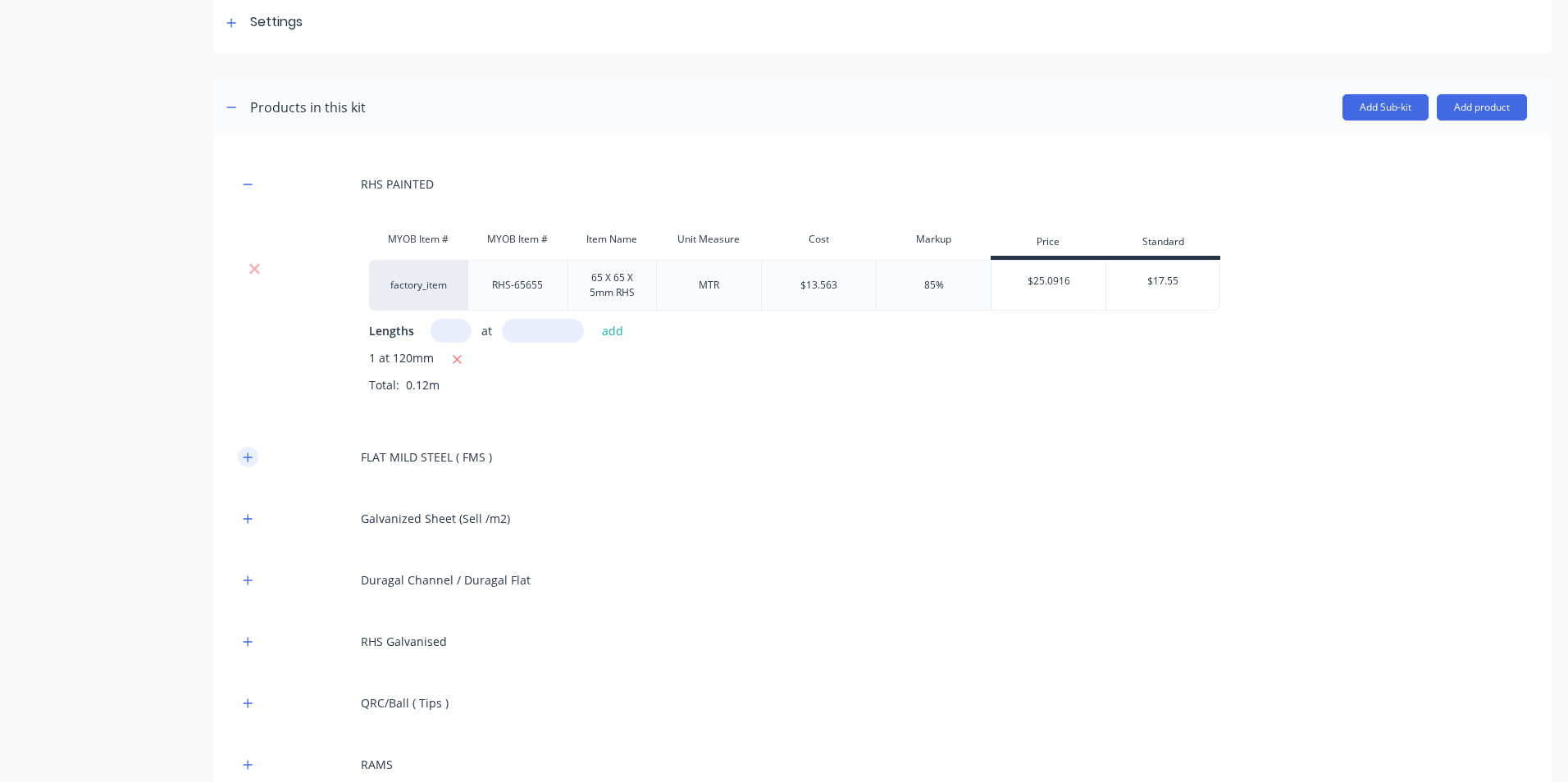
click at [246, 460] on icon "button" at bounding box center [247, 457] width 10 height 12
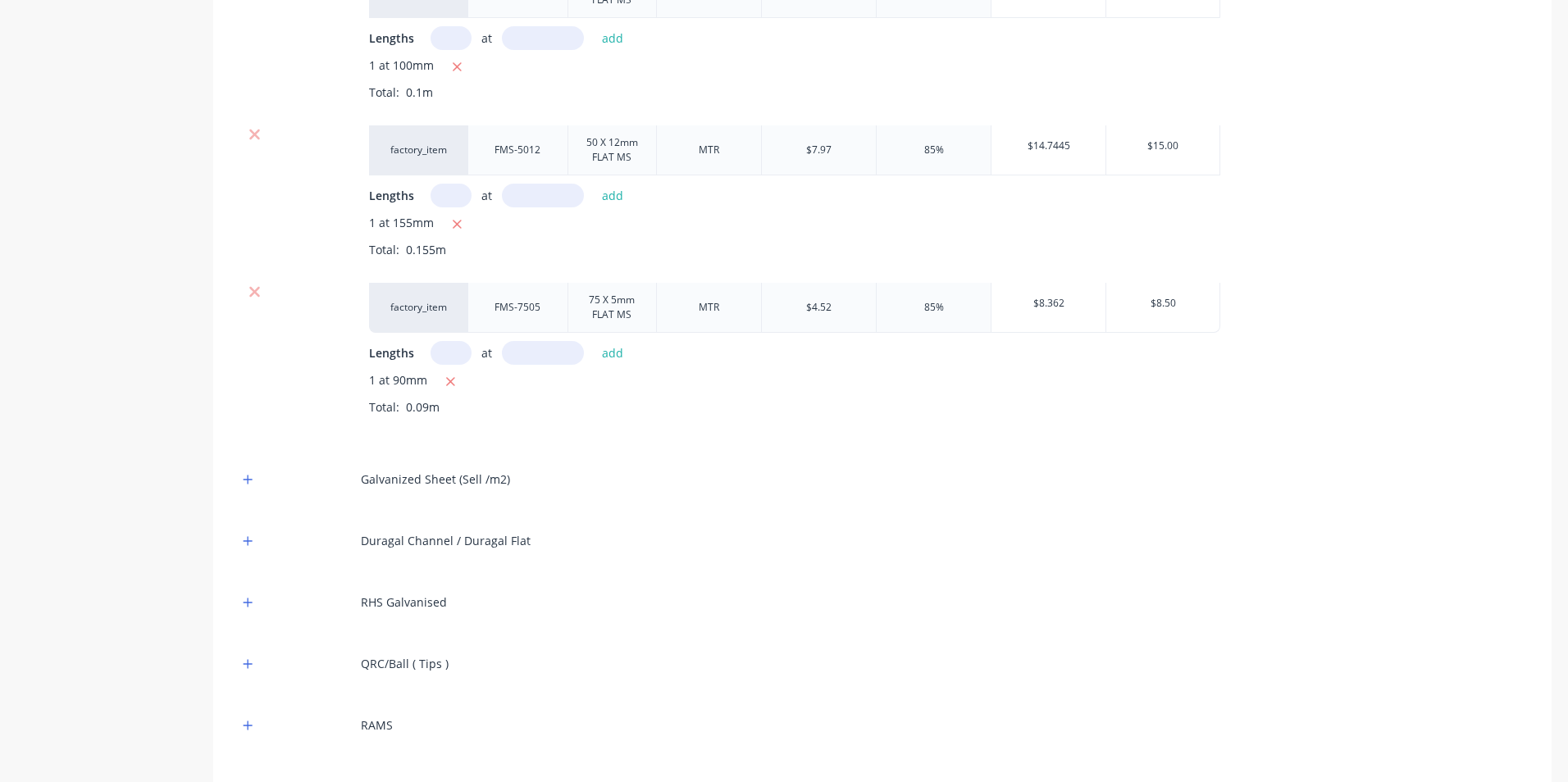
scroll to position [819, 0]
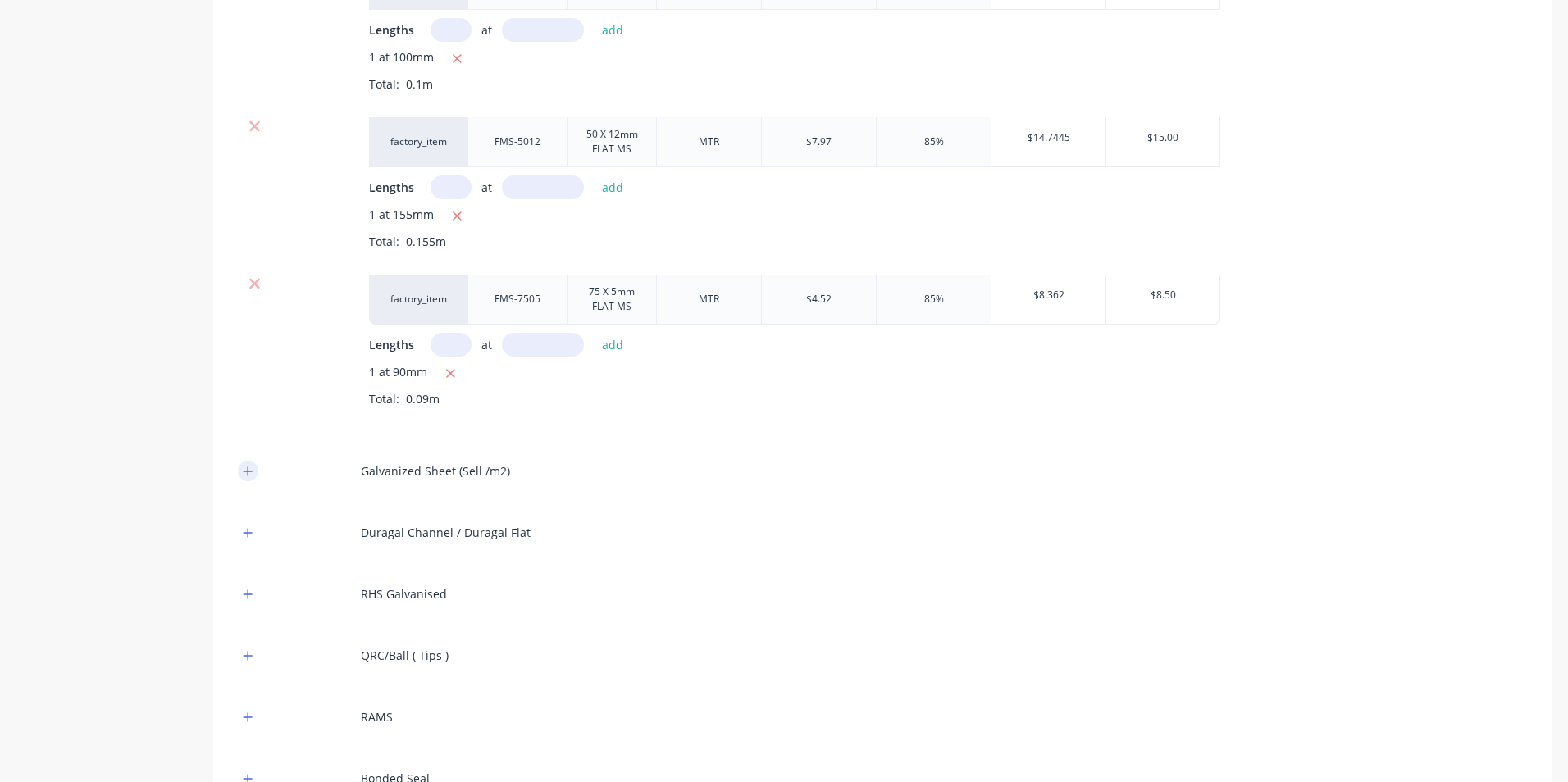
click at [240, 468] on button "button" at bounding box center [247, 471] width 21 height 21
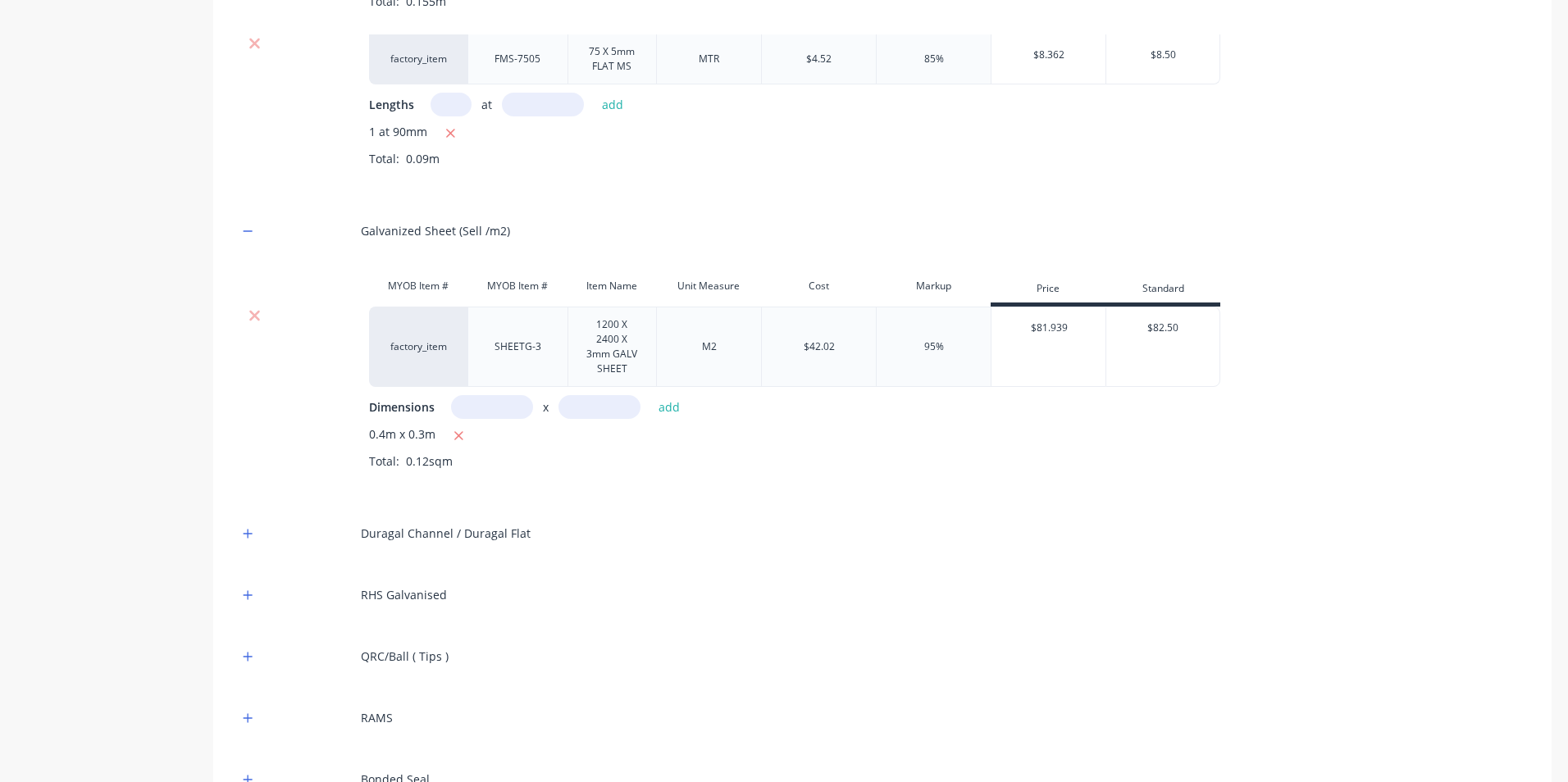
scroll to position [1066, 0]
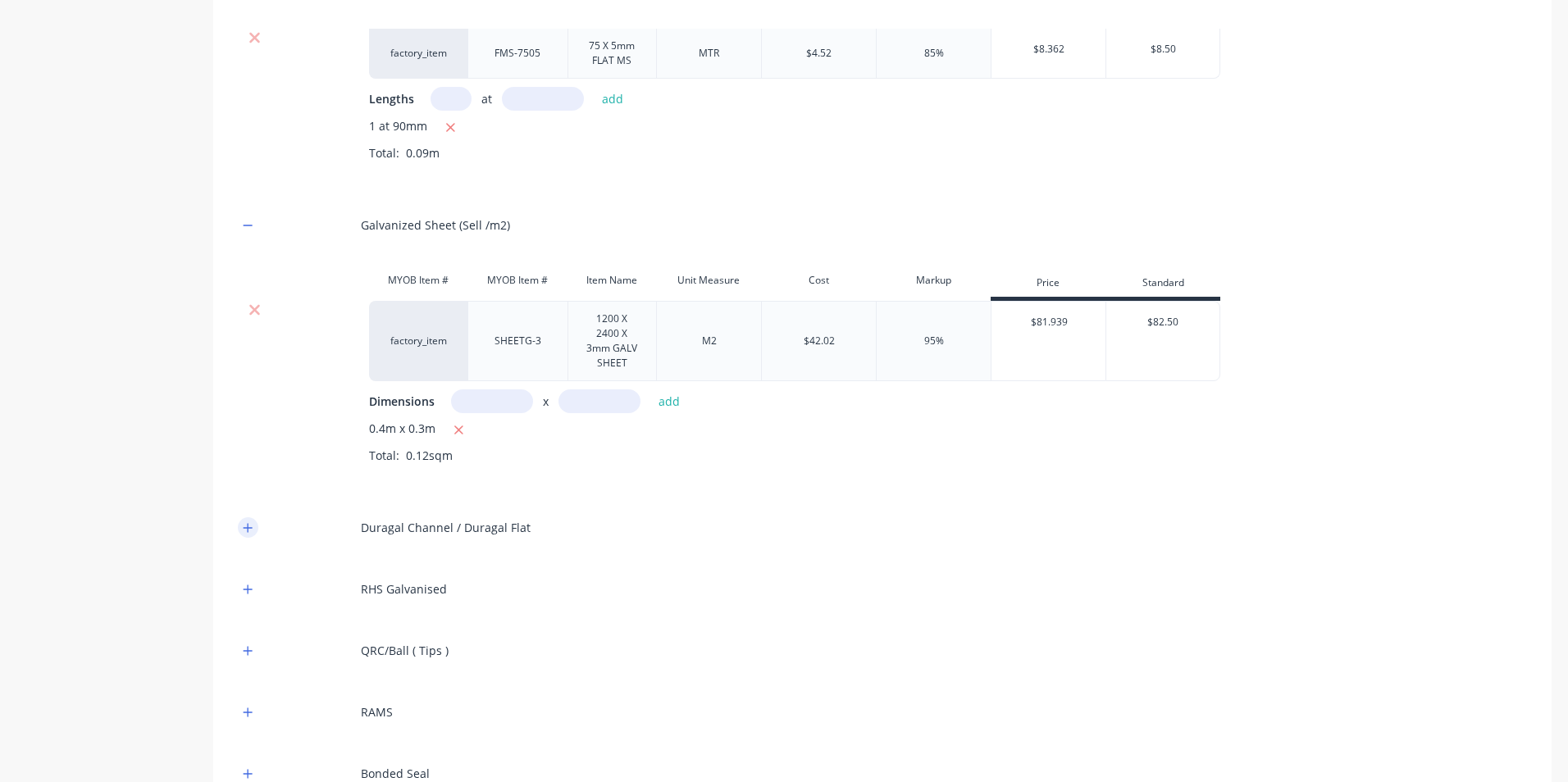
click at [252, 531] on icon "button" at bounding box center [247, 527] width 10 height 12
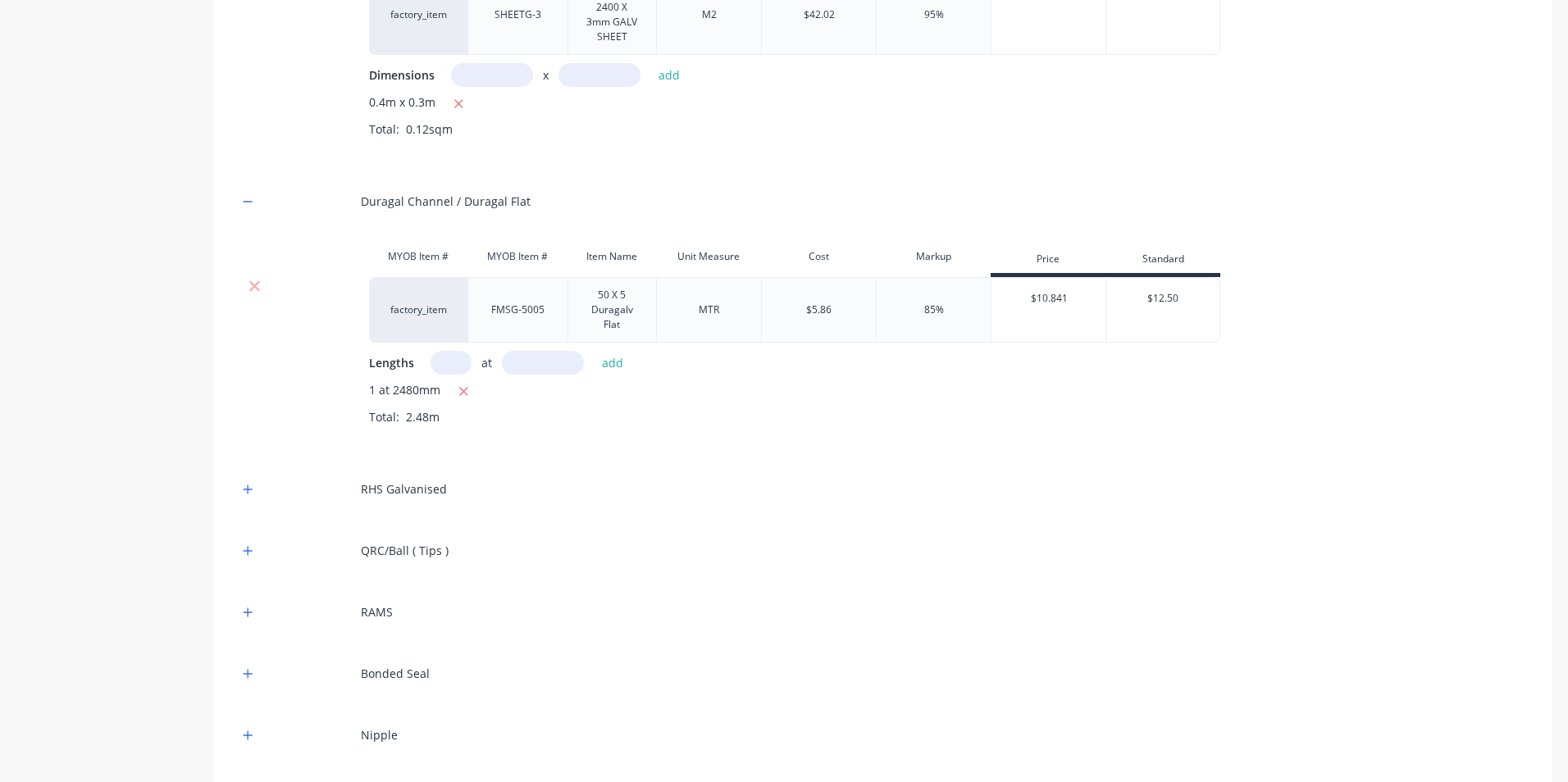
scroll to position [1393, 0]
click at [245, 486] on icon "button" at bounding box center [247, 487] width 10 height 12
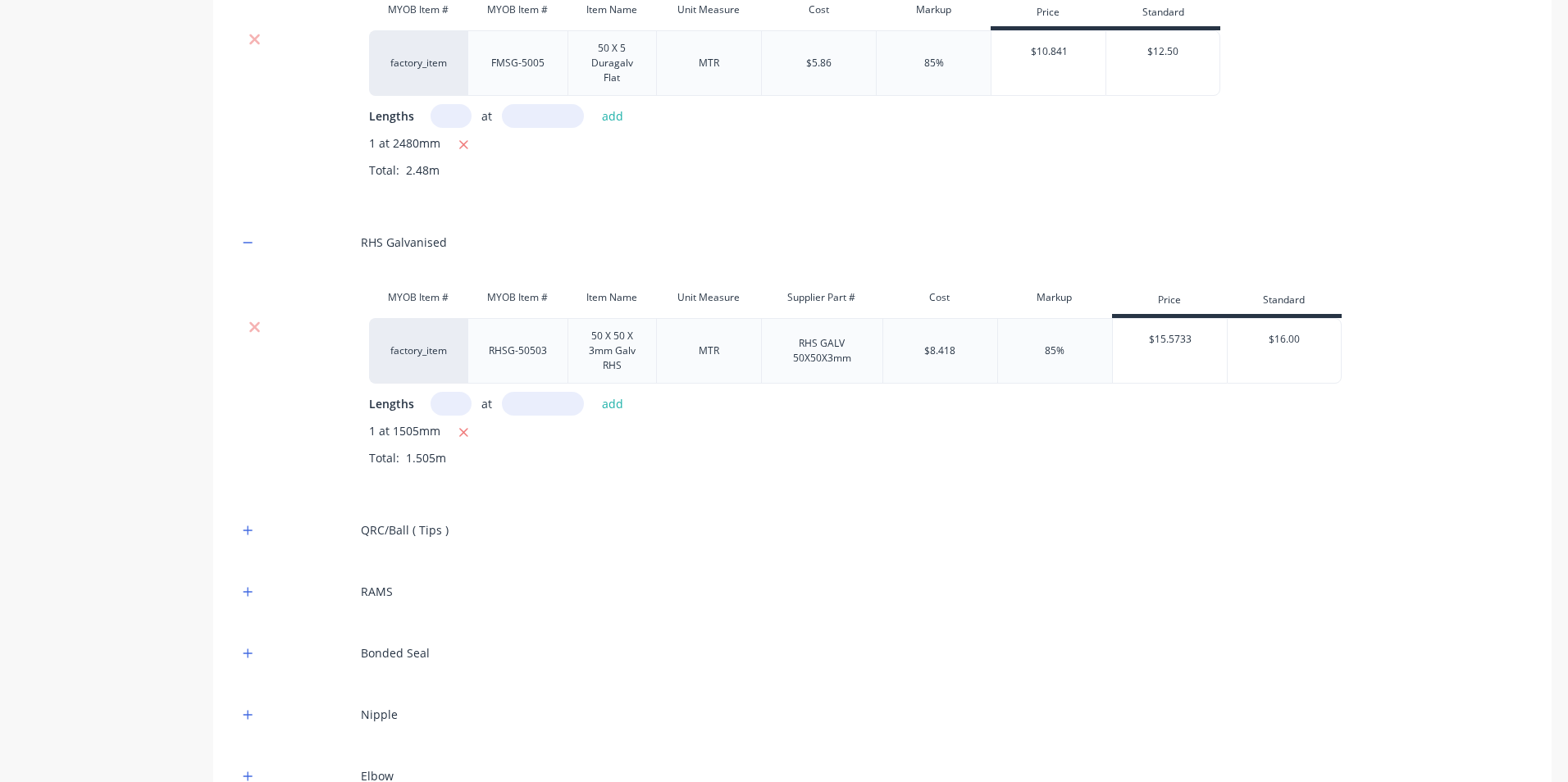
scroll to position [1639, 0]
click at [237, 529] on button "button" at bounding box center [247, 529] width 21 height 21
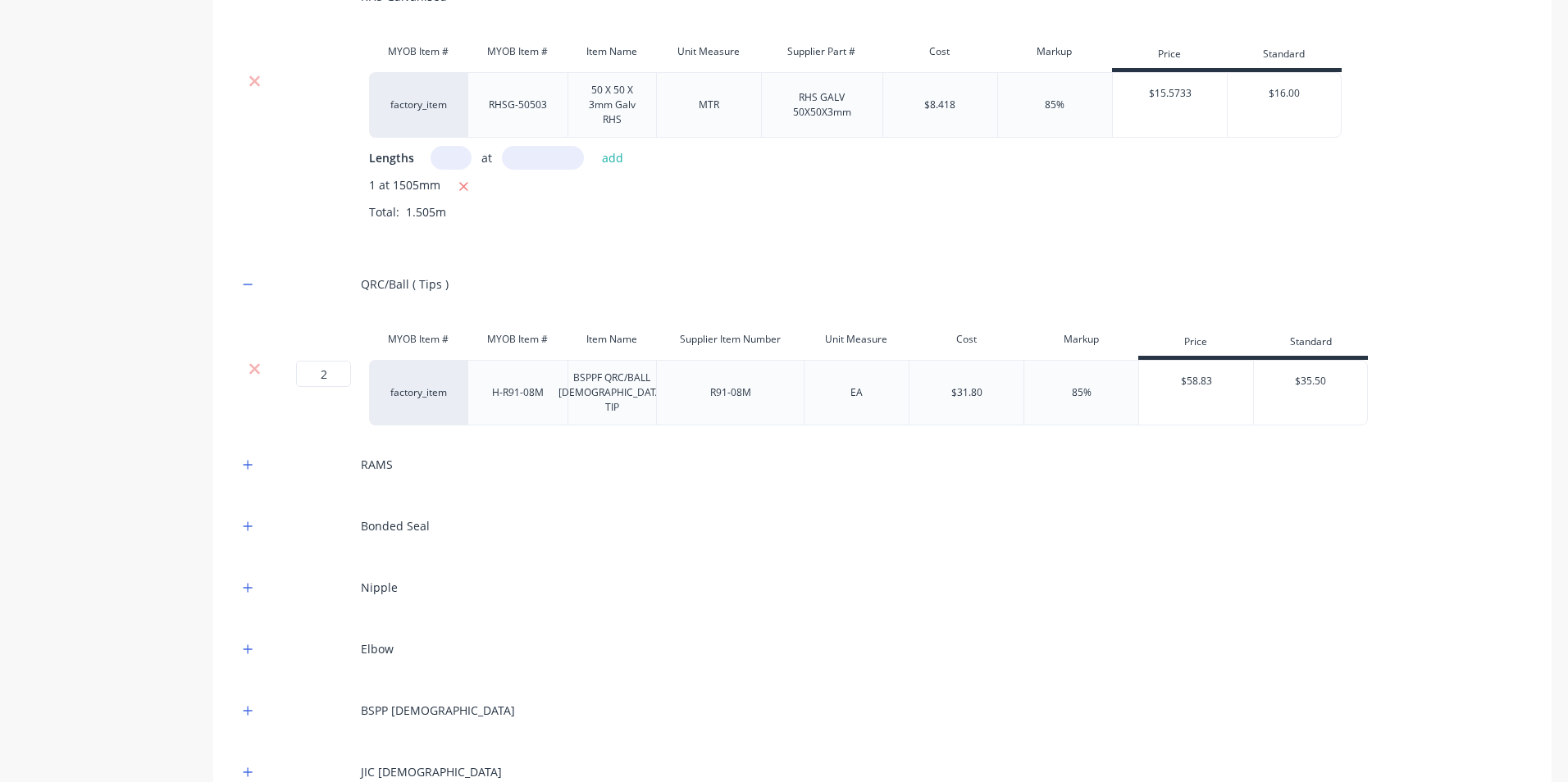
scroll to position [1885, 0]
click at [255, 470] on button "button" at bounding box center [247, 464] width 21 height 21
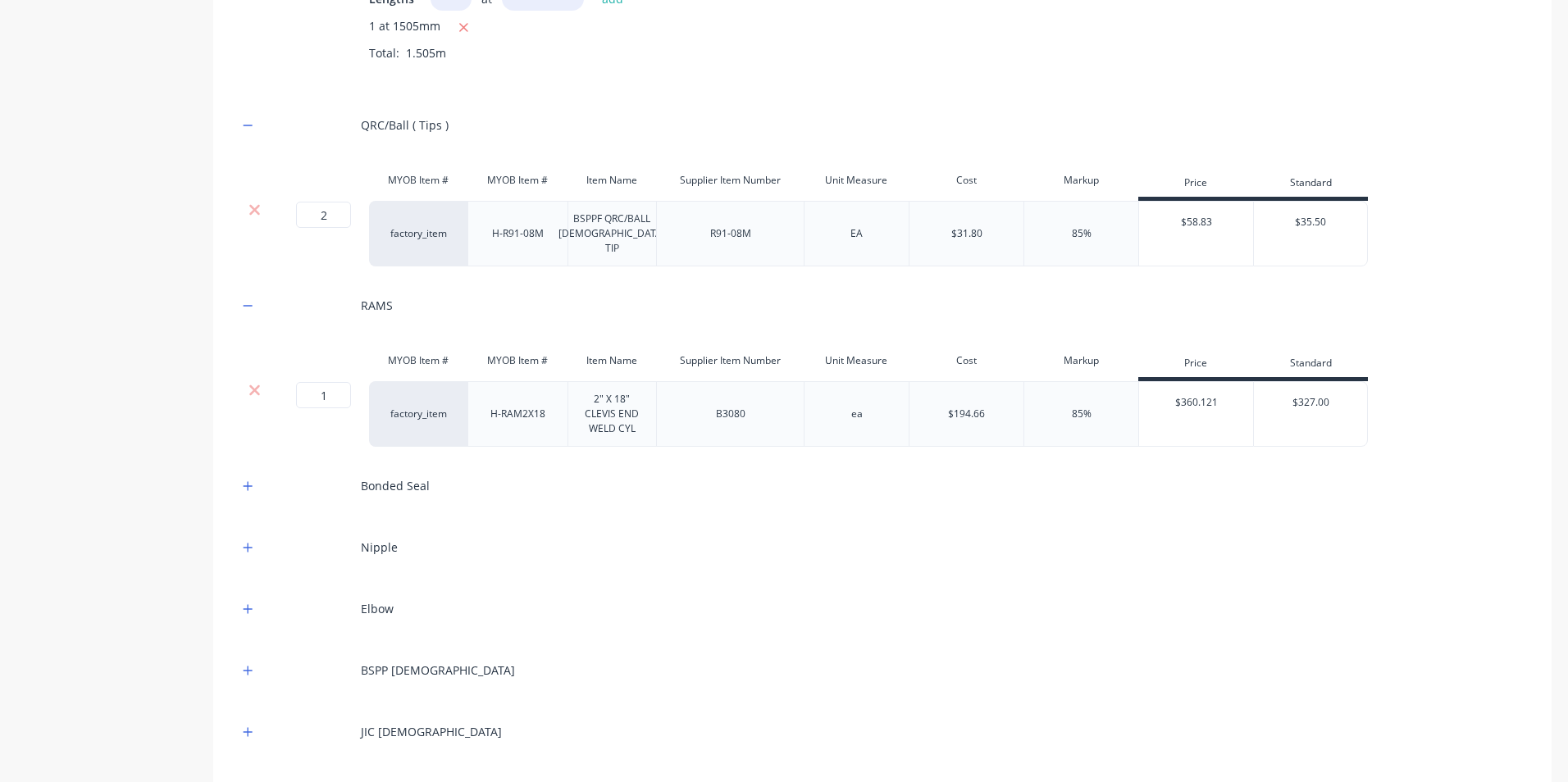
scroll to position [2050, 0]
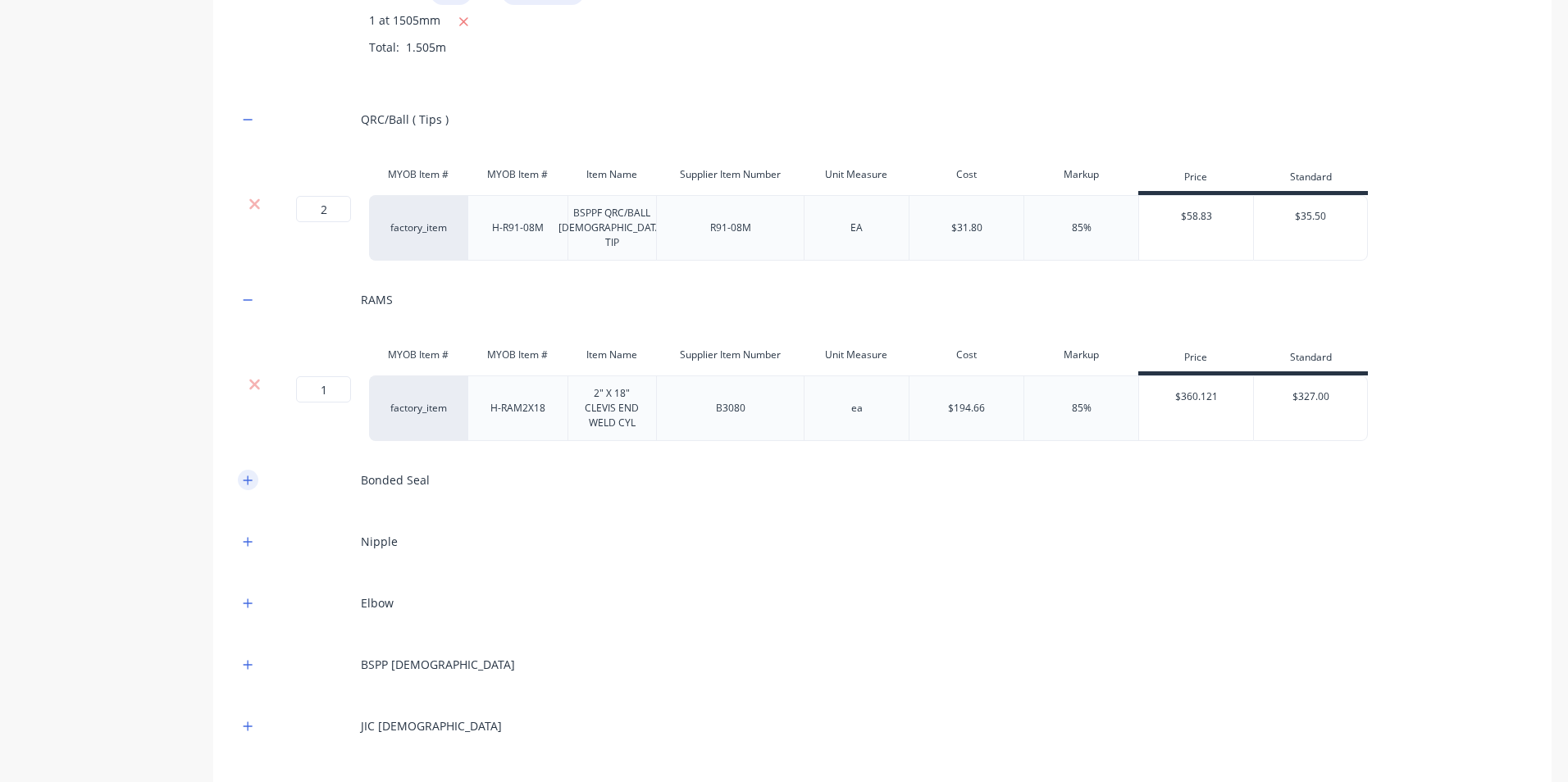
click at [252, 485] on icon "button" at bounding box center [247, 480] width 10 height 12
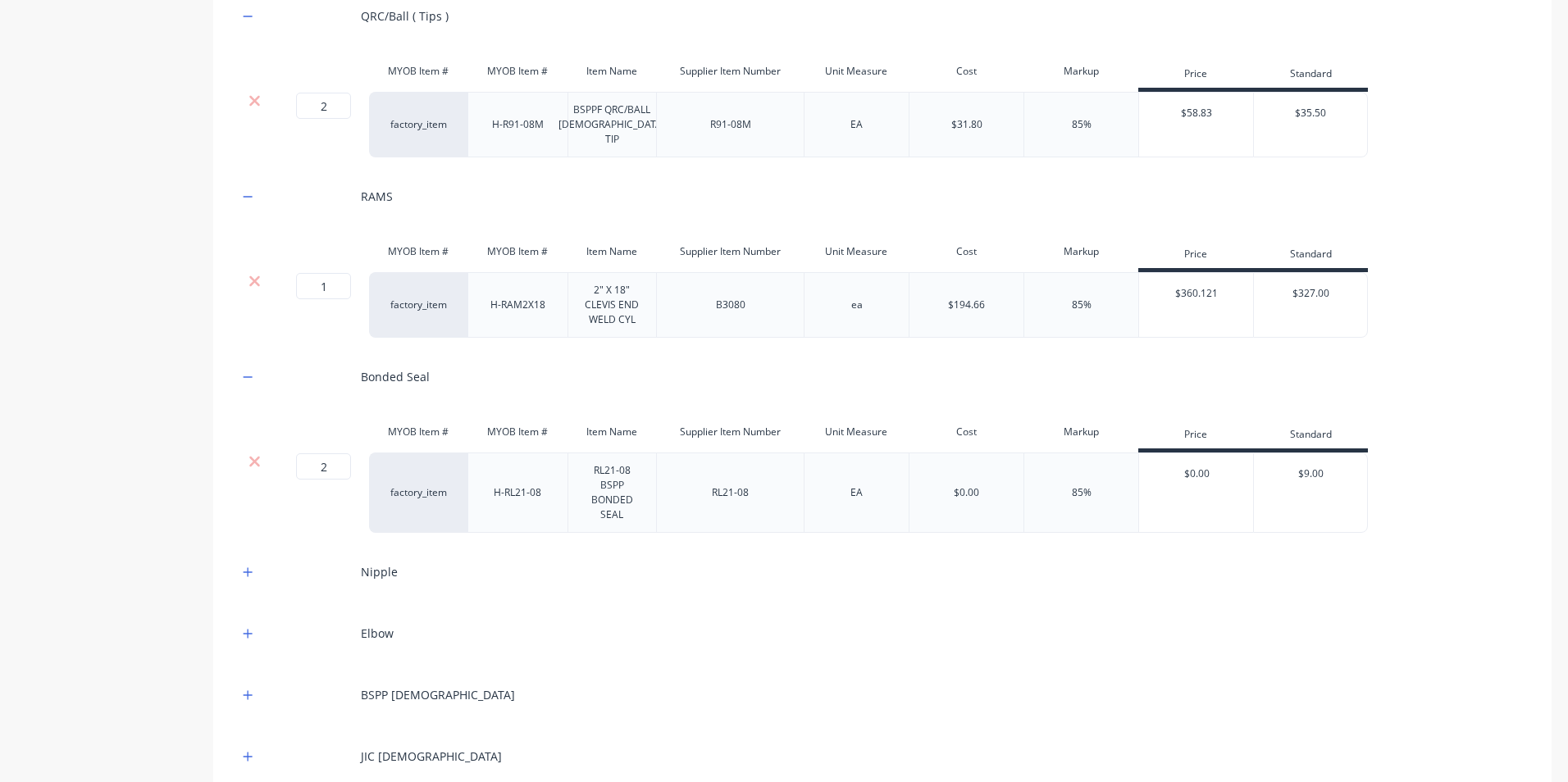
scroll to position [2213, 0]
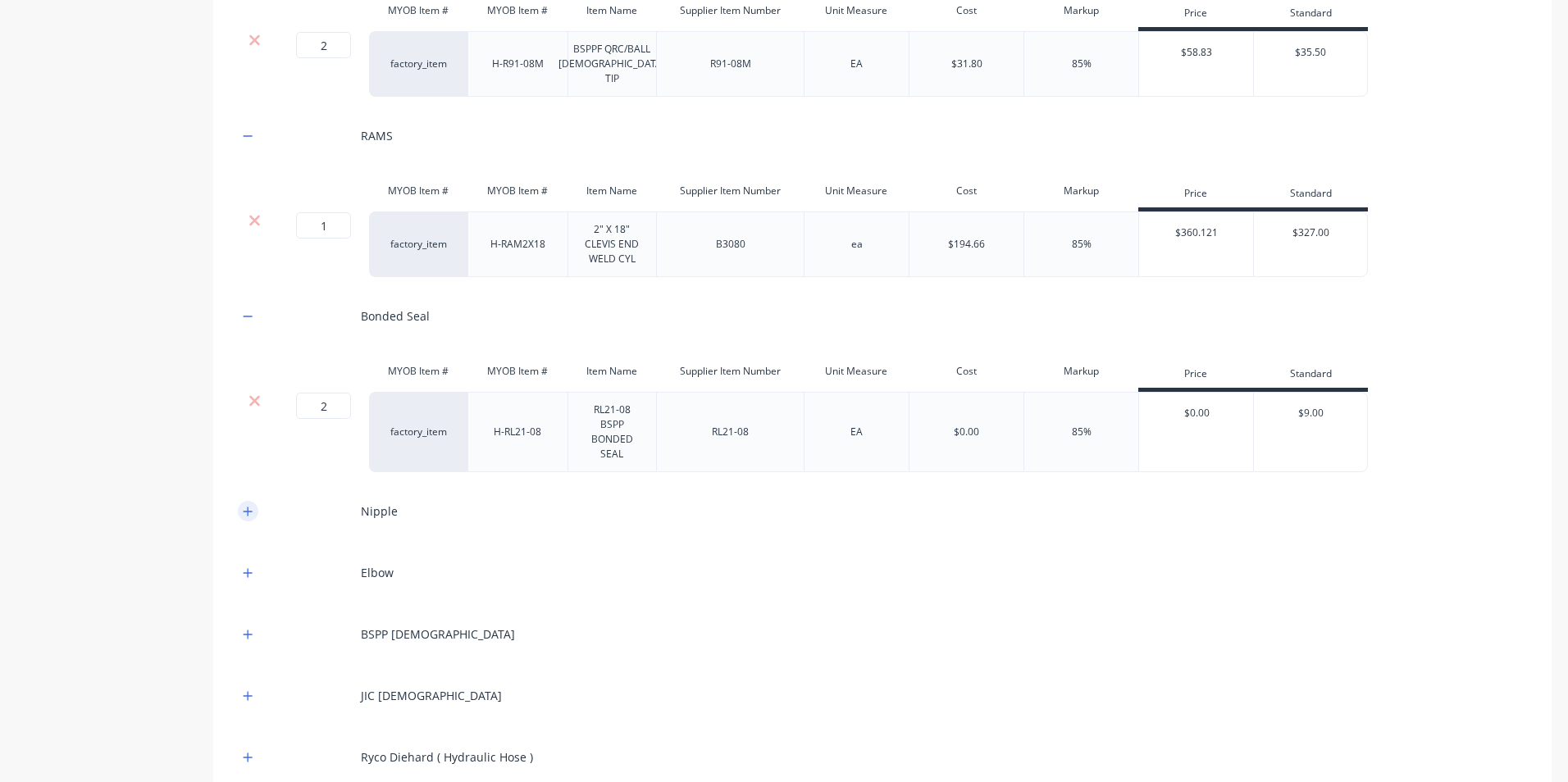
click at [248, 512] on icon "button" at bounding box center [248, 511] width 9 height 9
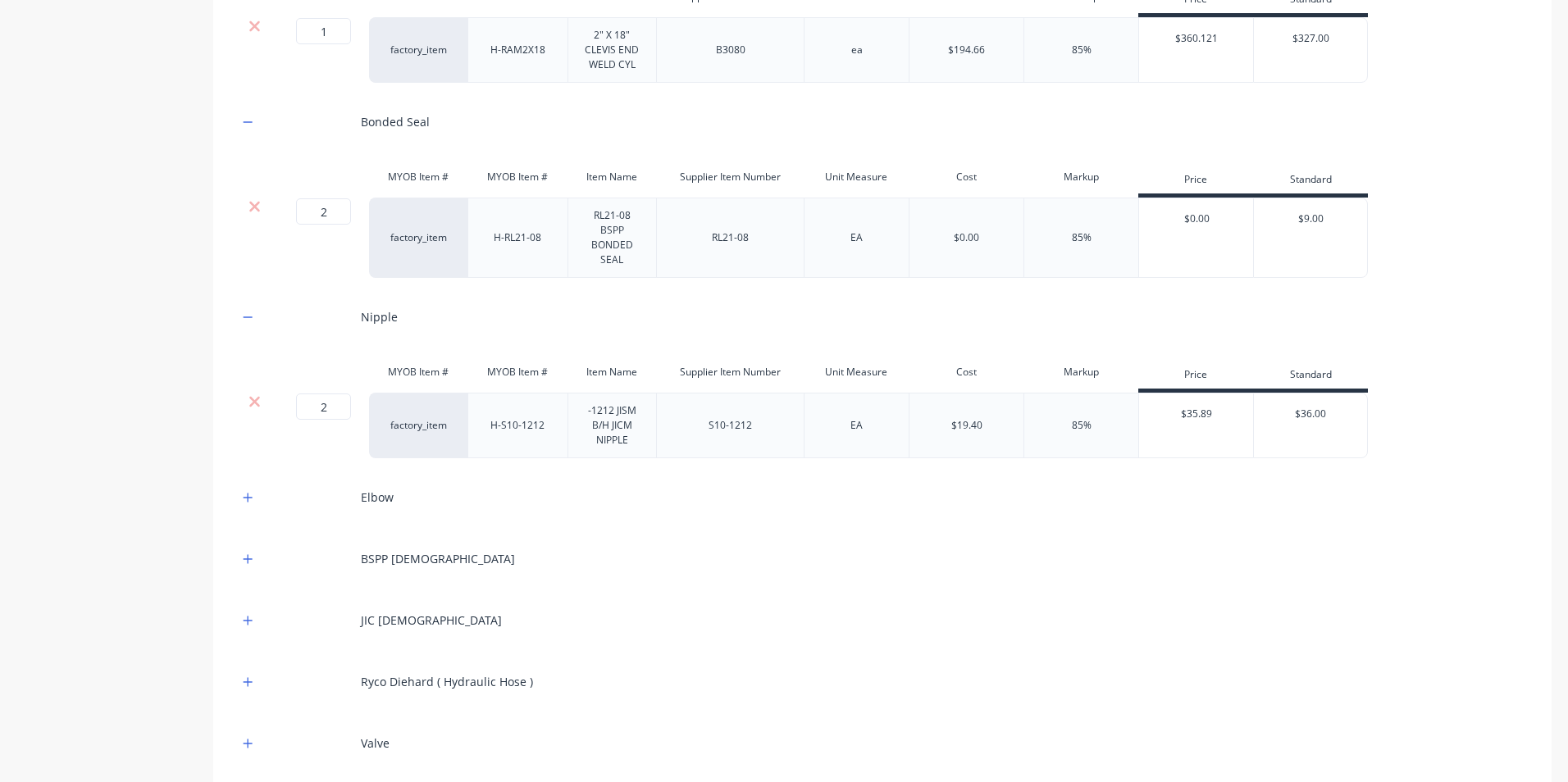
scroll to position [2459, 0]
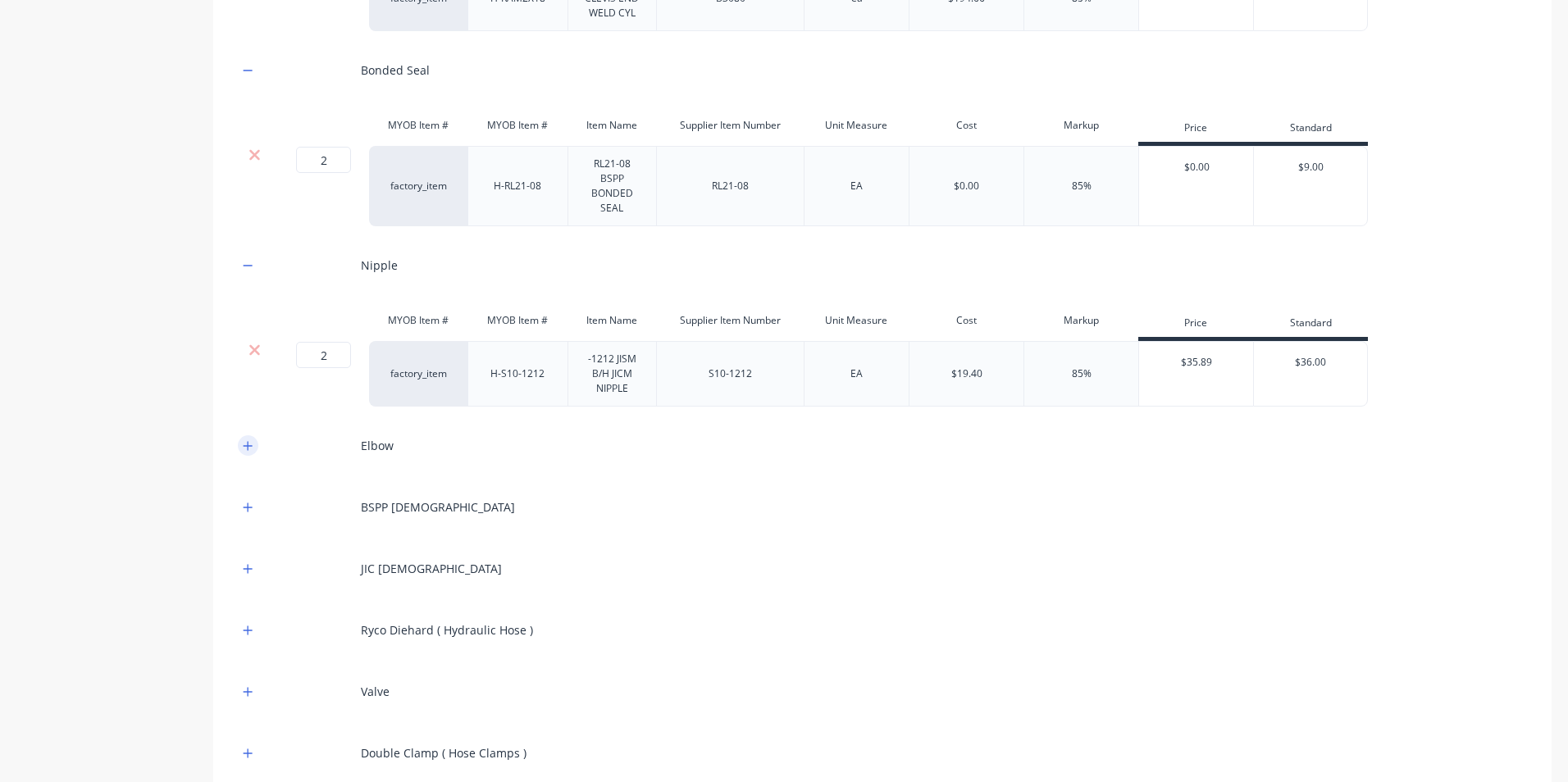
click at [246, 453] on button "button" at bounding box center [247, 446] width 21 height 21
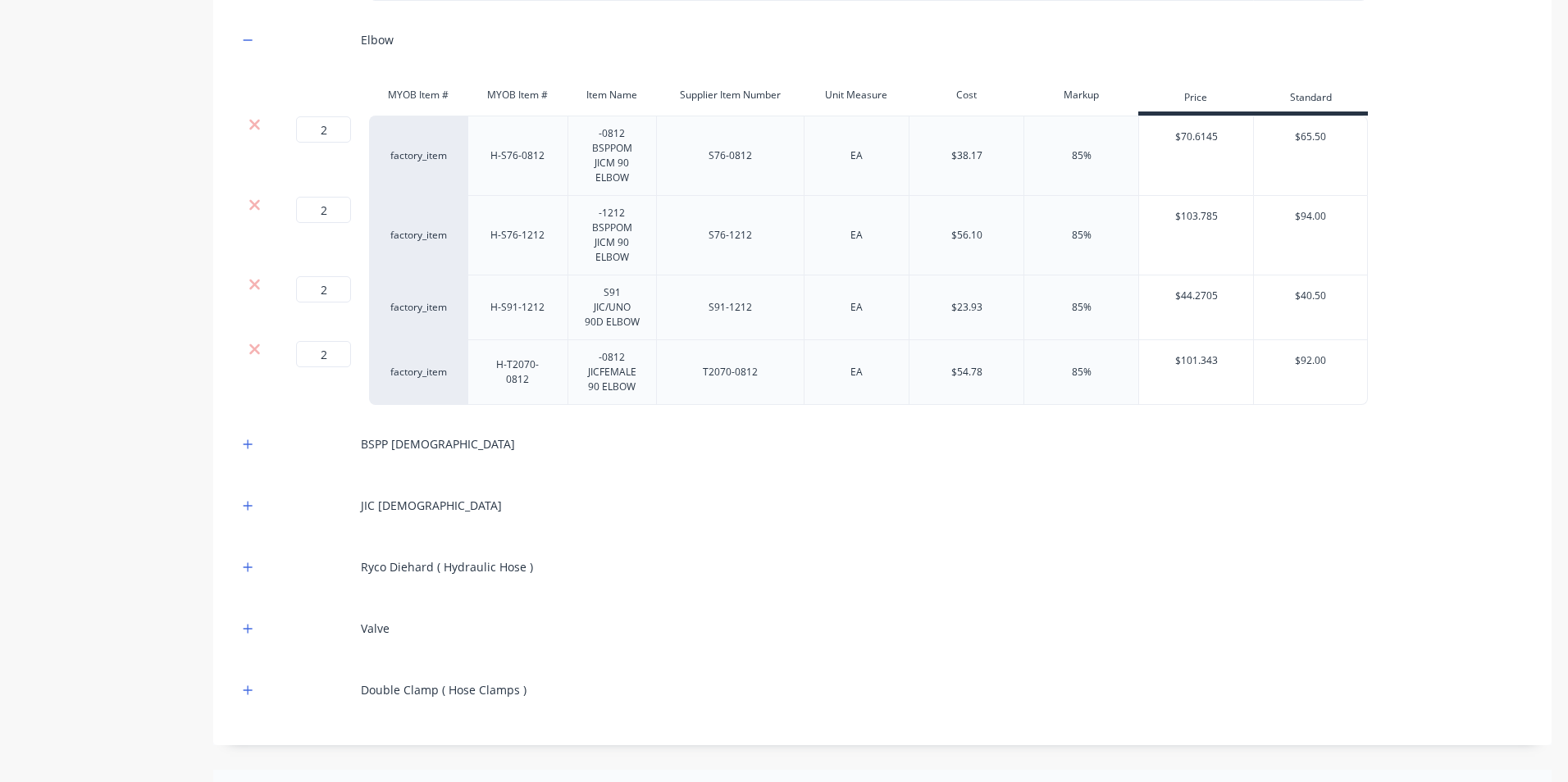
scroll to position [2869, 0]
click at [247, 443] on icon "button" at bounding box center [248, 440] width 9 height 9
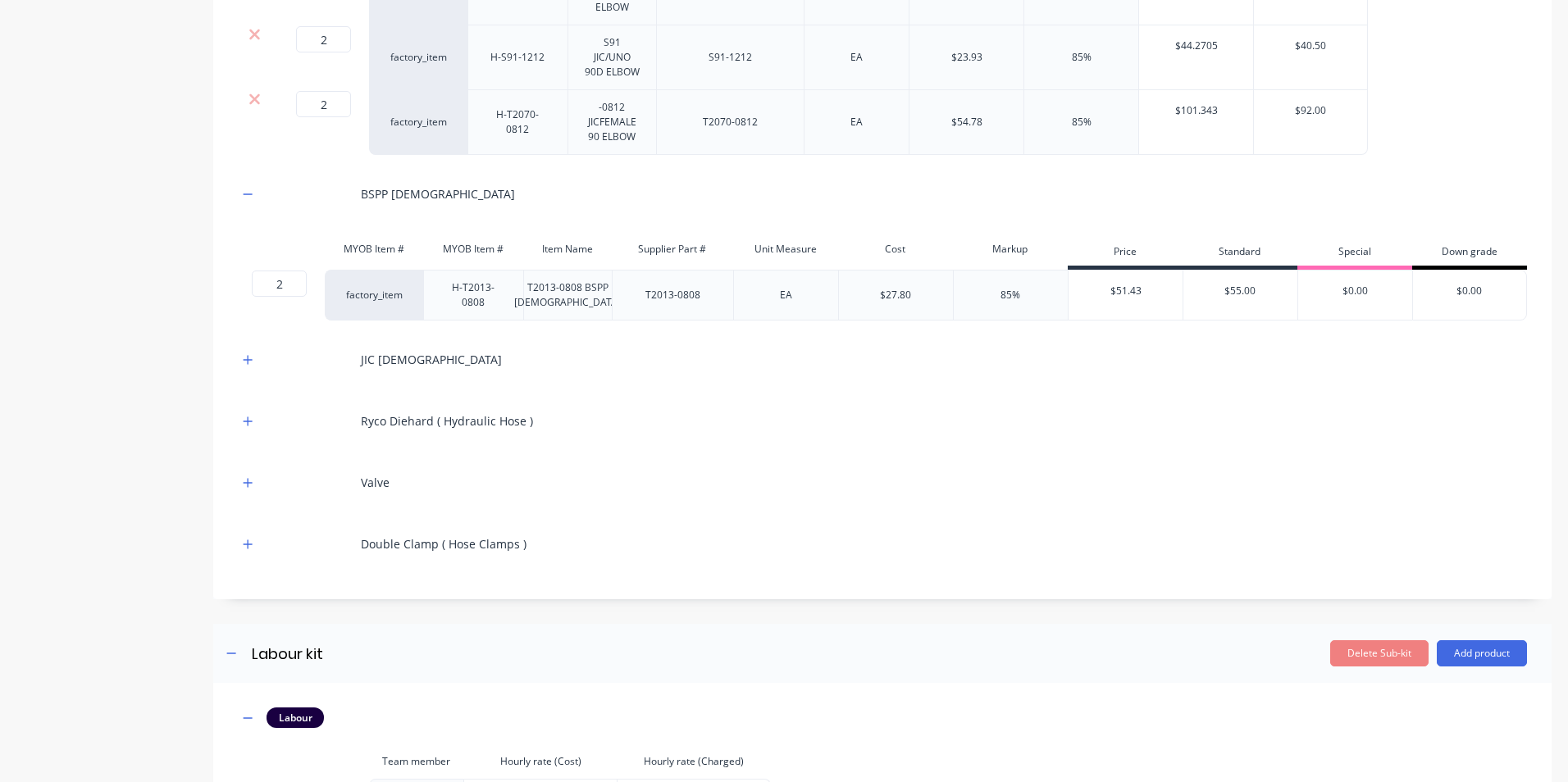
scroll to position [0, 45]
click at [242, 370] on button "button" at bounding box center [247, 359] width 21 height 21
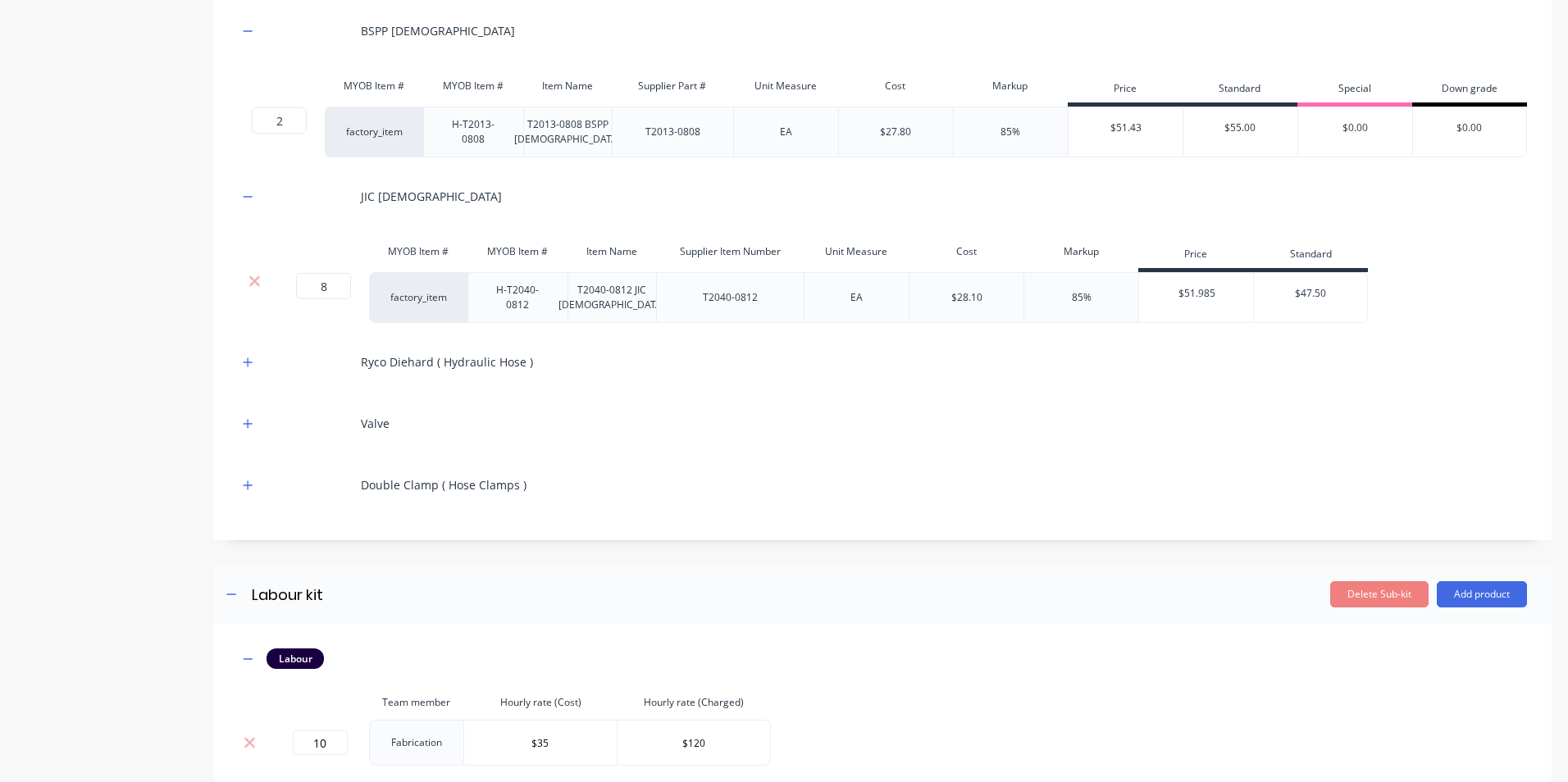
scroll to position [3279, 0]
click at [250, 367] on icon "button" at bounding box center [247, 361] width 10 height 12
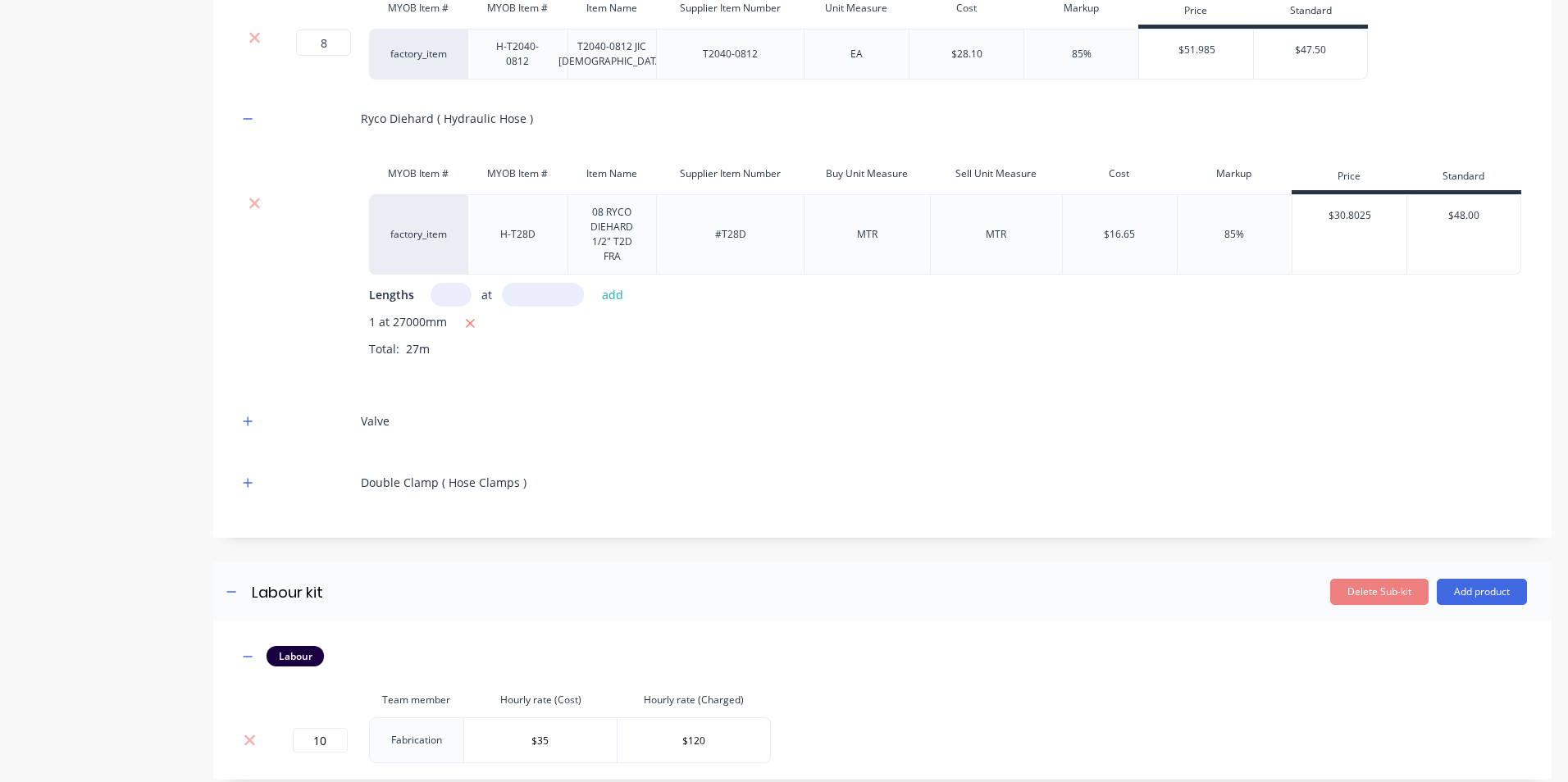
scroll to position [3524, 0]
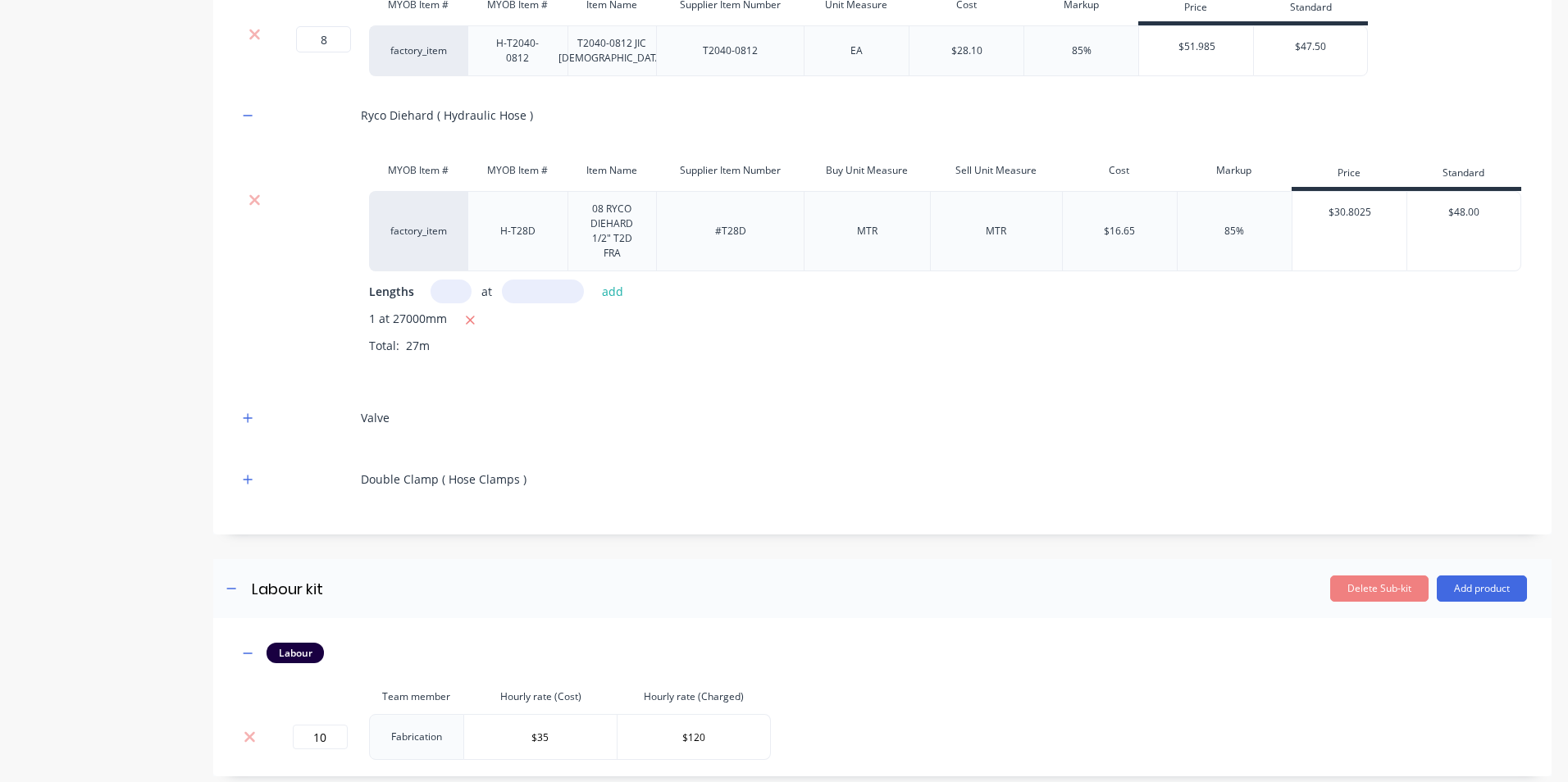
click at [246, 440] on div "Valve" at bounding box center [881, 417] width 1289 height 45
click at [247, 424] on icon "button" at bounding box center [247, 417] width 10 height 12
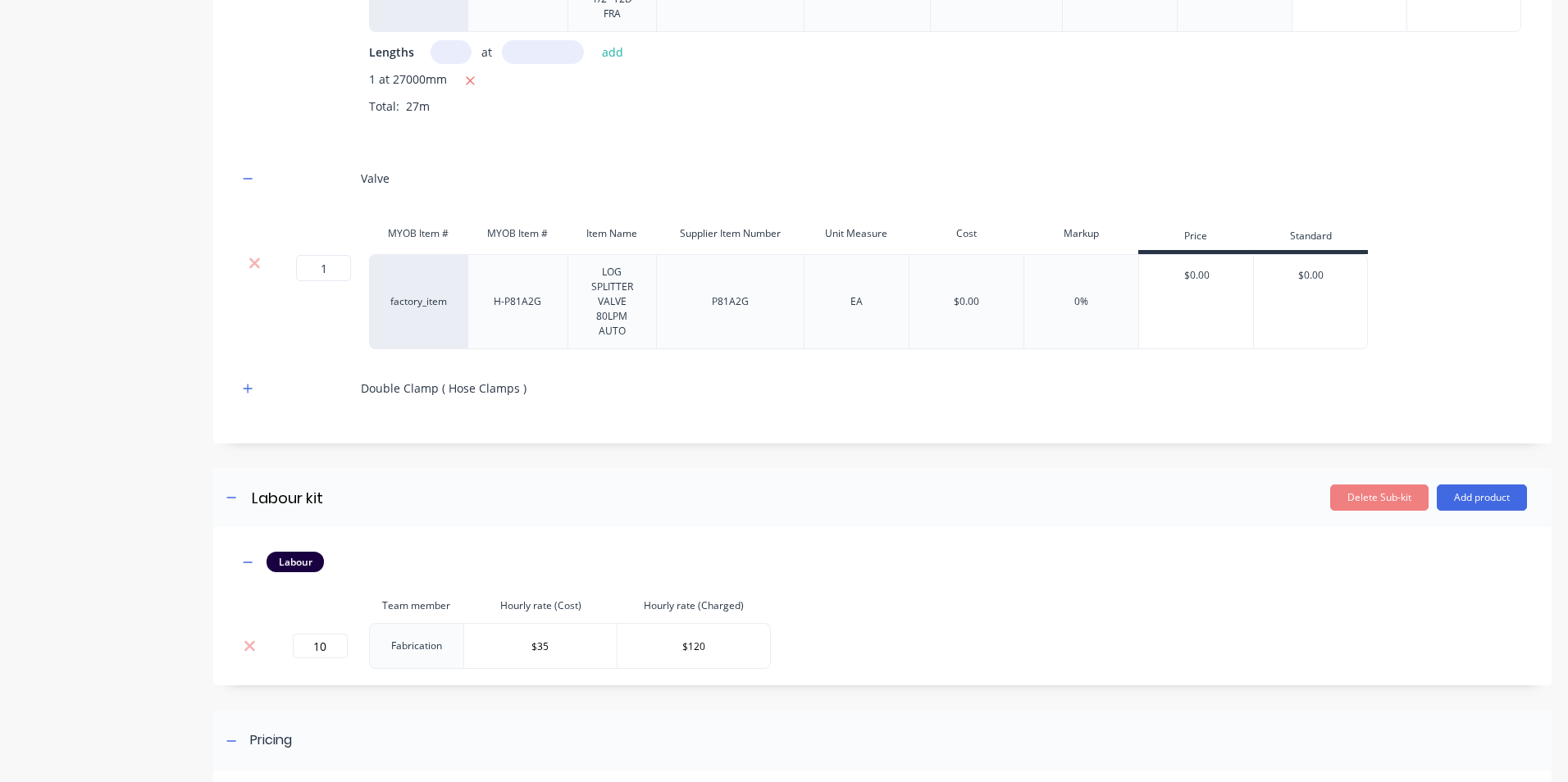
scroll to position [3771, 0]
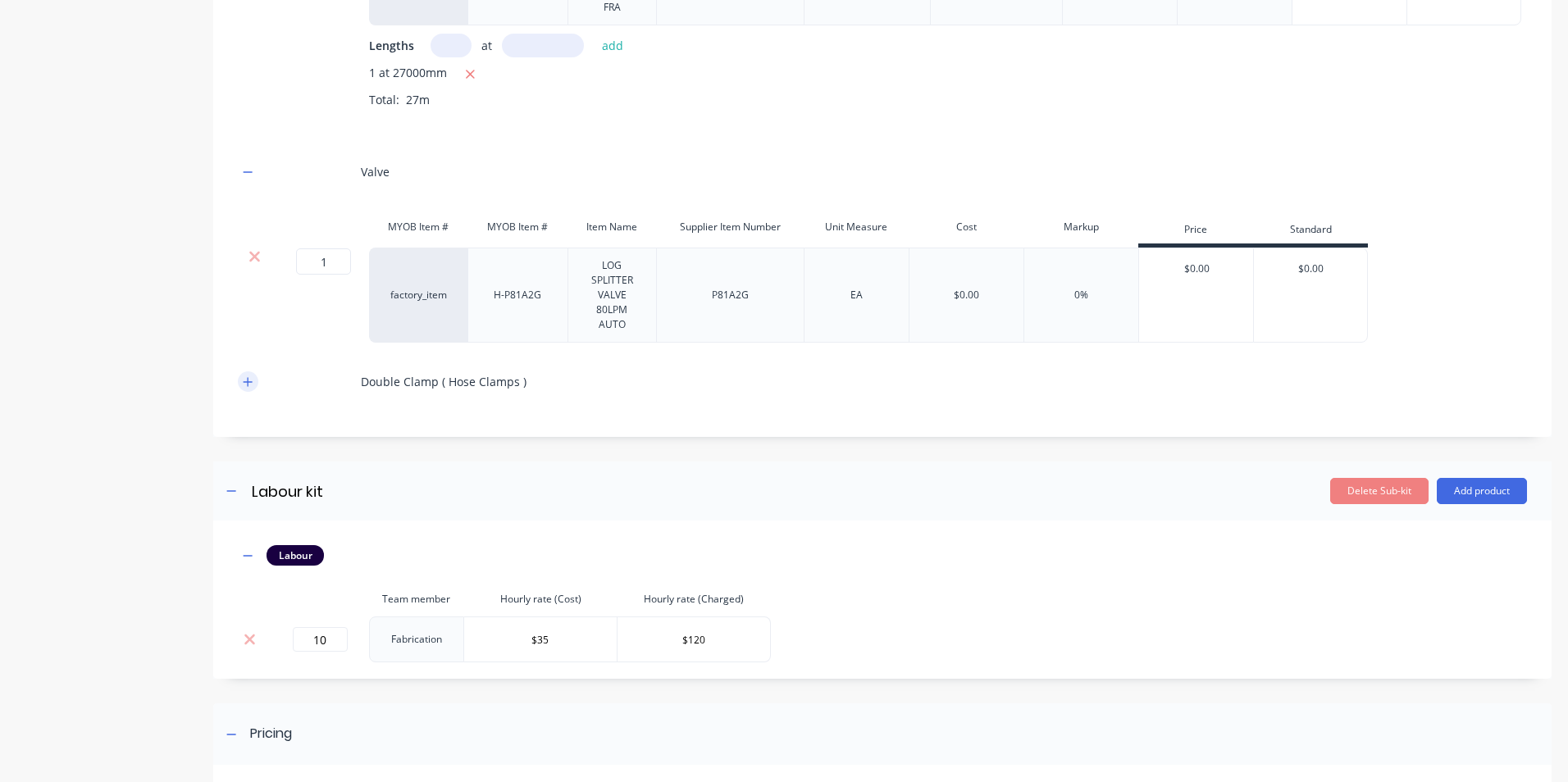
click at [250, 387] on icon "button" at bounding box center [247, 382] width 10 height 12
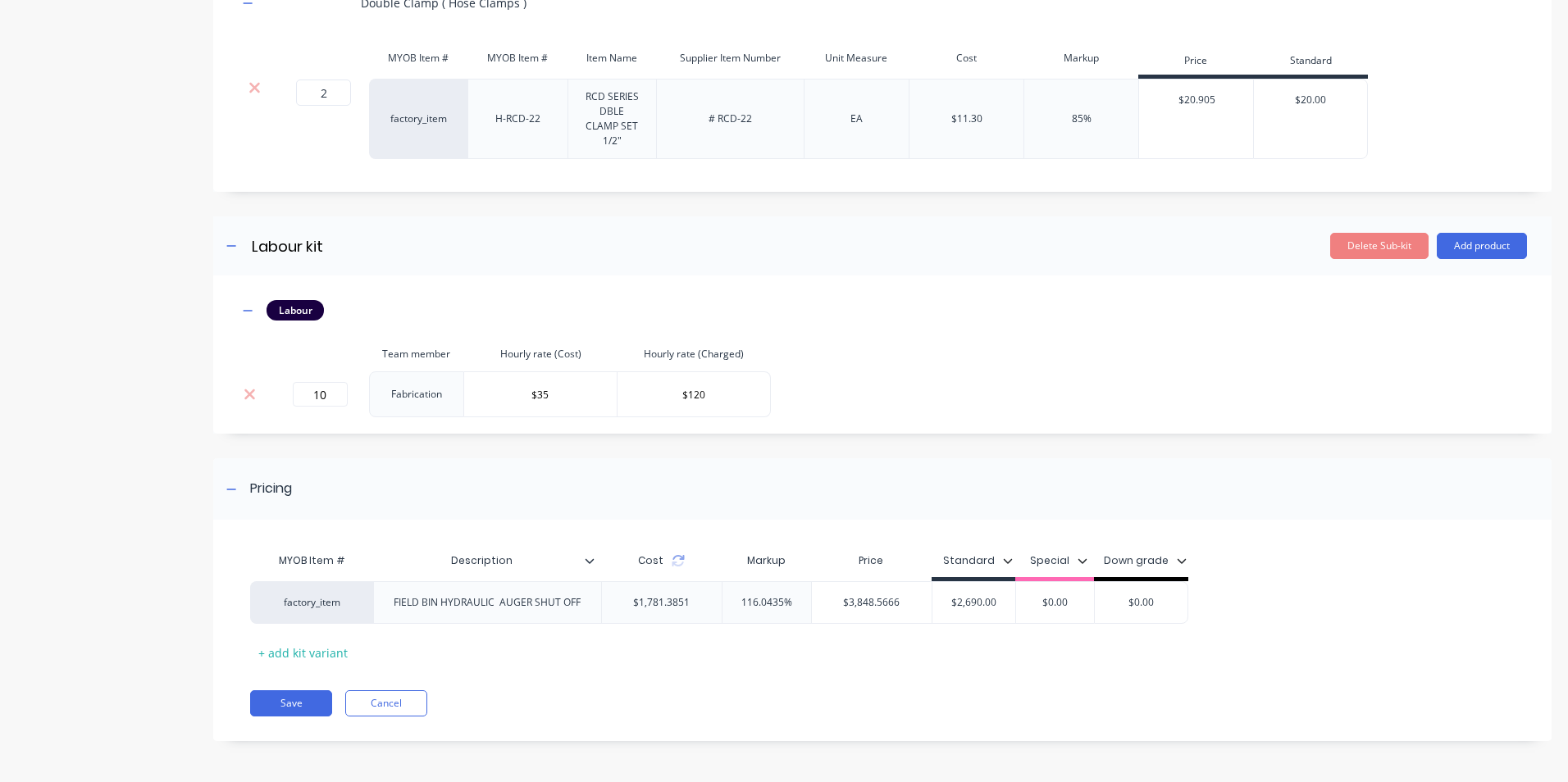
scroll to position [4174, 0]
drag, startPoint x: 305, startPoint y: 401, endPoint x: 295, endPoint y: 401, distance: 10.0
click at [295, 401] on input "10" at bounding box center [320, 394] width 55 height 25
click at [505, 395] on input "$35" at bounding box center [540, 394] width 153 height 25
drag, startPoint x: 333, startPoint y: 397, endPoint x: 318, endPoint y: 398, distance: 15.0
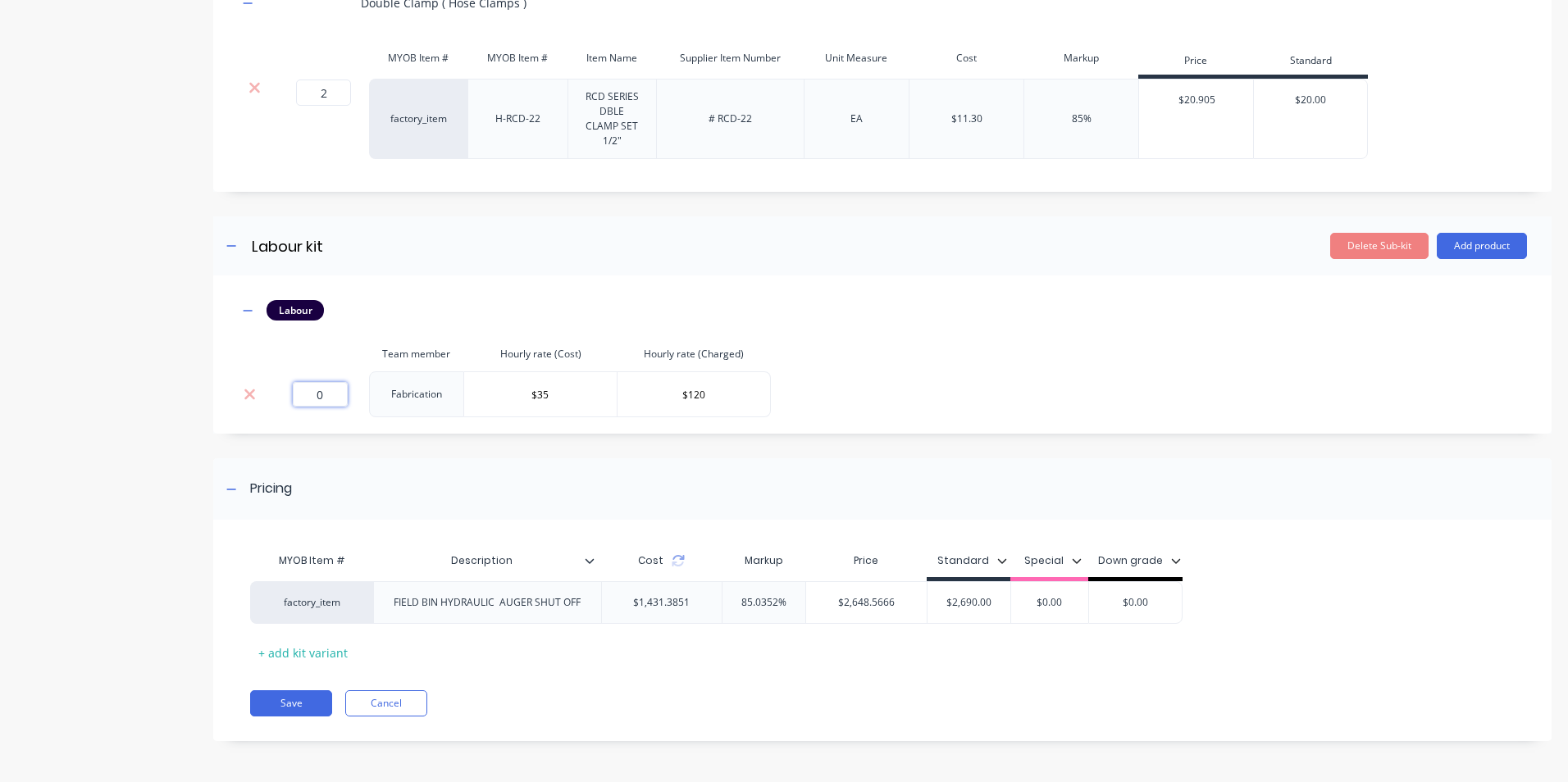
click at [318, 398] on input "0" at bounding box center [320, 394] width 55 height 25
type input "10"
click at [307, 696] on button "Save" at bounding box center [291, 703] width 82 height 26
